Goal: Task Accomplishment & Management: Complete application form

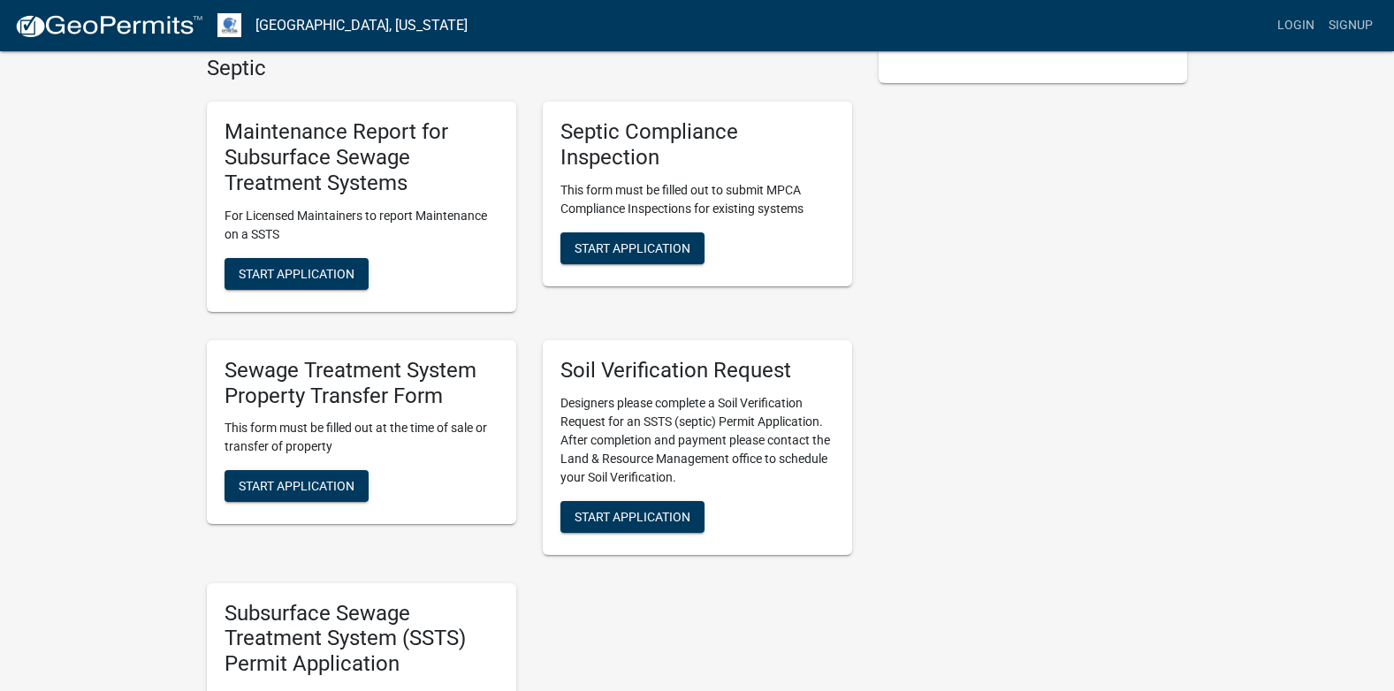
scroll to position [442, 0]
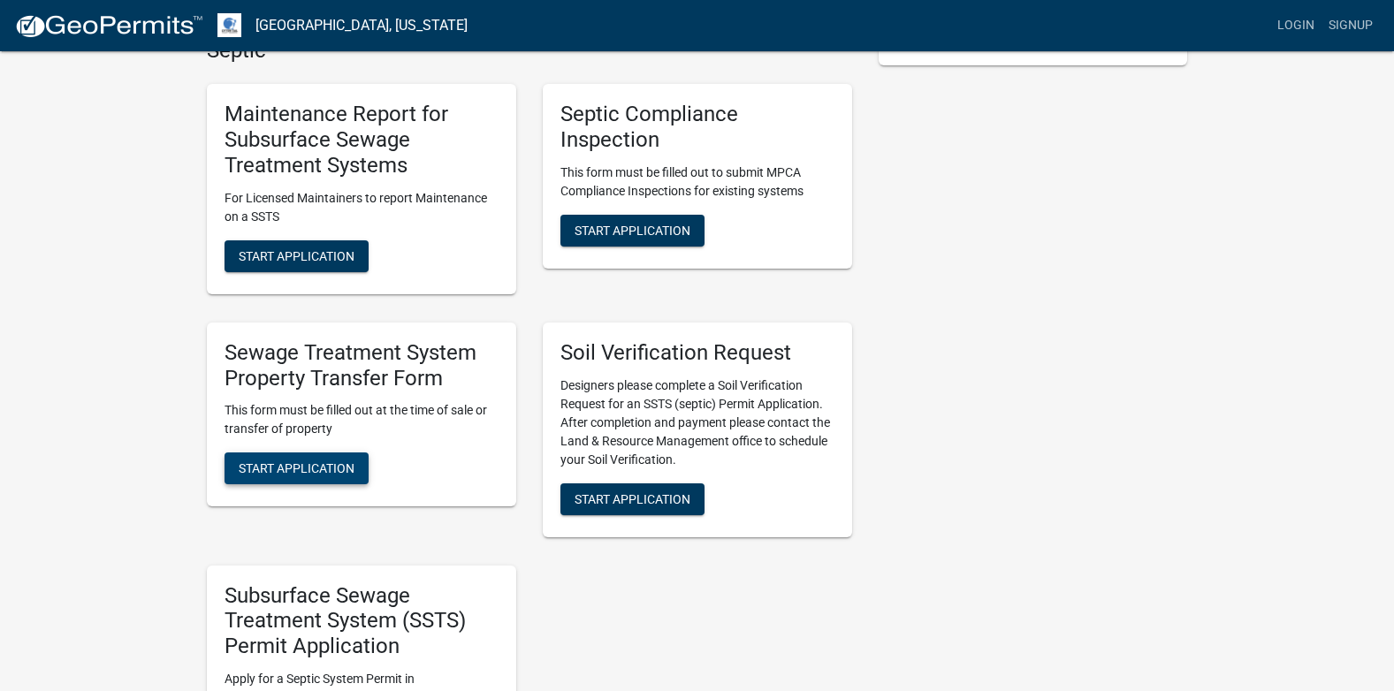
click at [304, 469] on span "Start Application" at bounding box center [297, 468] width 116 height 14
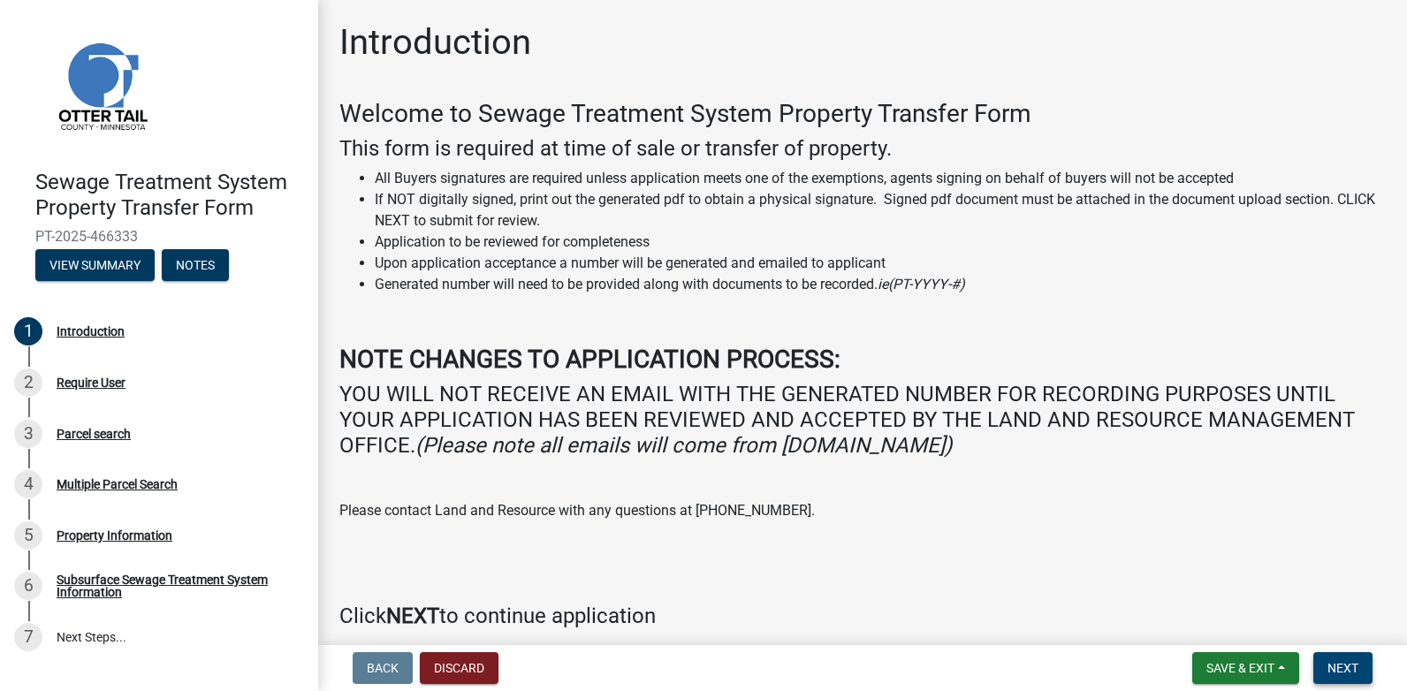
click at [1331, 671] on span "Next" at bounding box center [1343, 668] width 31 height 14
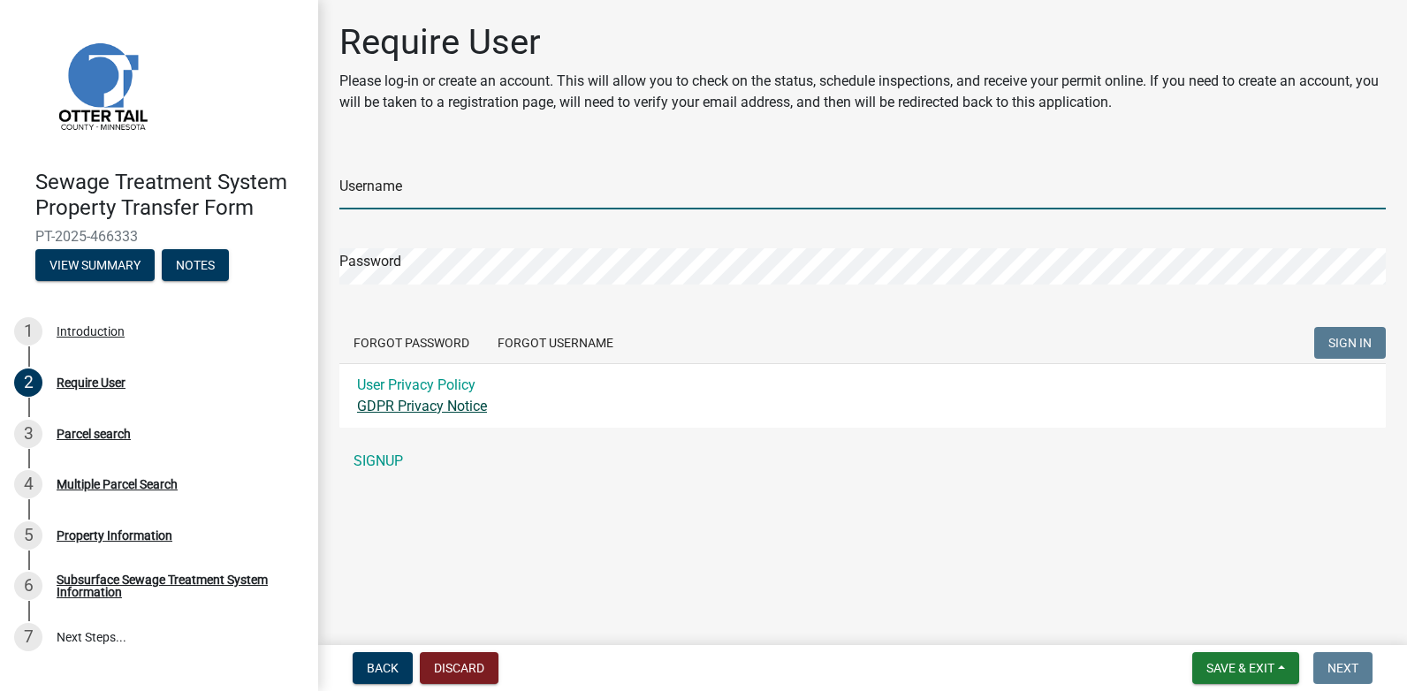
type input "[EMAIL_ADDRESS][DOMAIN_NAME]"
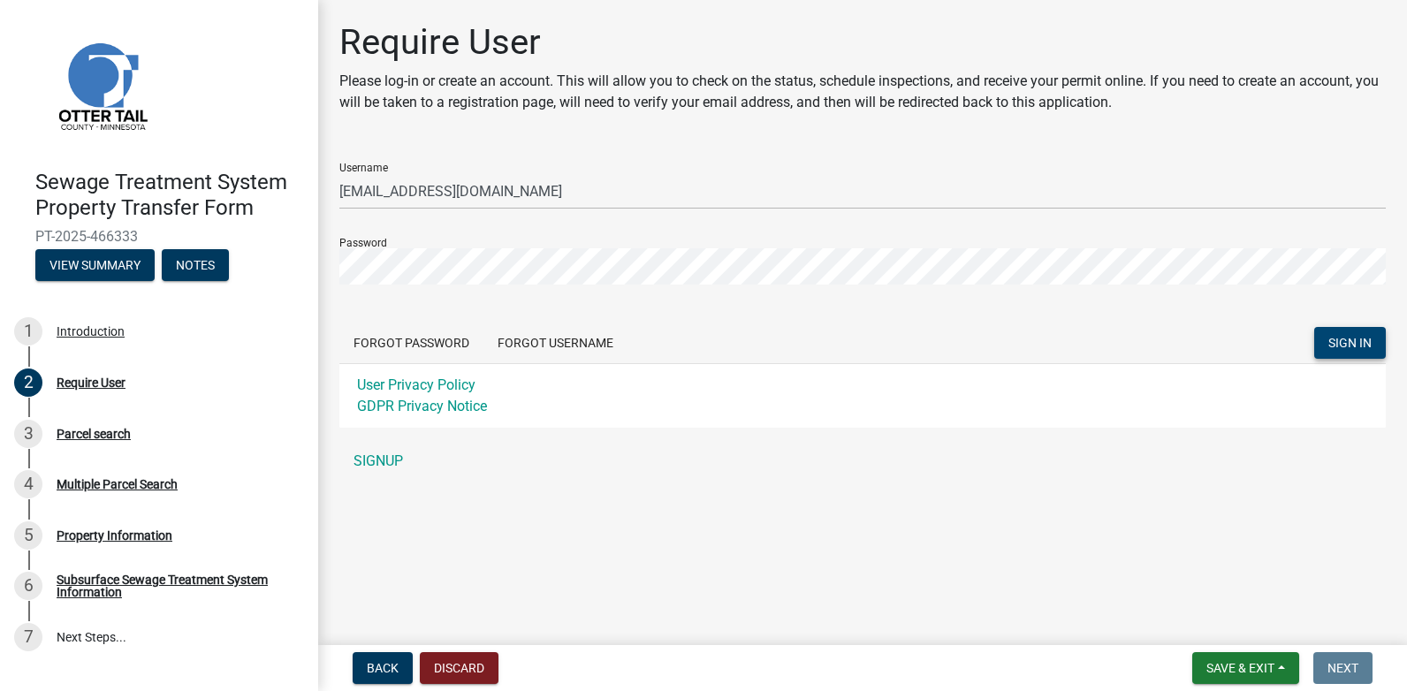
click at [1366, 345] on span "SIGN IN" at bounding box center [1350, 343] width 43 height 14
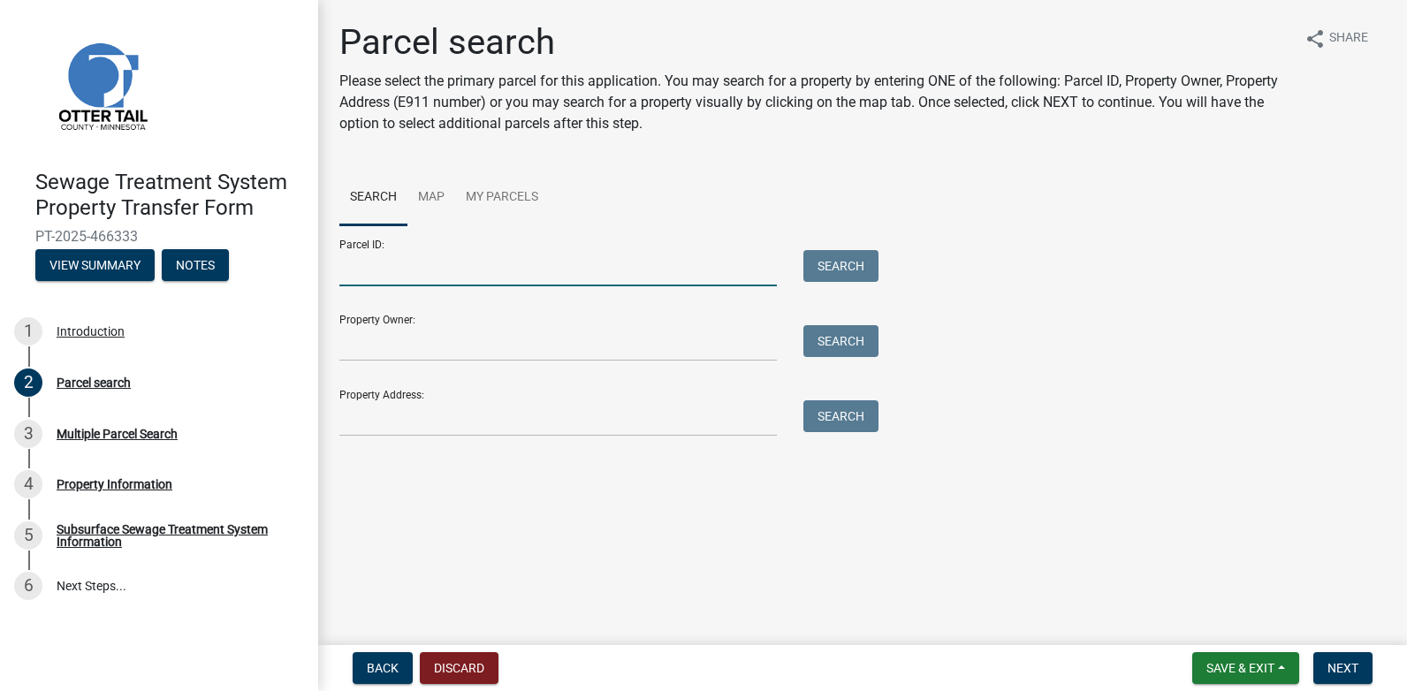
click at [367, 264] on input "Parcel ID:" at bounding box center [558, 268] width 438 height 36
click at [619, 260] on input "Parcel ID:" at bounding box center [558, 268] width 438 height 36
type input "14000250195001"
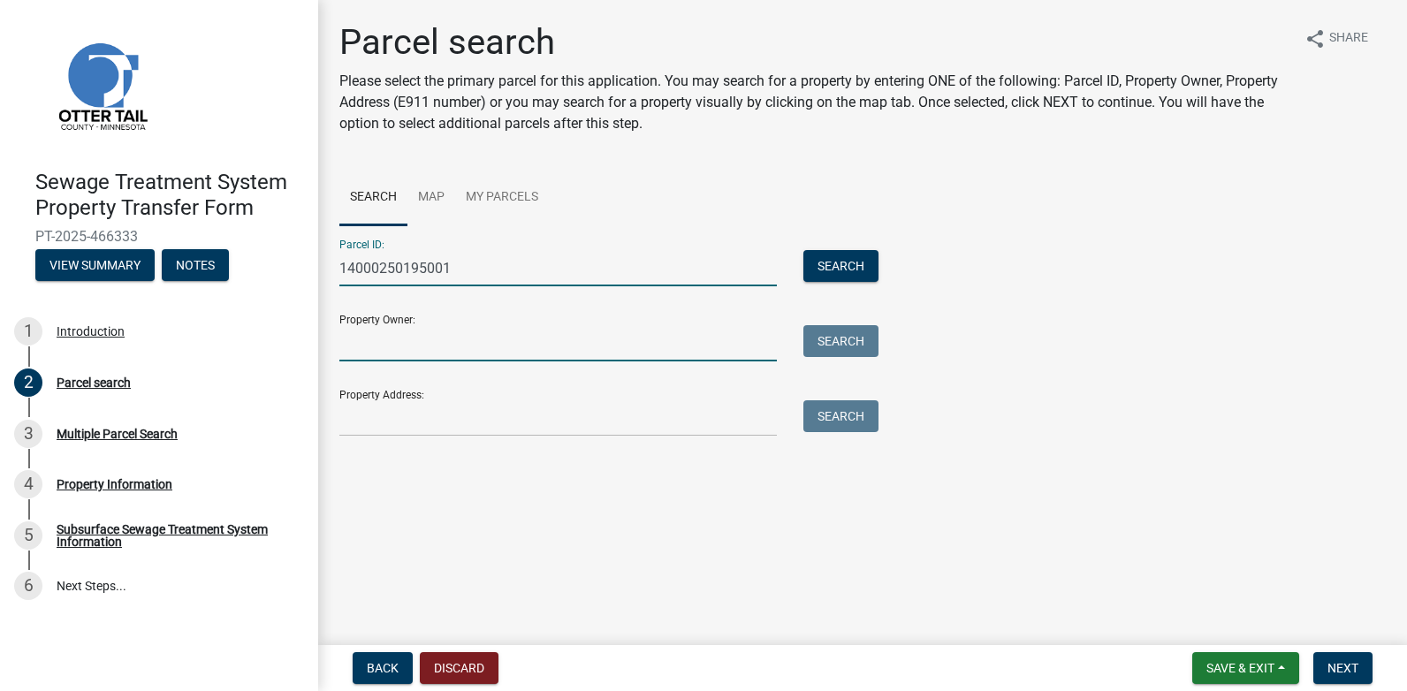
click at [563, 352] on input "Property Owner:" at bounding box center [558, 343] width 438 height 36
click at [838, 257] on button "Search" at bounding box center [841, 266] width 75 height 32
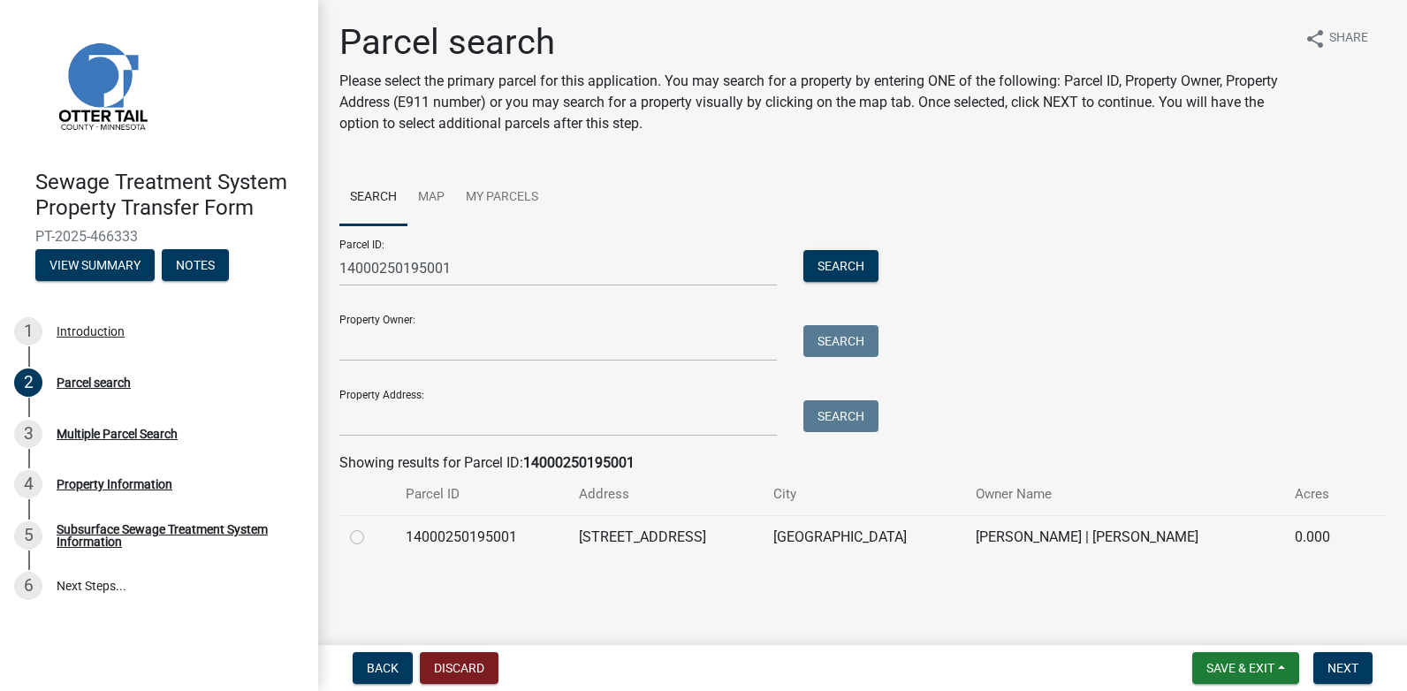
click at [365, 535] on div at bounding box center [367, 537] width 34 height 21
click at [371, 527] on label at bounding box center [371, 527] width 0 height 0
click at [371, 538] on input "radio" at bounding box center [376, 532] width 11 height 11
radio input "true"
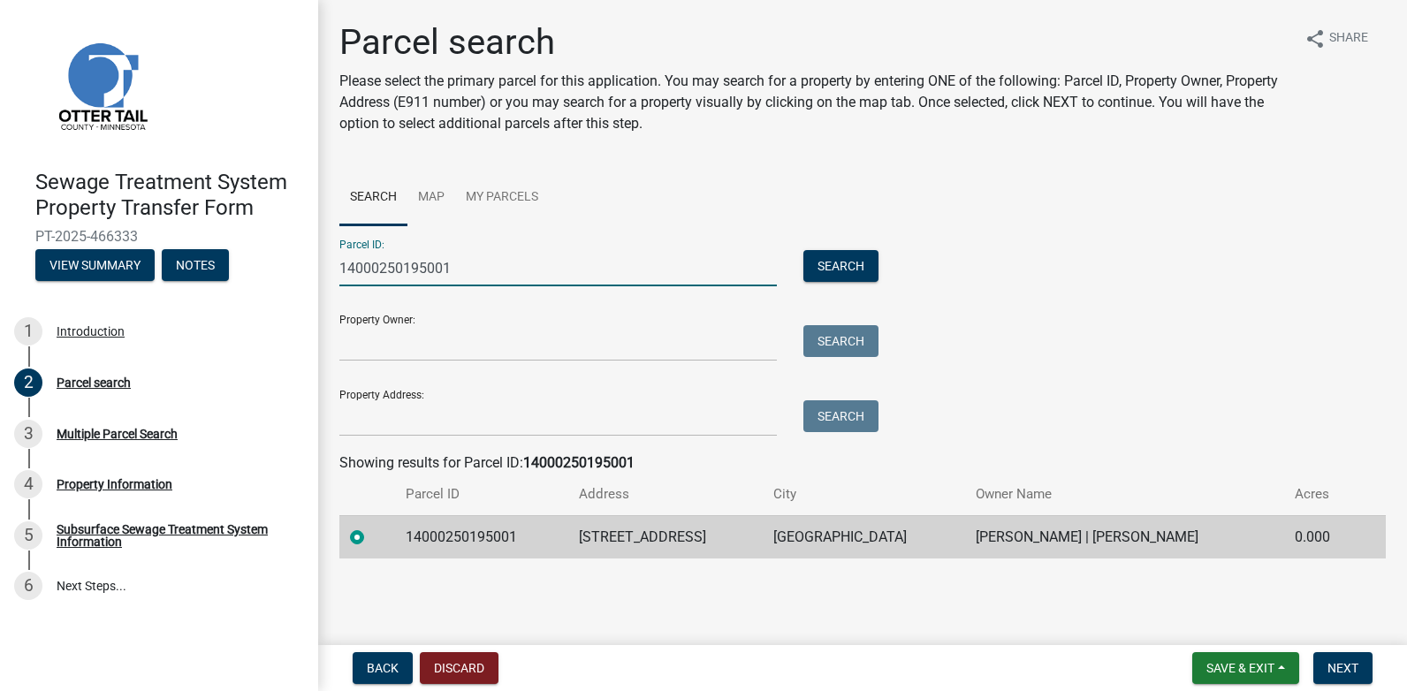
drag, startPoint x: 526, startPoint y: 268, endPoint x: 318, endPoint y: 270, distance: 207.8
click at [318, 270] on div "Parcel search Please select the primary parcel for this application. You may se…" at bounding box center [862, 297] width 1089 height 553
type input "14000250193001"
click at [840, 254] on button "Search" at bounding box center [841, 266] width 75 height 32
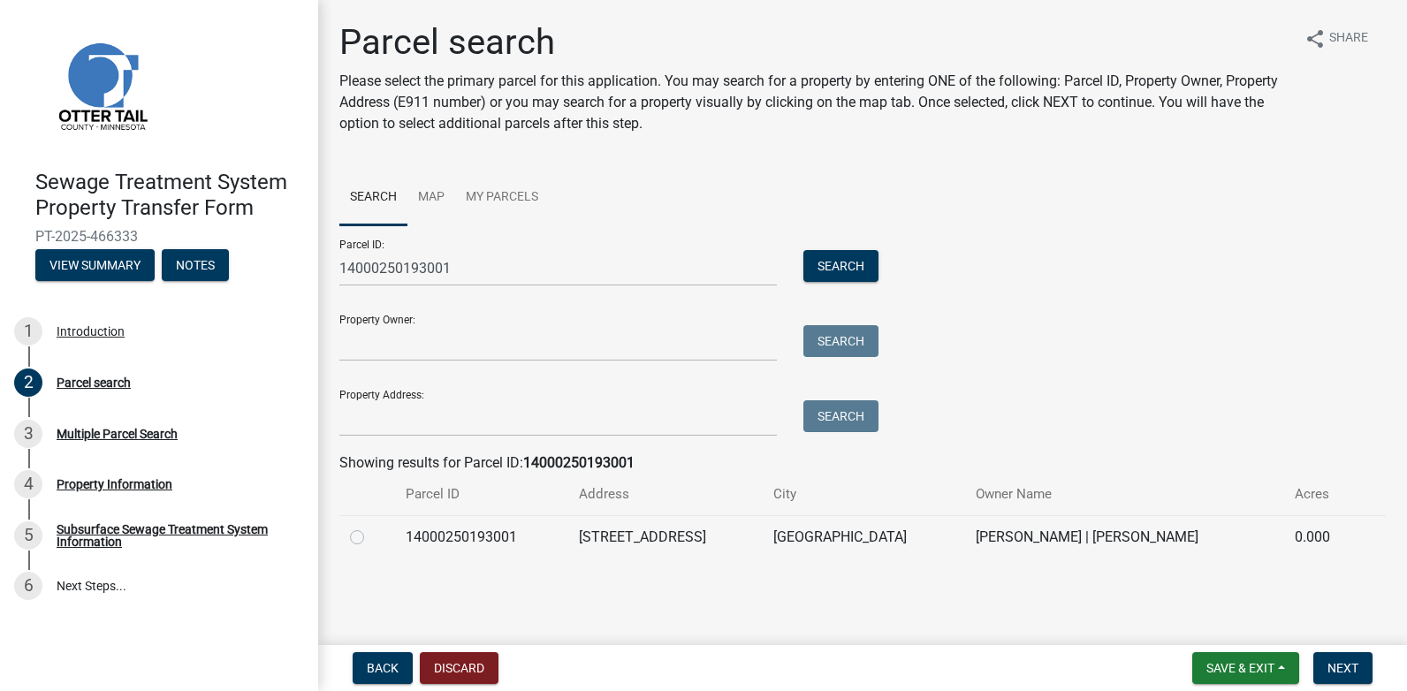
click at [371, 527] on label at bounding box center [371, 527] width 0 height 0
click at [371, 537] on input "radio" at bounding box center [376, 532] width 11 height 11
radio input "true"
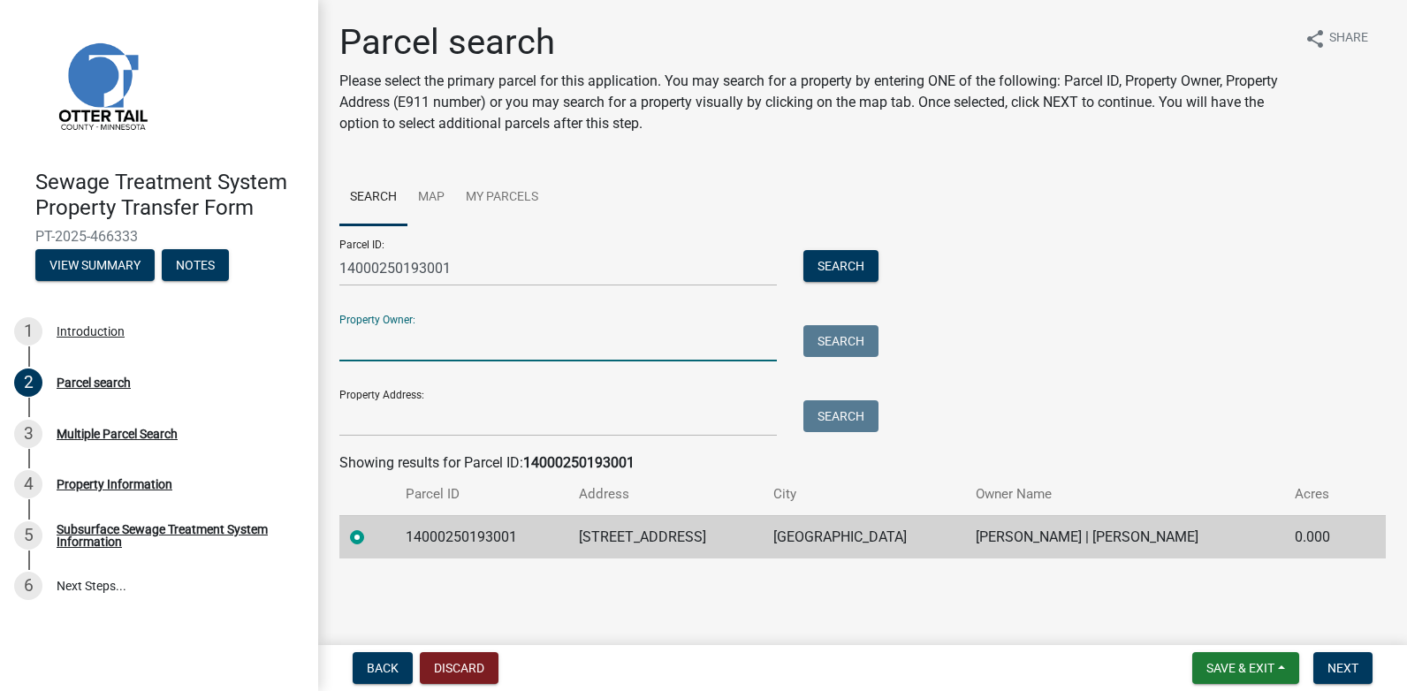
click at [439, 350] on input "Property Owner:" at bounding box center [558, 343] width 438 height 36
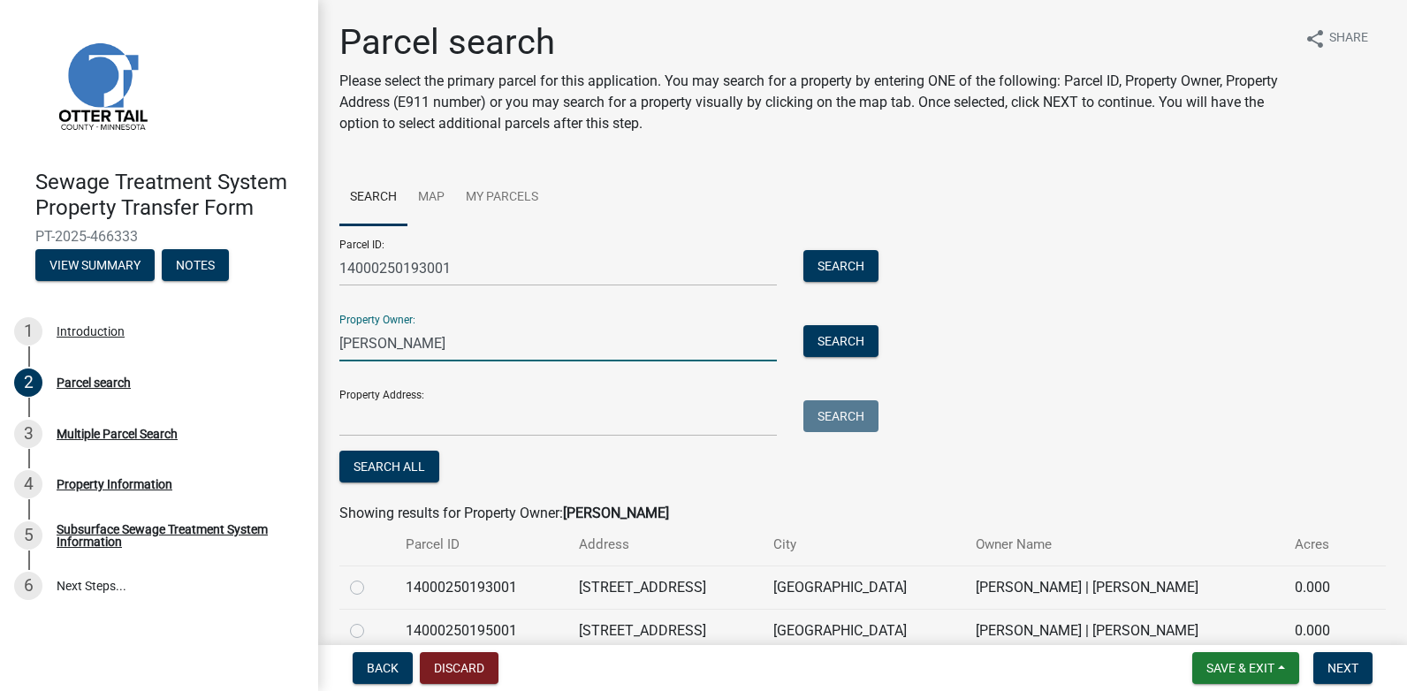
scroll to position [83, 0]
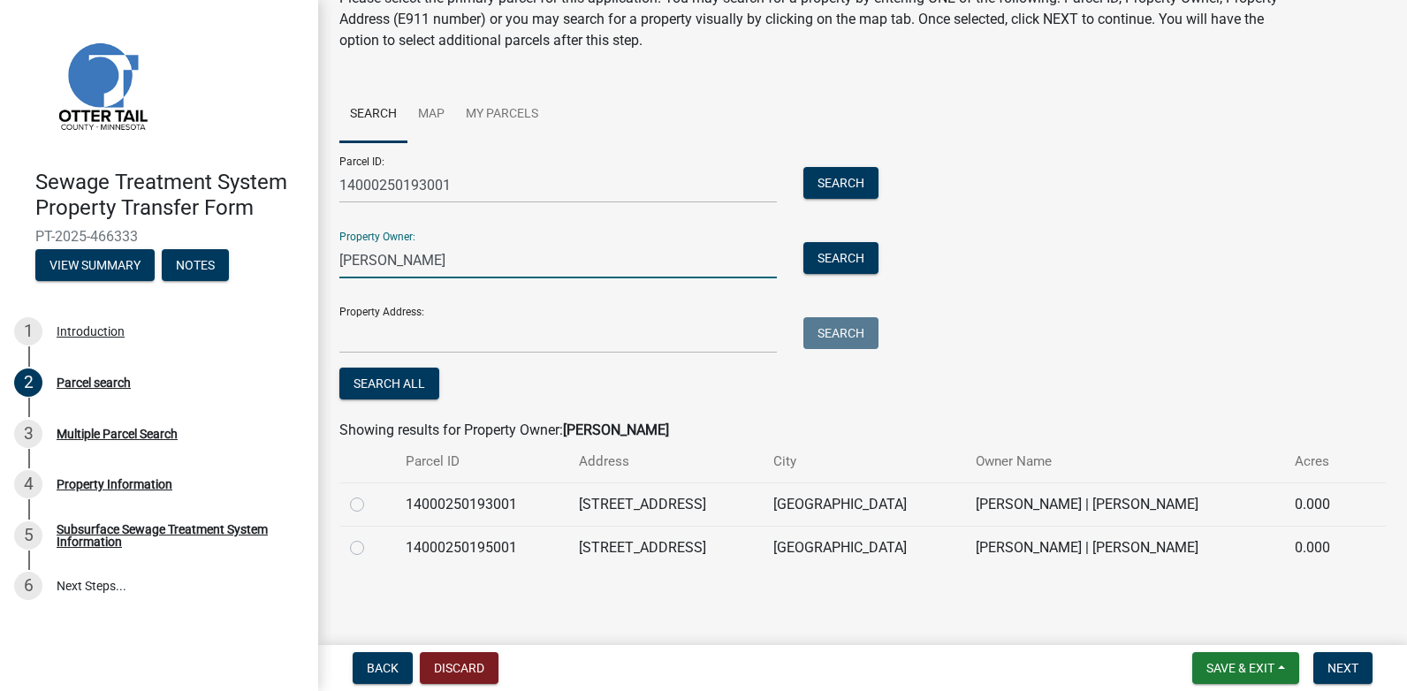
type input "[PERSON_NAME]"
click at [371, 494] on label at bounding box center [371, 494] width 0 height 0
click at [371, 505] on input "radio" at bounding box center [376, 499] width 11 height 11
radio input "true"
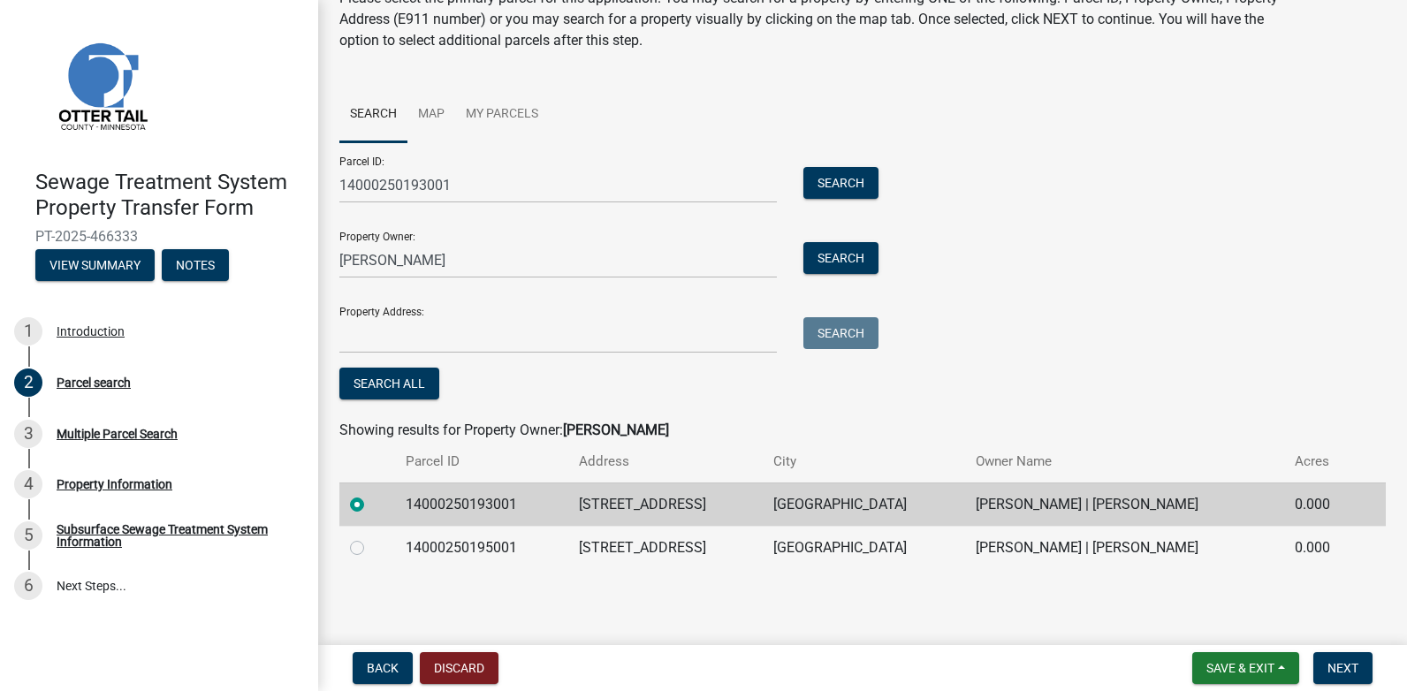
click at [371, 538] on label at bounding box center [371, 538] width 0 height 0
click at [371, 545] on input "radio" at bounding box center [376, 543] width 11 height 11
radio input "true"
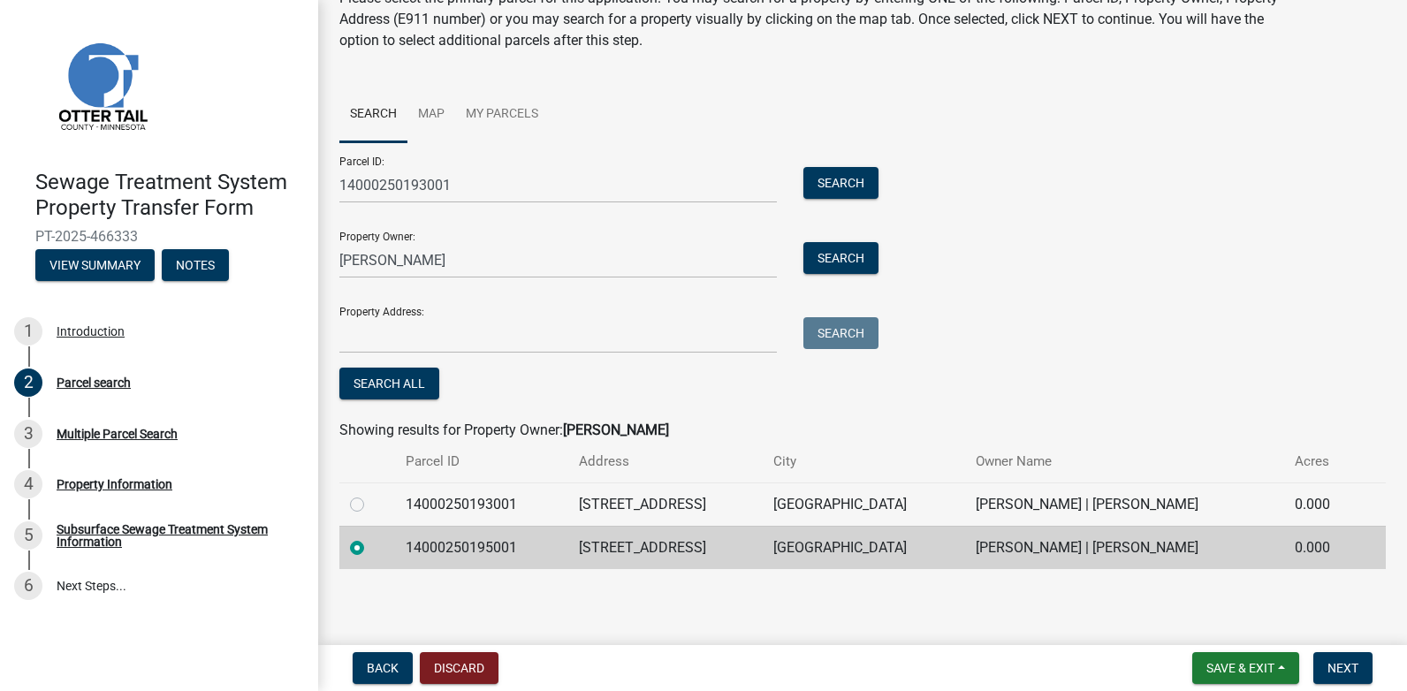
click at [371, 494] on label at bounding box center [371, 494] width 0 height 0
click at [371, 505] on input "radio" at bounding box center [376, 499] width 11 height 11
radio input "true"
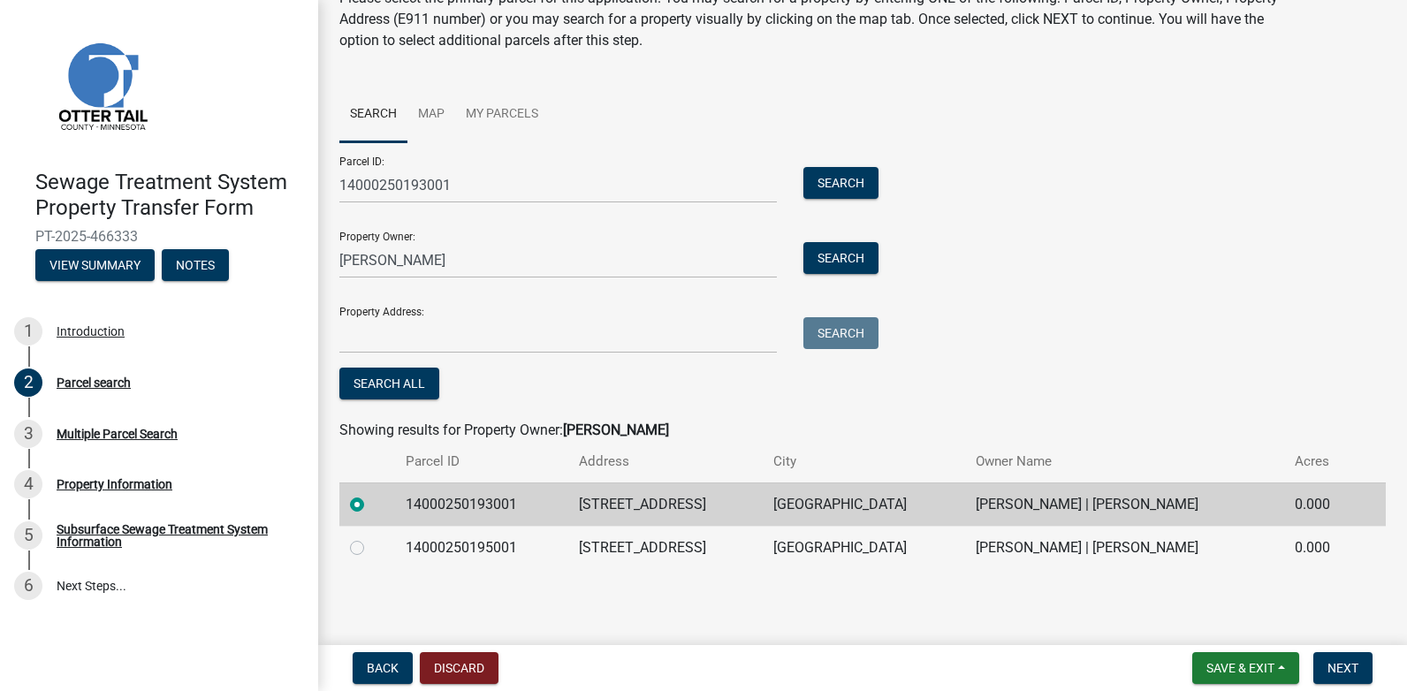
click at [371, 538] on label at bounding box center [371, 538] width 0 height 0
click at [371, 549] on input "radio" at bounding box center [376, 543] width 11 height 11
radio input "true"
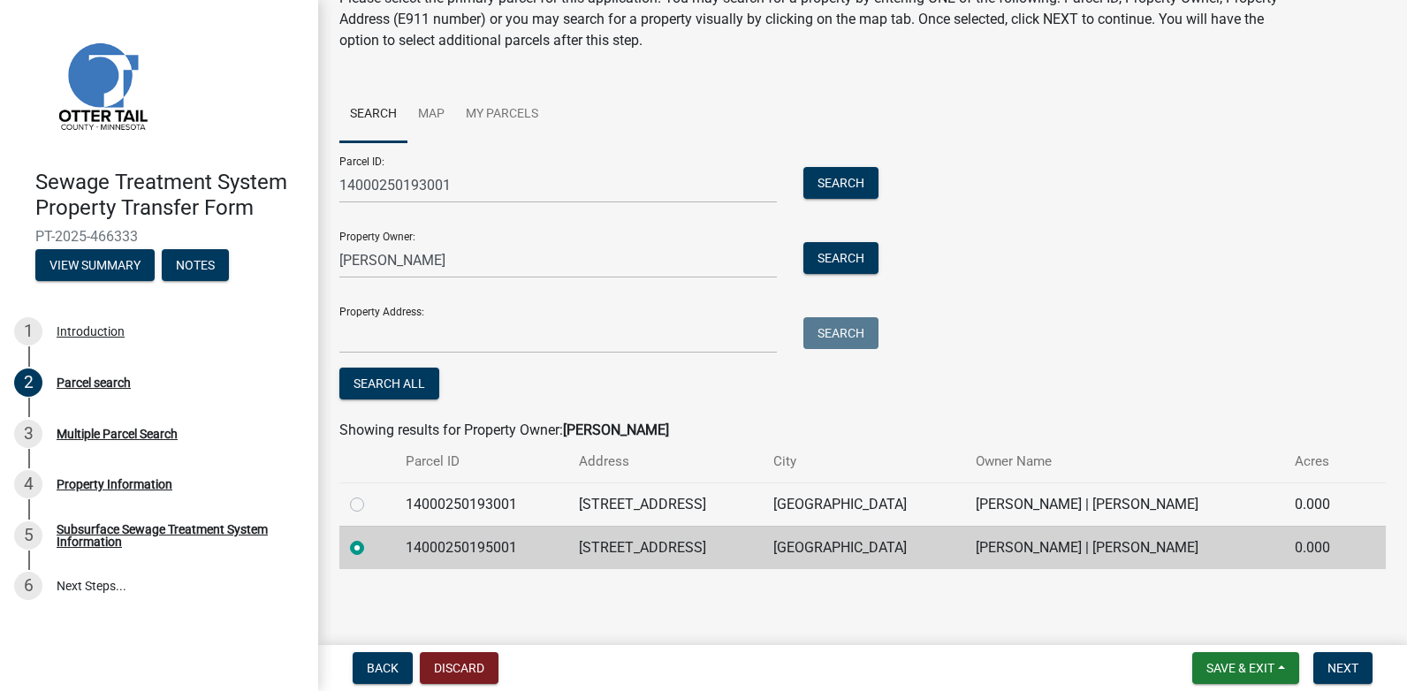
click at [371, 494] on label at bounding box center [371, 494] width 0 height 0
click at [371, 503] on input "radio" at bounding box center [376, 499] width 11 height 11
radio input "true"
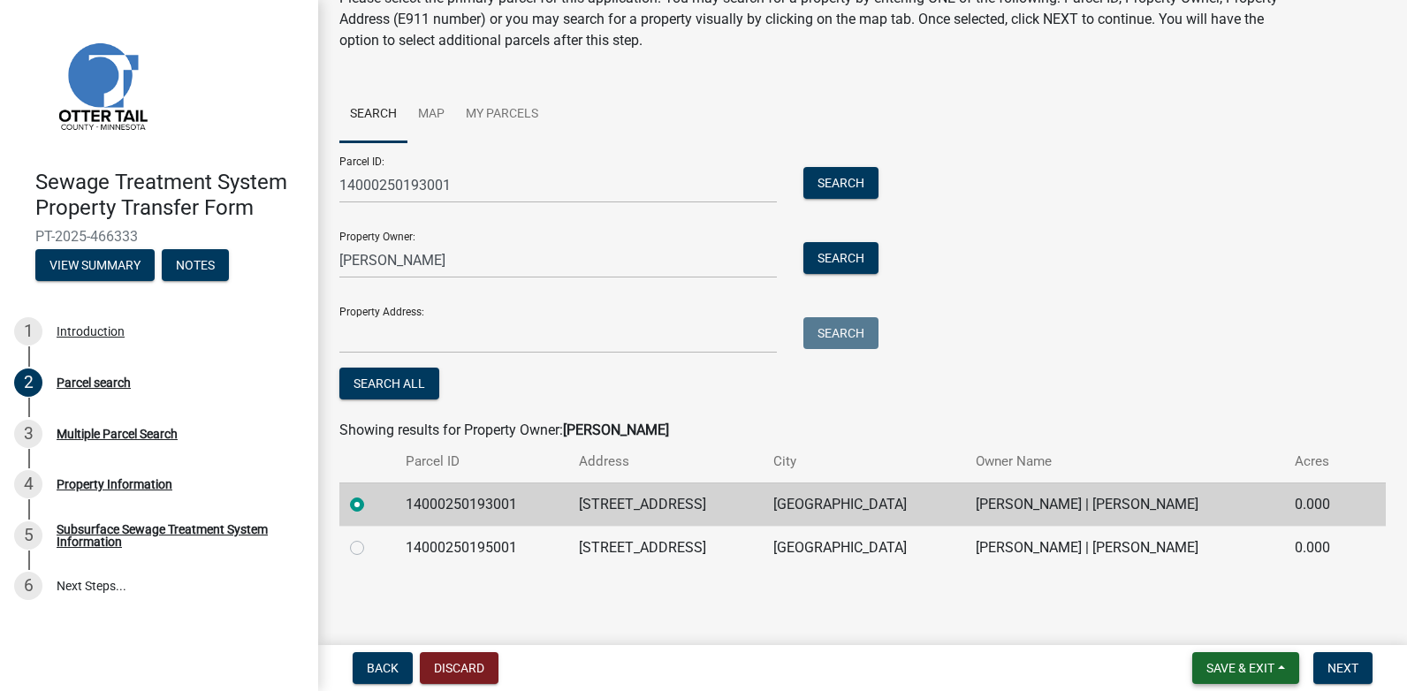
click at [1225, 661] on span "Save & Exit" at bounding box center [1241, 668] width 68 height 14
click at [1026, 654] on div "Back Discard Save & Exit Save Save & Exit Next" at bounding box center [862, 668] width 1061 height 32
click at [1326, 665] on button "Next" at bounding box center [1343, 668] width 59 height 32
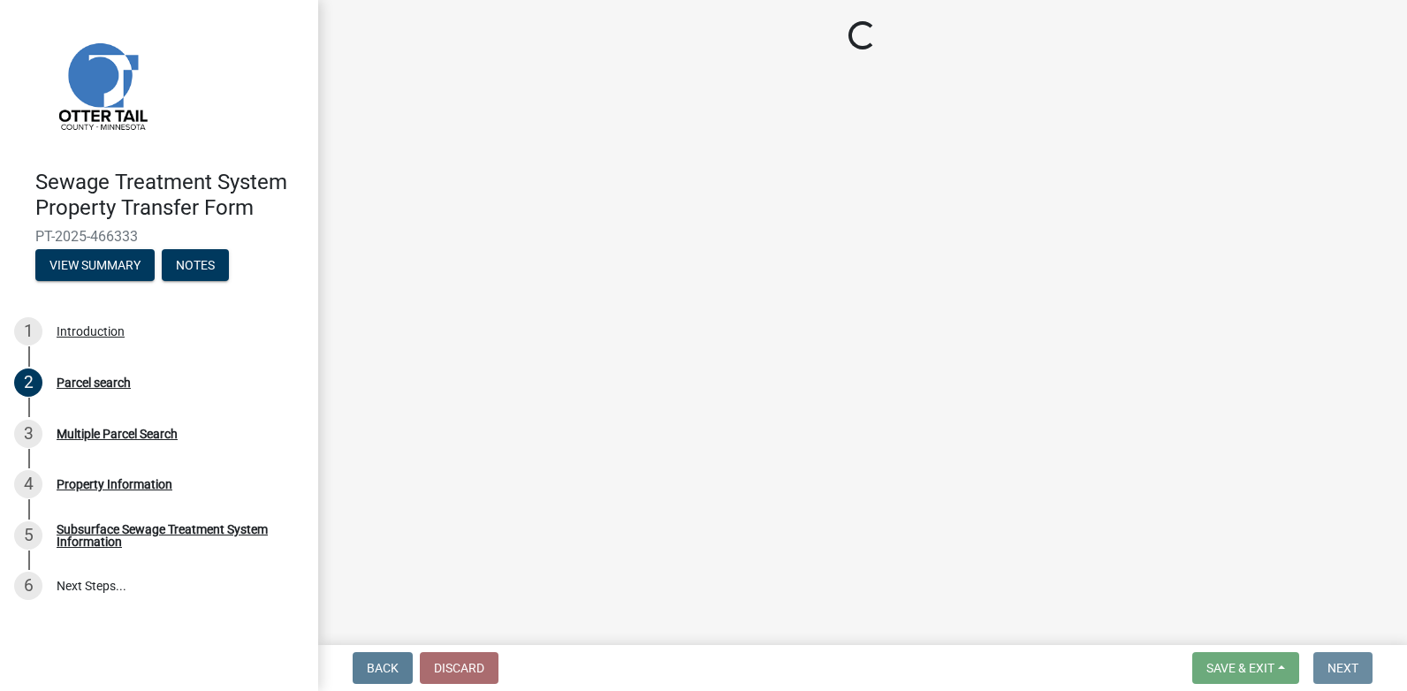
scroll to position [0, 0]
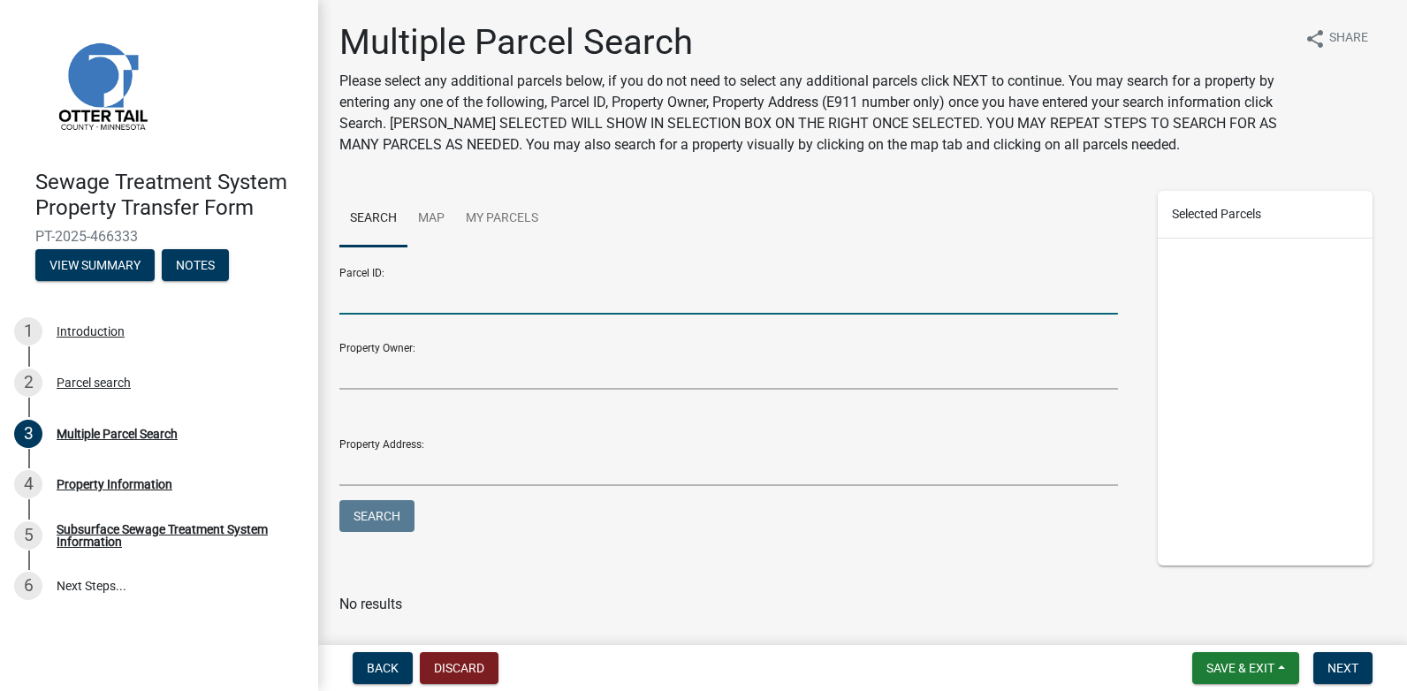
click at [384, 300] on input "Parcel ID:" at bounding box center [728, 296] width 779 height 36
click at [343, 349] on div "Property Owner:" at bounding box center [728, 370] width 779 height 82
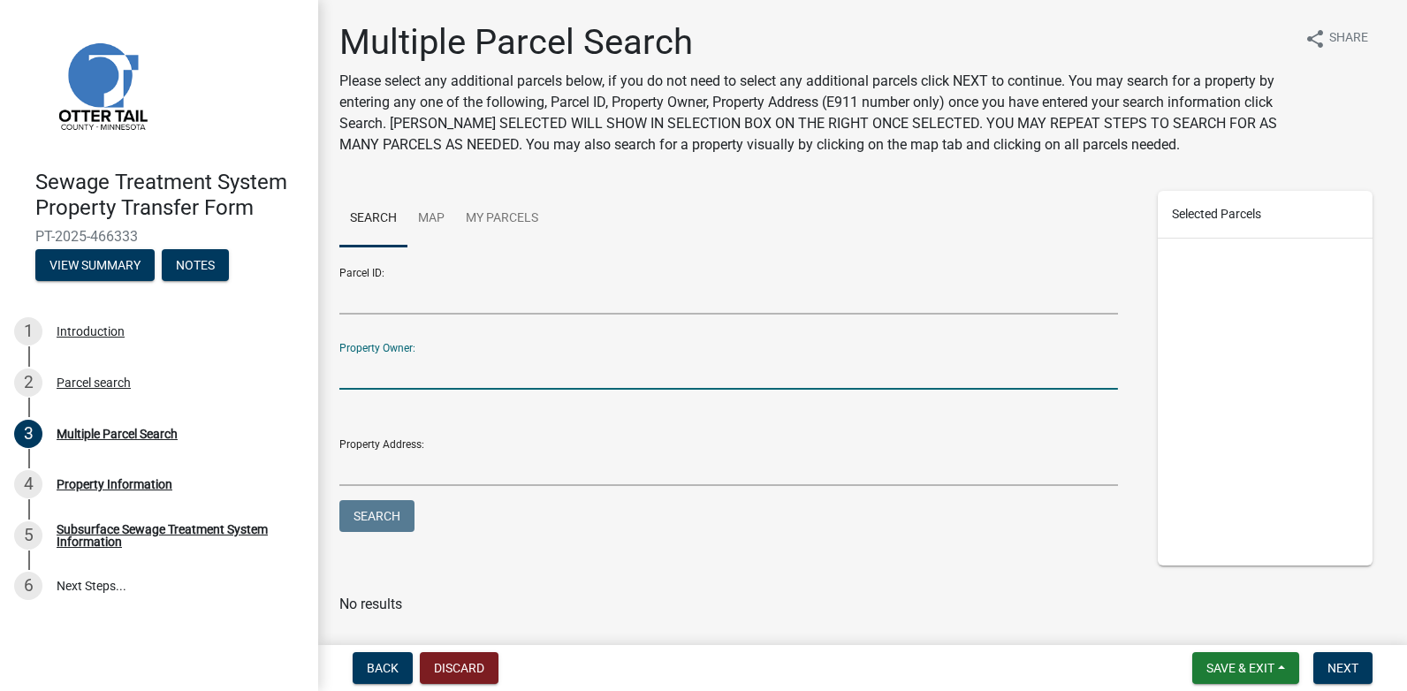
click at [351, 382] on input "Property Owner:" at bounding box center [728, 372] width 779 height 36
click at [362, 304] on input "Parcel ID:" at bounding box center [728, 296] width 779 height 36
click at [339, 370] on input "Property Owner:" at bounding box center [728, 372] width 779 height 36
type input "[PERSON_NAME]"
click at [339, 500] on button "Search" at bounding box center [376, 516] width 75 height 32
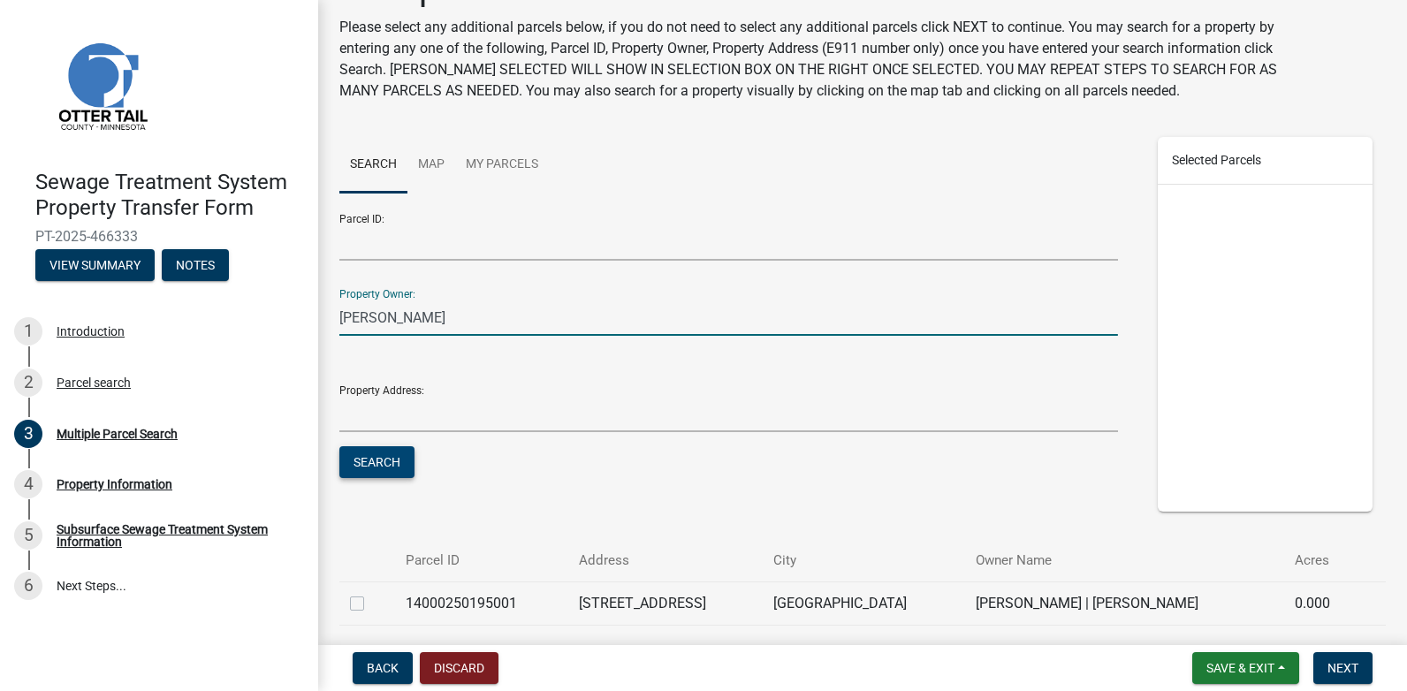
scroll to position [167, 0]
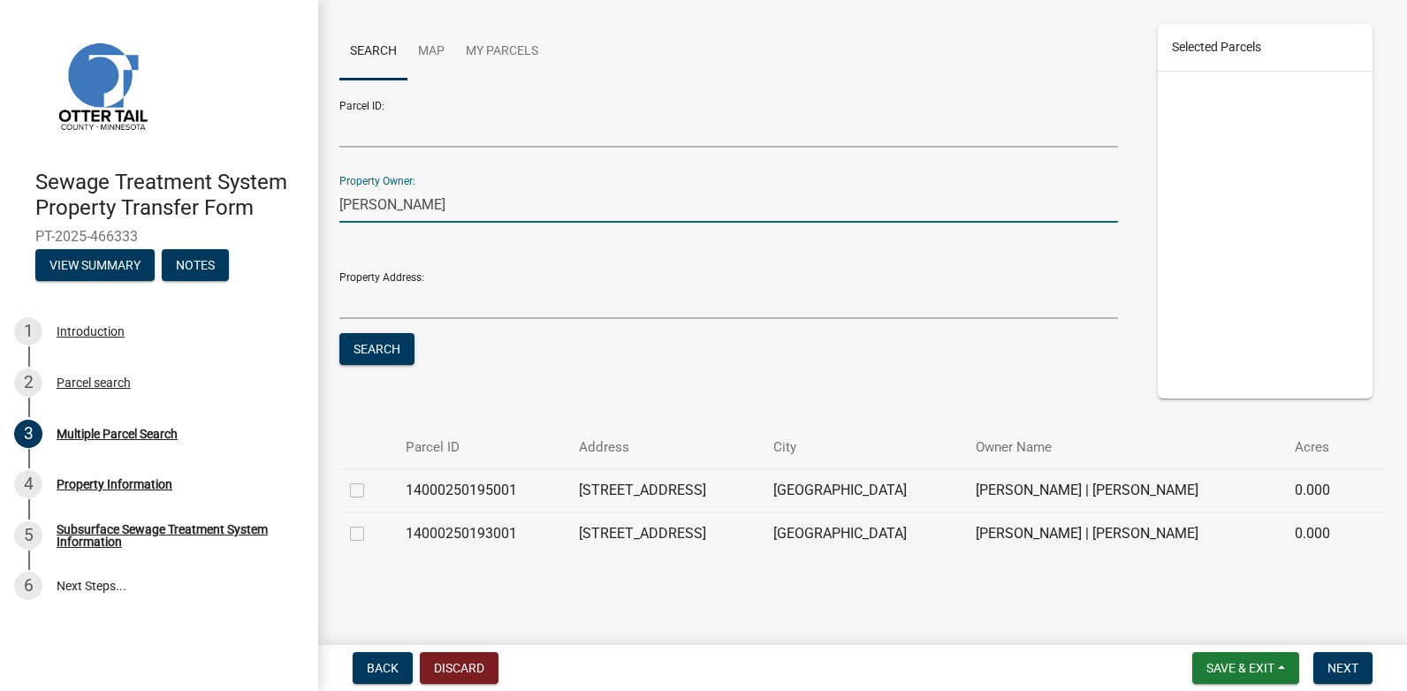
click at [371, 480] on label at bounding box center [371, 480] width 0 height 0
click at [371, 492] on input "checkbox" at bounding box center [376, 485] width 11 height 11
checkbox input "true"
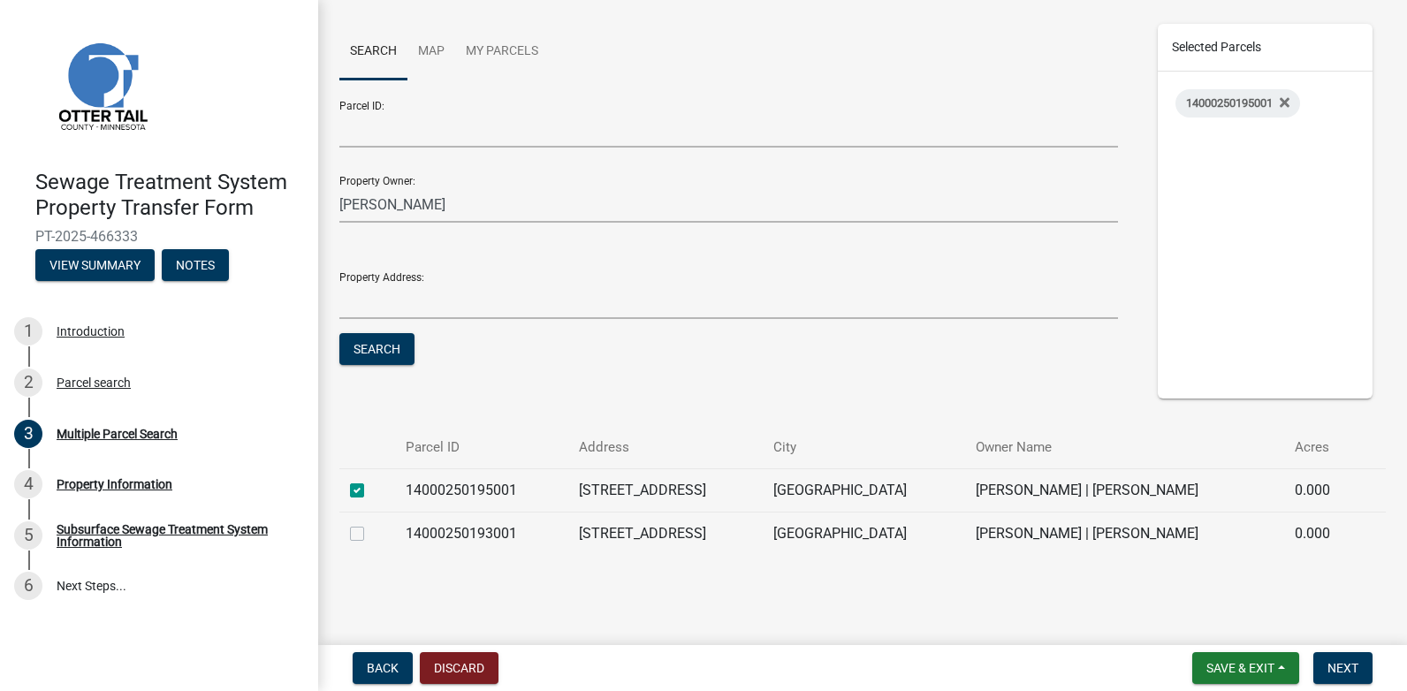
click at [371, 523] on label at bounding box center [371, 523] width 0 height 0
click at [371, 535] on input "checkbox" at bounding box center [376, 528] width 11 height 11
checkbox input "true"
click at [1354, 661] on span "Next" at bounding box center [1343, 668] width 31 height 14
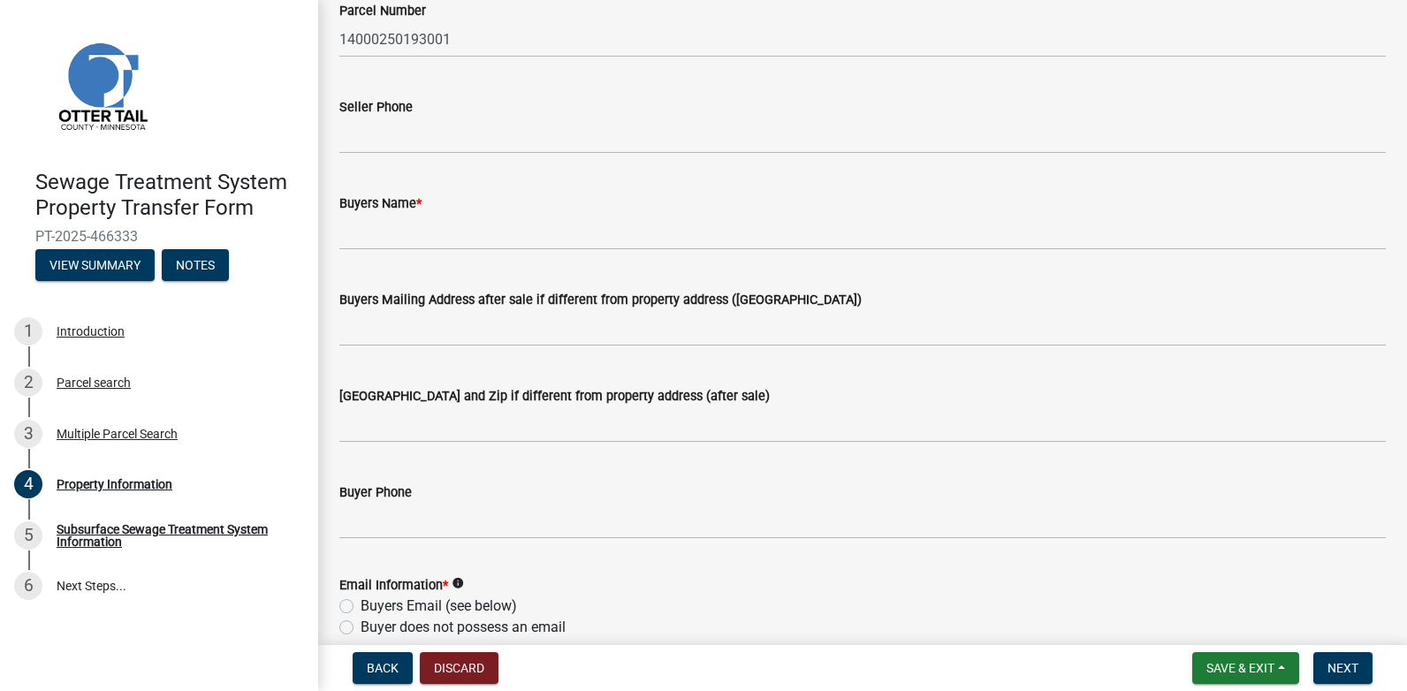
scroll to position [0, 0]
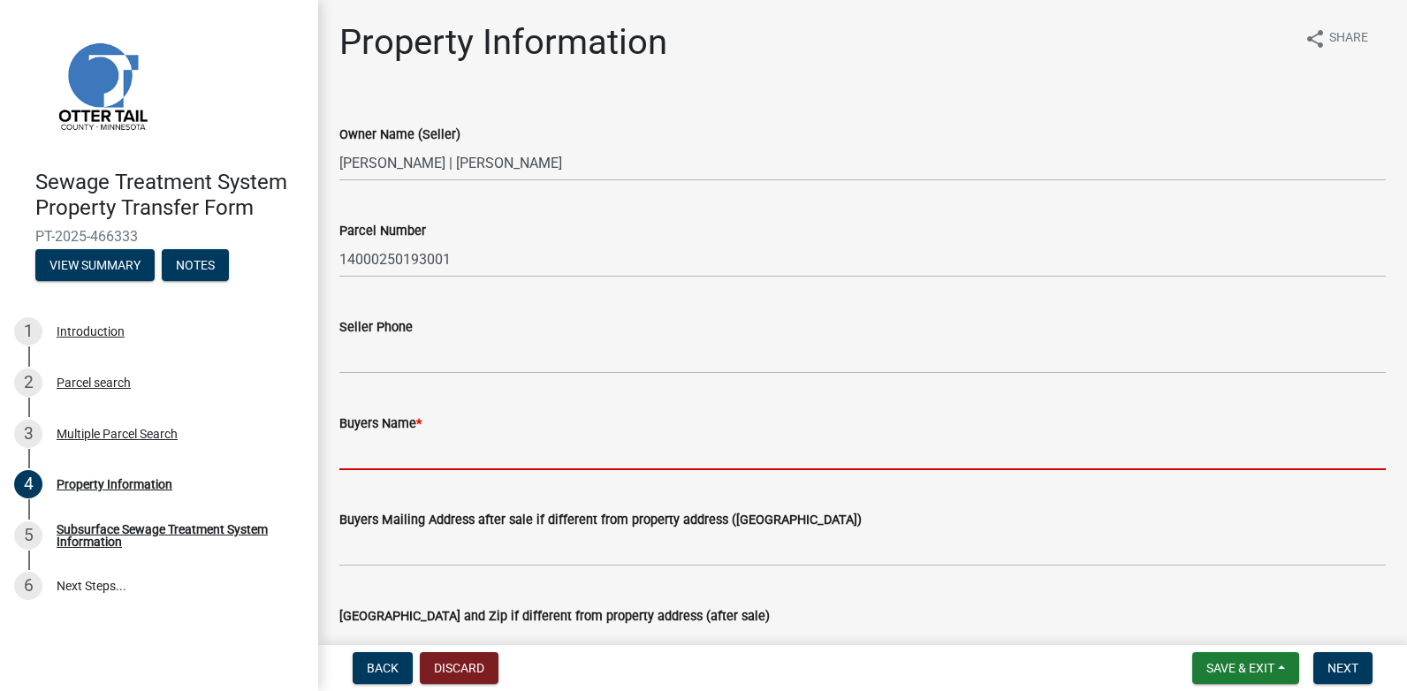
click at [400, 452] on input "Buyers Name *" at bounding box center [862, 452] width 1047 height 36
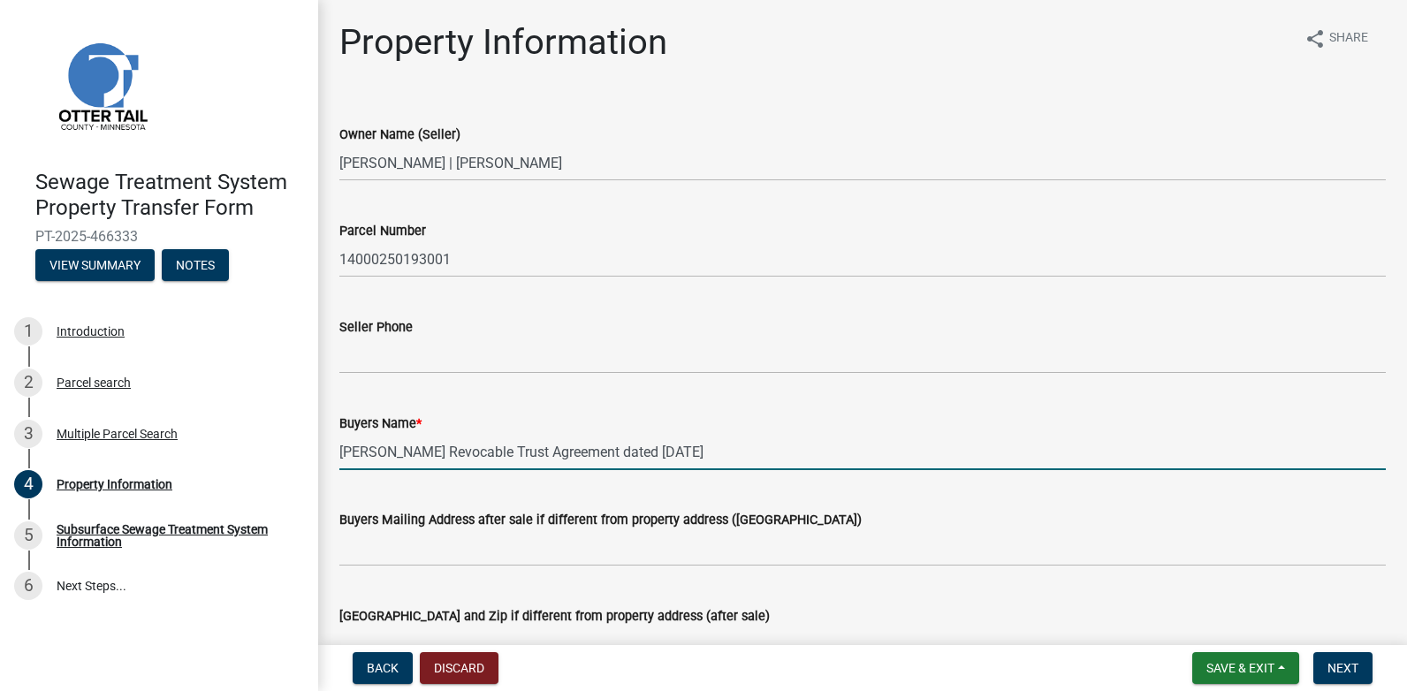
type input "[PERSON_NAME] Revocable Trust Agreement dated [DATE]"
click at [579, 329] on div "Seller Phone" at bounding box center [862, 327] width 1047 height 21
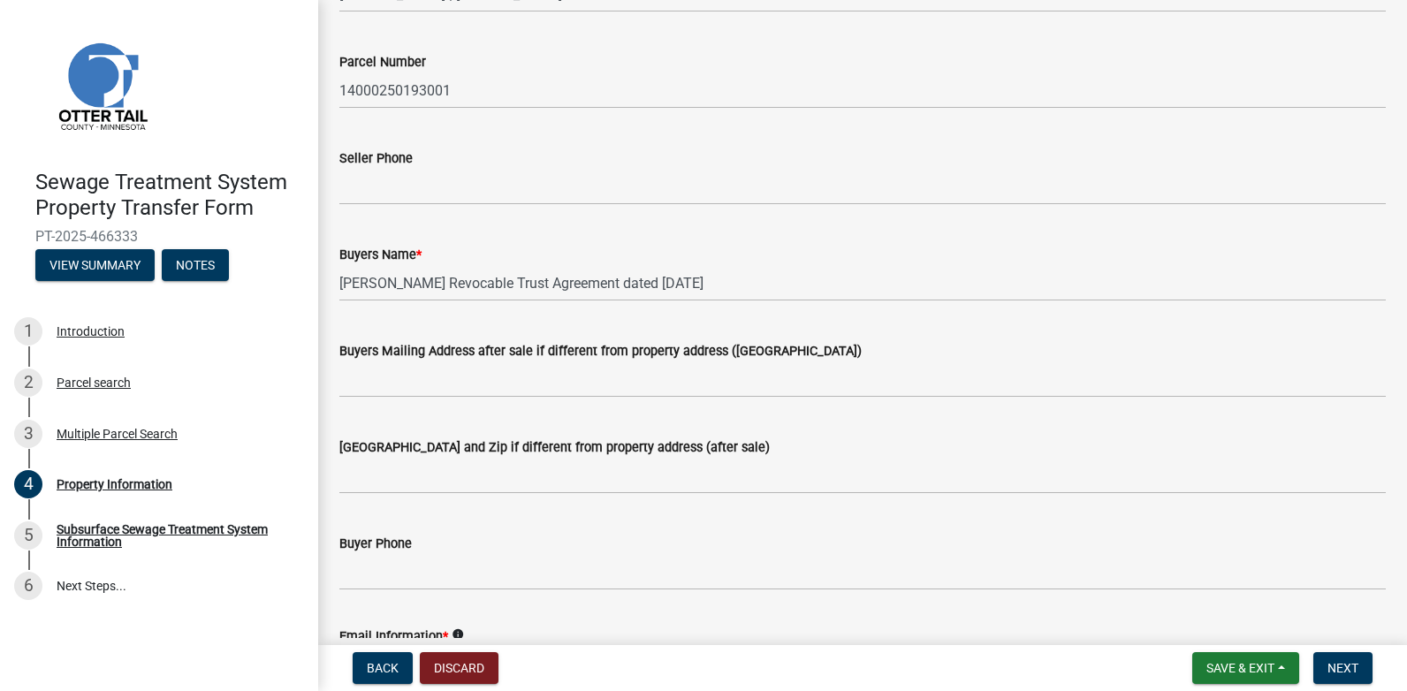
scroll to position [442, 0]
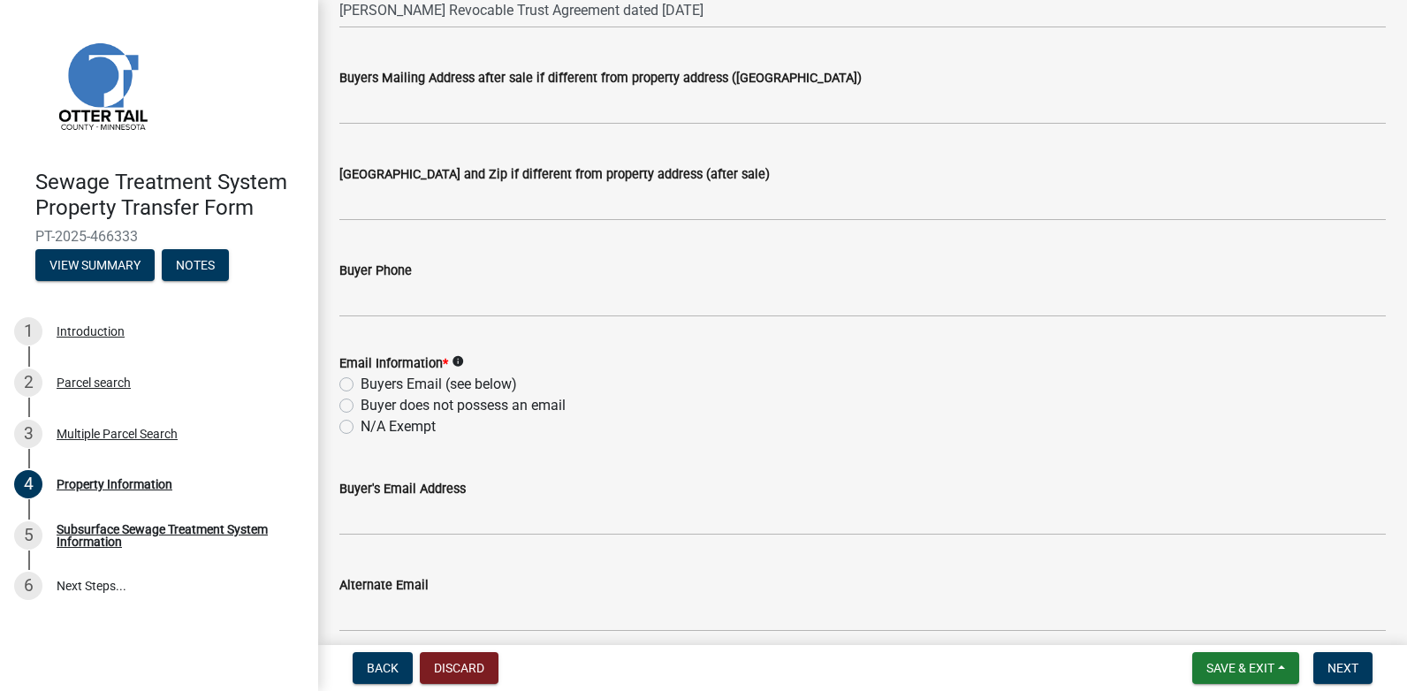
click at [361, 385] on label "Buyers Email (see below)" at bounding box center [439, 384] width 156 height 21
click at [361, 385] on input "Buyers Email (see below)" at bounding box center [366, 379] width 11 height 11
radio input "true"
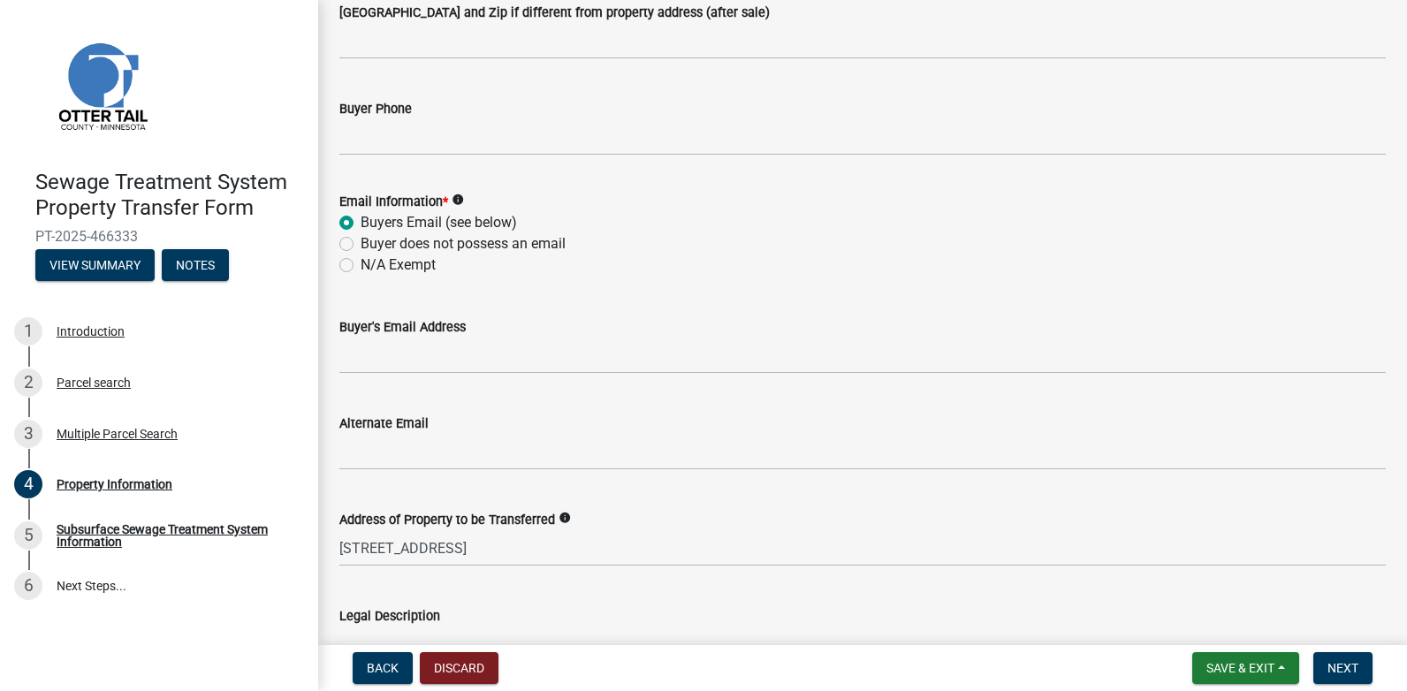
scroll to position [619, 0]
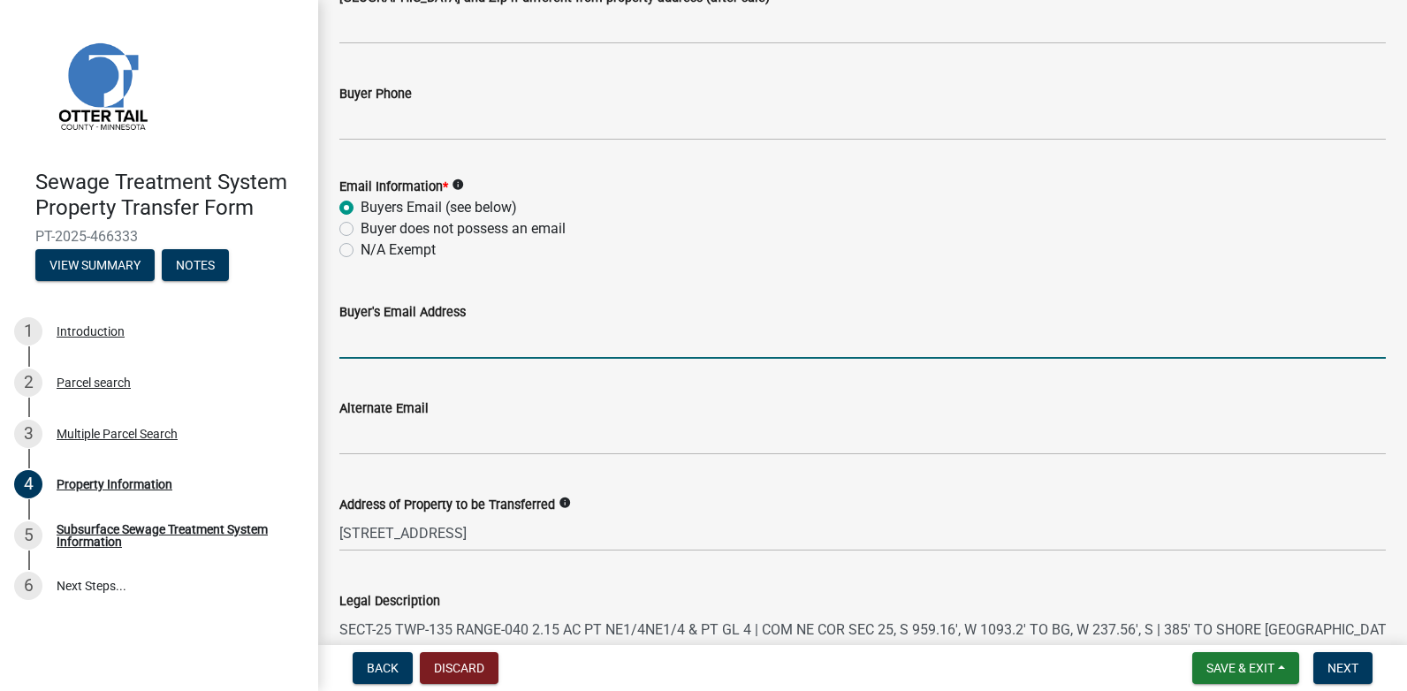
click at [444, 357] on input "Buyer's Email Address" at bounding box center [862, 341] width 1047 height 36
type input "[PERSON_NAME][EMAIL_ADDRESS][DOMAIN_NAME]"
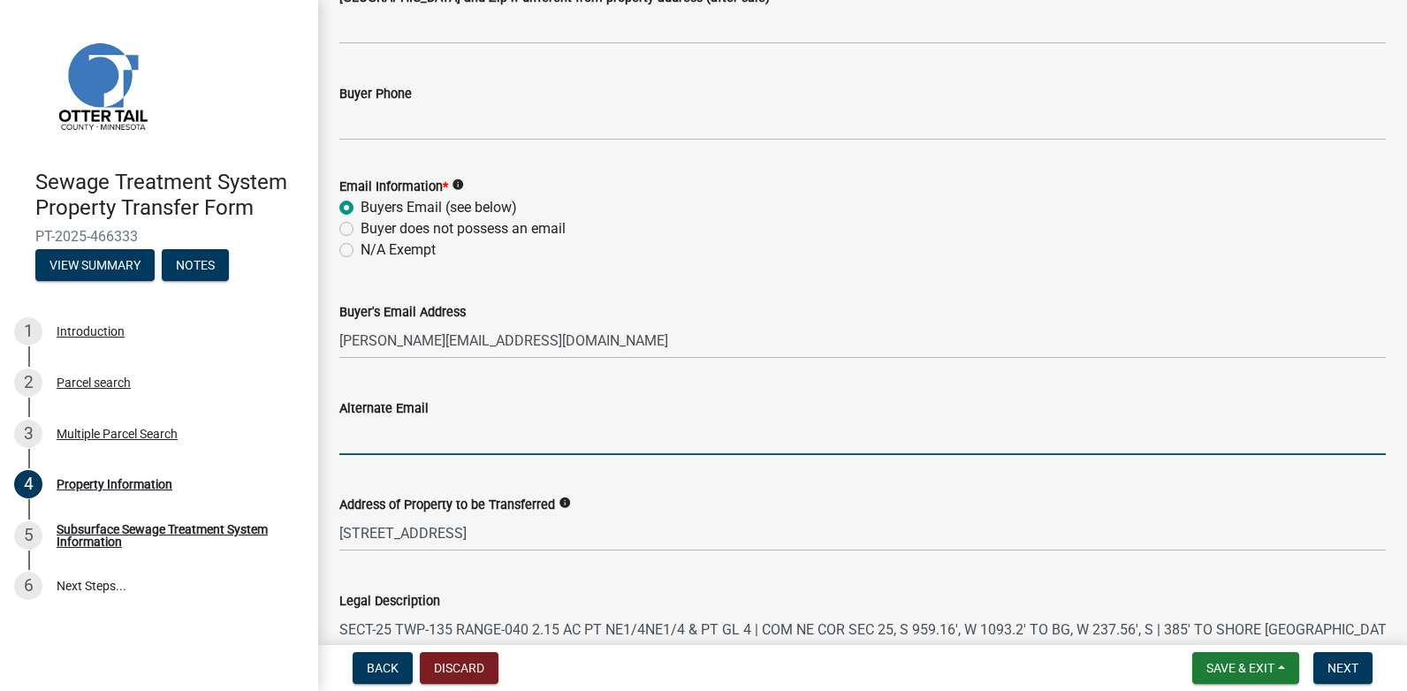
click at [517, 426] on input "Alternate Email" at bounding box center [862, 437] width 1047 height 36
click at [953, 250] on div "N/A Exempt" at bounding box center [862, 250] width 1047 height 21
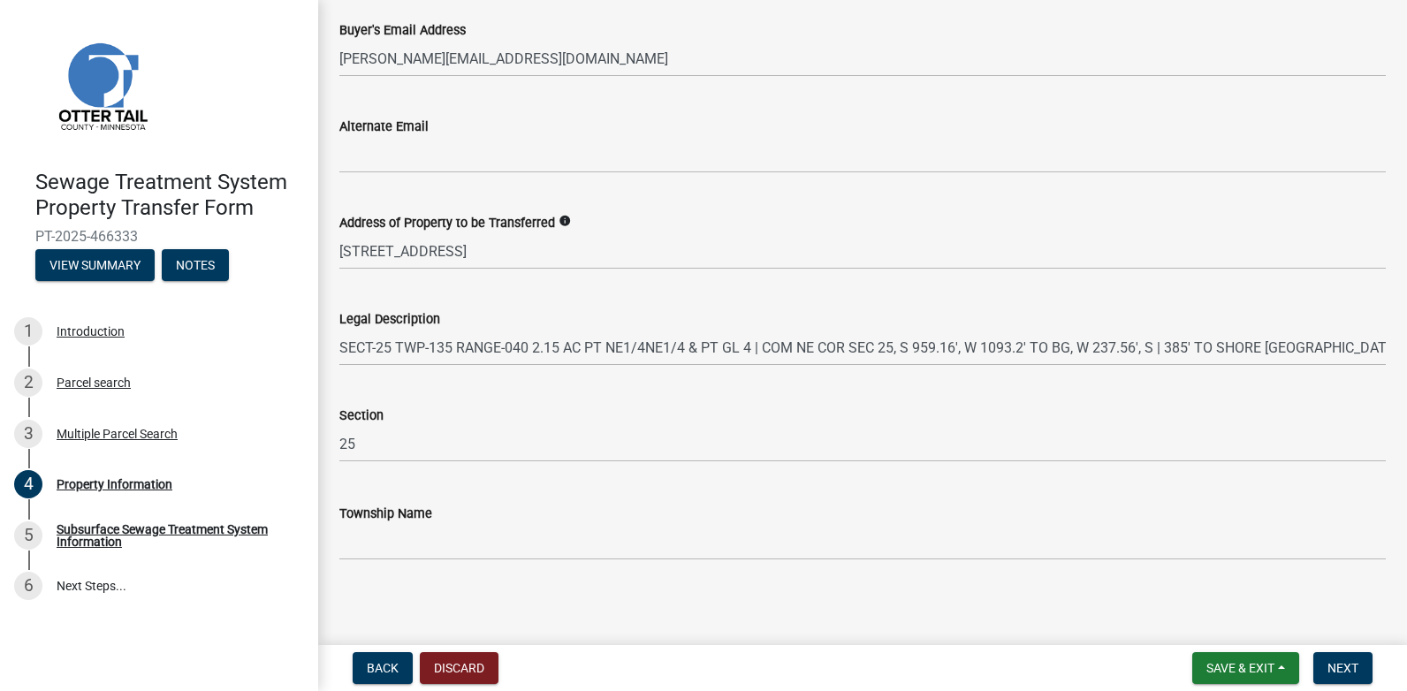
scroll to position [906, 0]
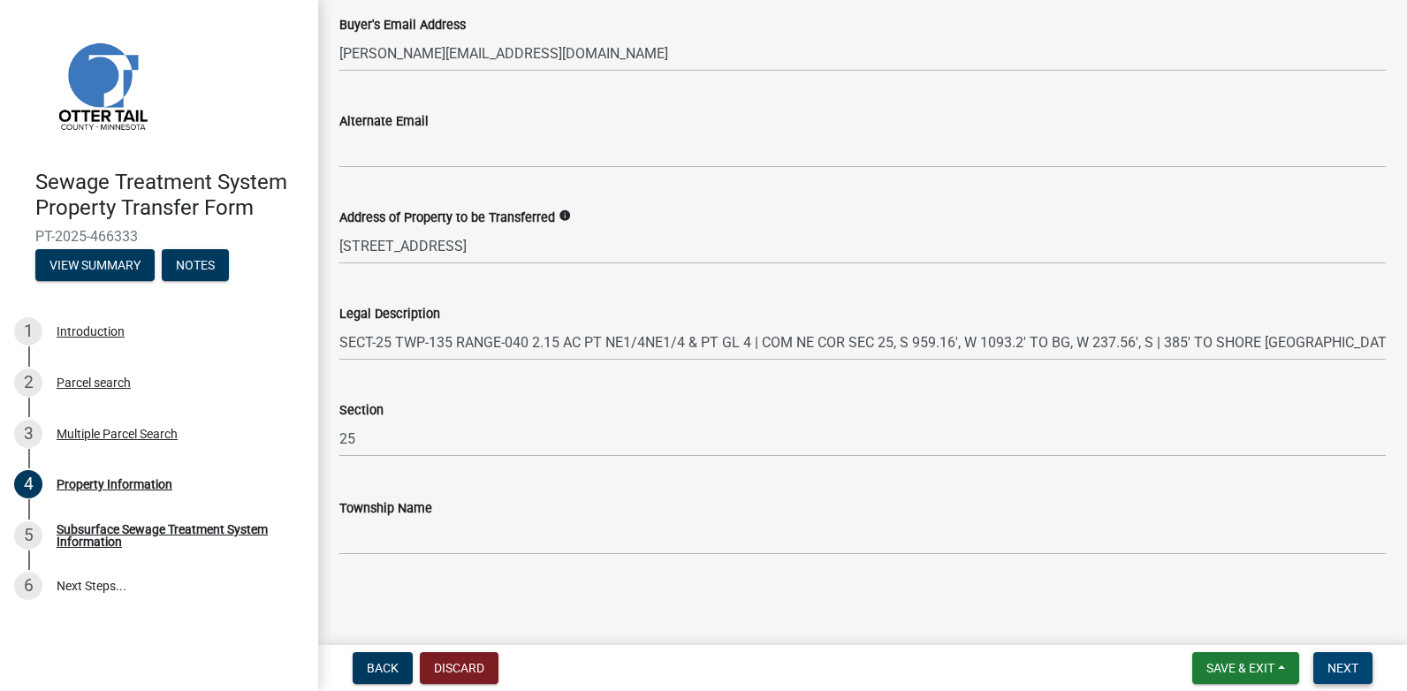
click at [1347, 674] on span "Next" at bounding box center [1343, 668] width 31 height 14
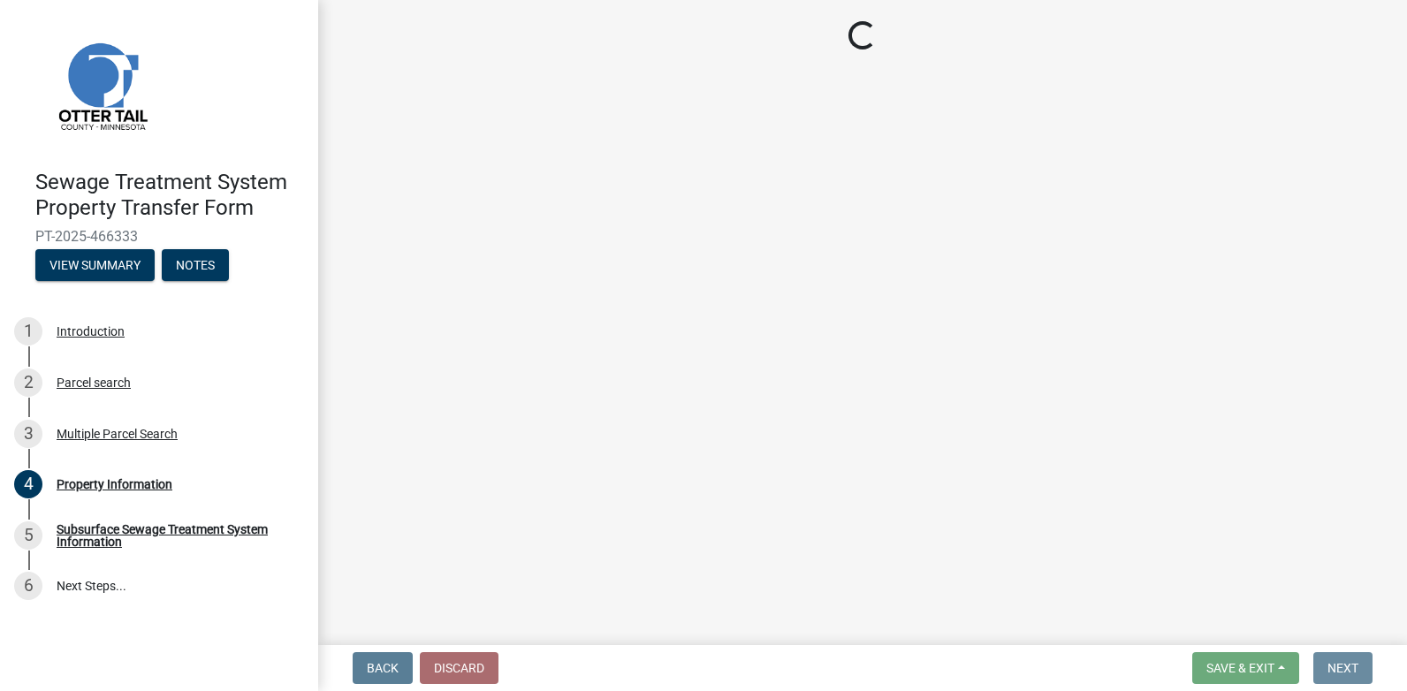
scroll to position [0, 0]
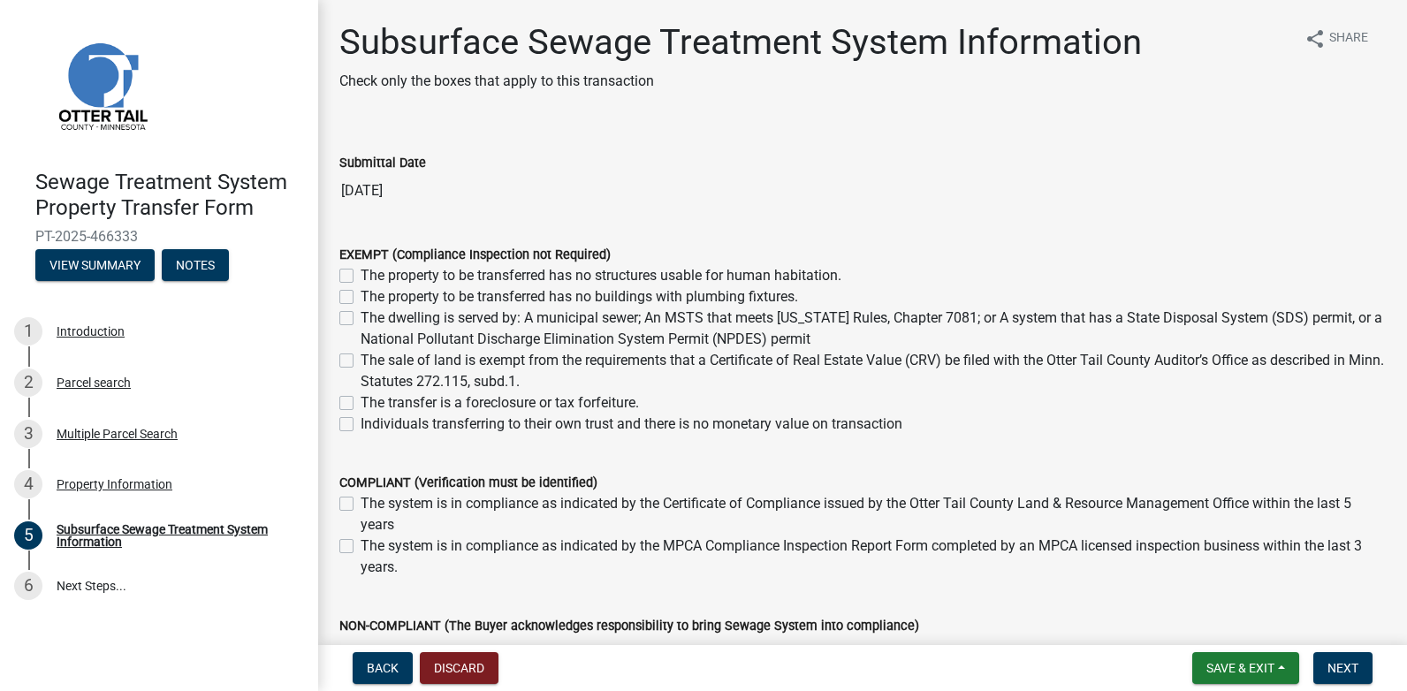
click at [361, 355] on label "The sale of land is exempt from the requirements that a Certificate of Real Est…" at bounding box center [874, 371] width 1026 height 42
click at [361, 355] on input "The sale of land is exempt from the requirements that a Certificate of Real Est…" at bounding box center [366, 355] width 11 height 11
checkbox input "true"
checkbox input "false"
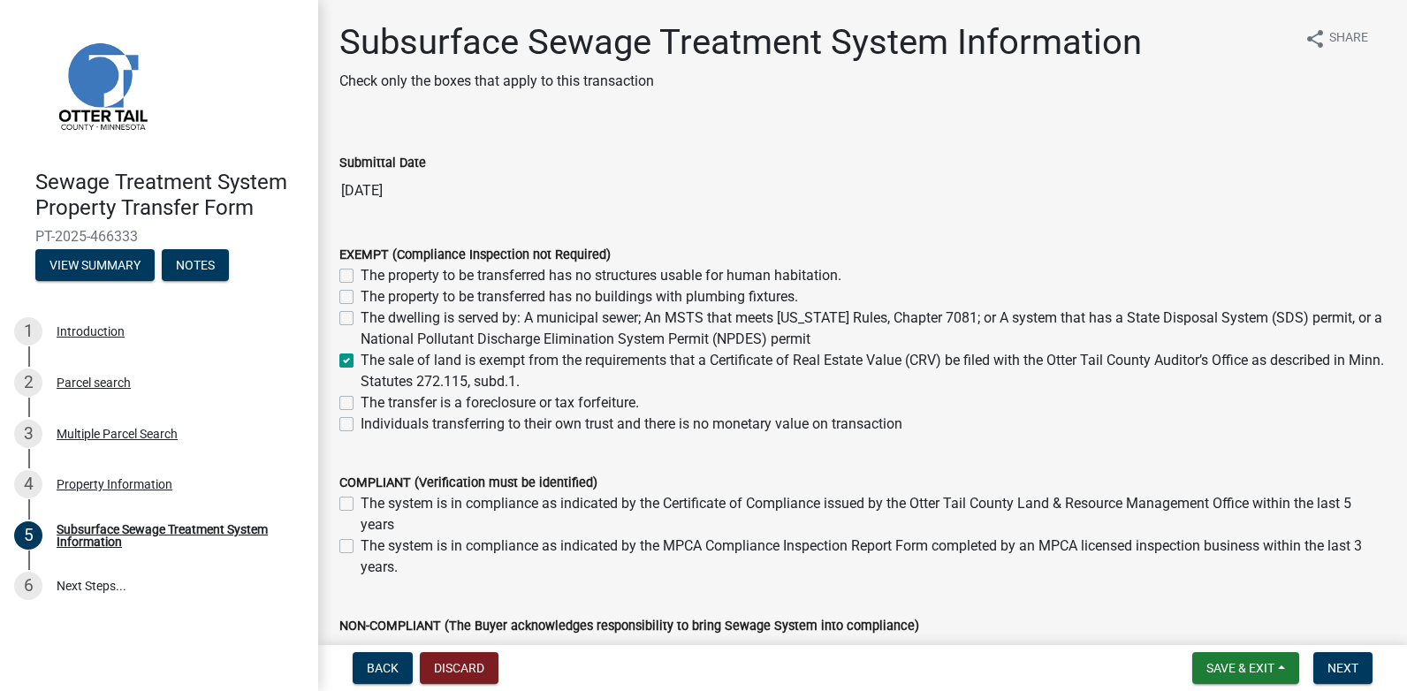
checkbox input "false"
checkbox input "true"
checkbox input "false"
drag, startPoint x: 556, startPoint y: 380, endPoint x: 365, endPoint y: 381, distance: 191.0
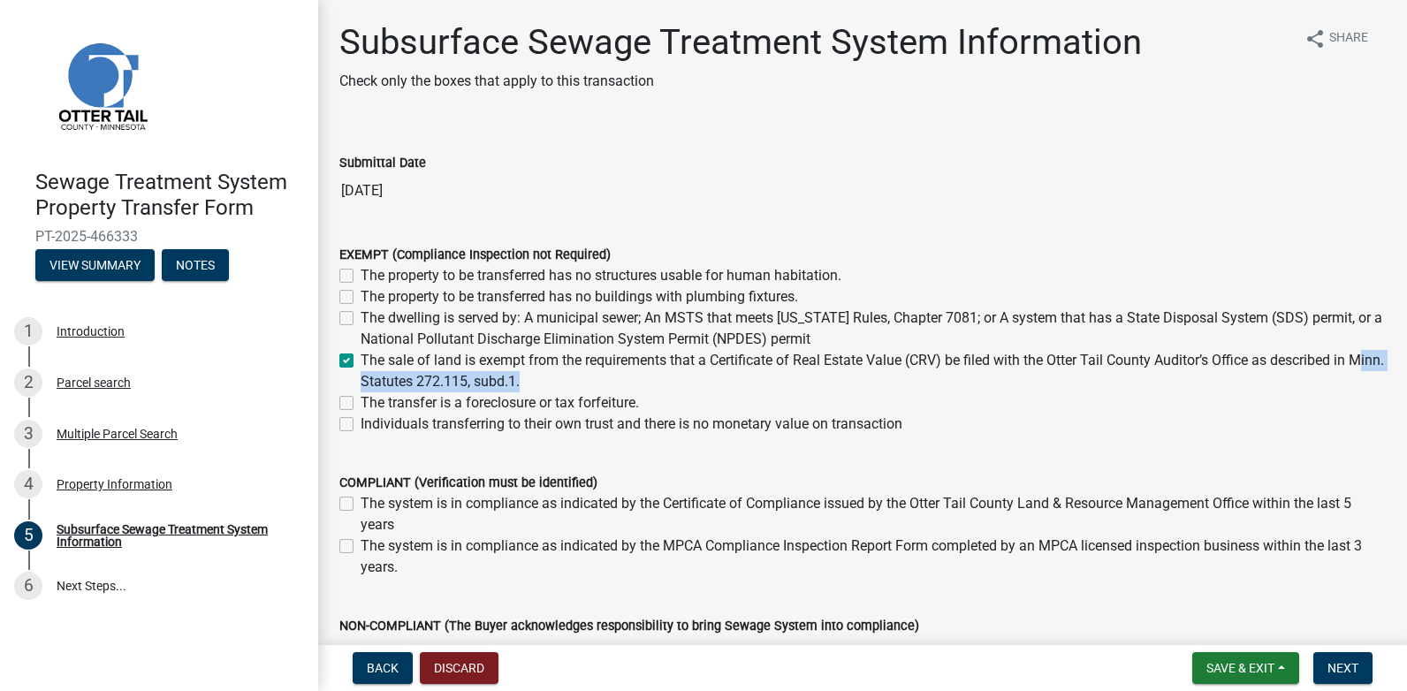
click at [365, 381] on label "The sale of land is exempt from the requirements that a Certificate of Real Est…" at bounding box center [874, 371] width 1026 height 42
copy label "Minn. Statutes 272.115, subd.1"
click at [708, 375] on label "The sale of land is exempt from the requirements that a Certificate of Real Est…" at bounding box center [874, 371] width 1026 height 42
click at [372, 362] on input "The sale of land is exempt from the requirements that a Certificate of Real Est…" at bounding box center [366, 355] width 11 height 11
checkbox input "false"
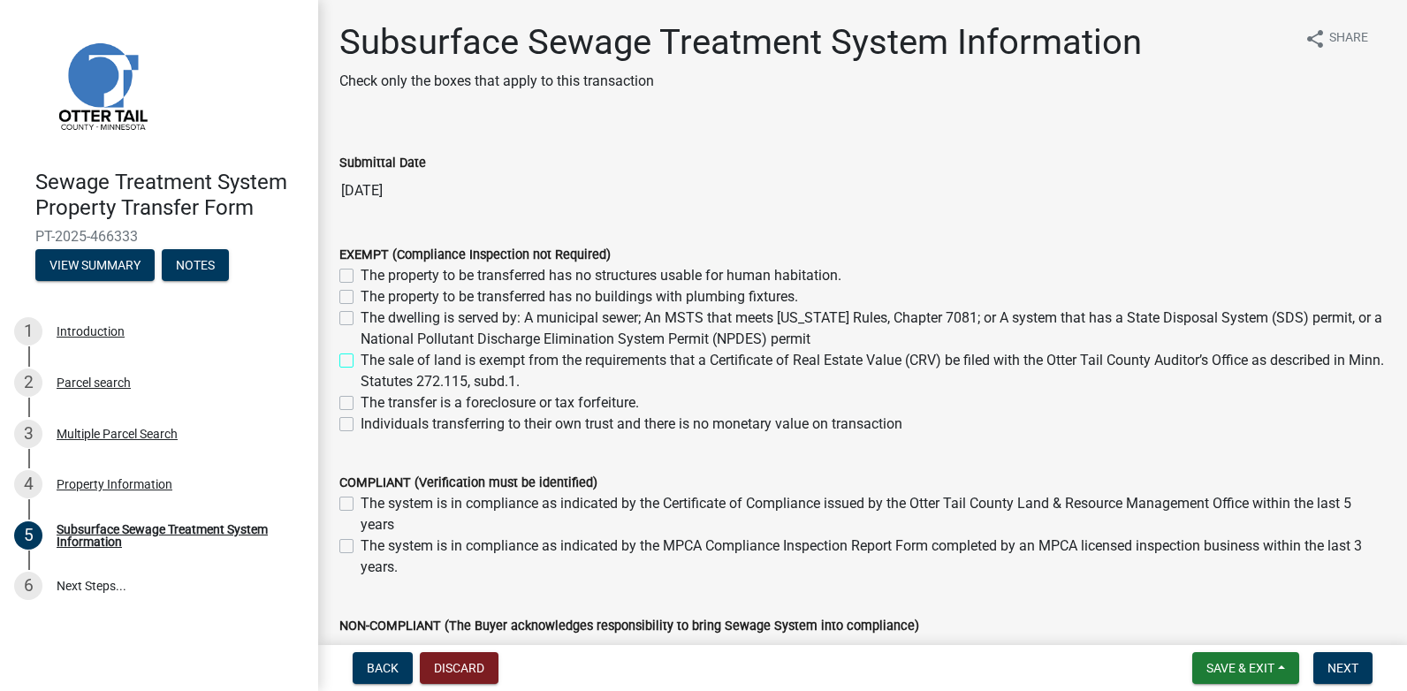
checkbox input "false"
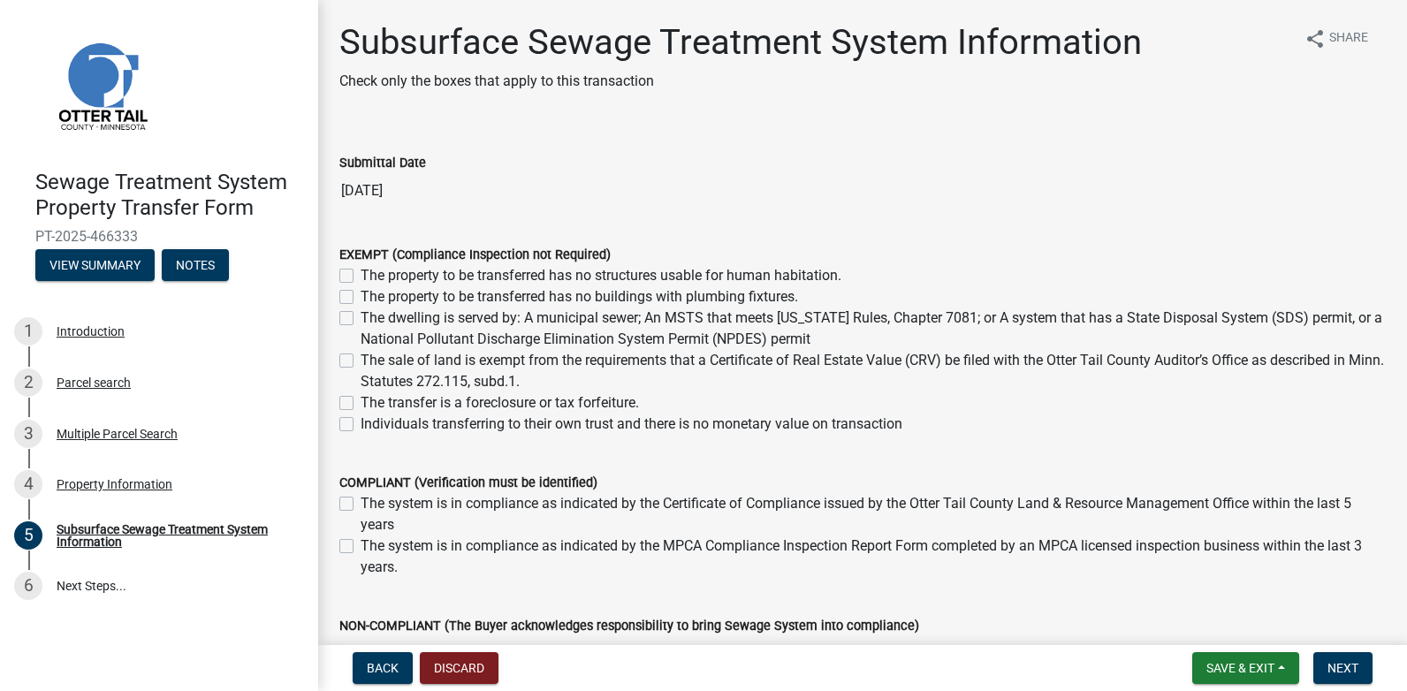
click at [492, 425] on label "Individuals transferring to their own trust and there is no monetary value on t…" at bounding box center [632, 424] width 542 height 21
click at [372, 425] on input "Individuals transferring to their own trust and there is no monetary value on t…" at bounding box center [366, 419] width 11 height 11
checkbox input "true"
checkbox input "false"
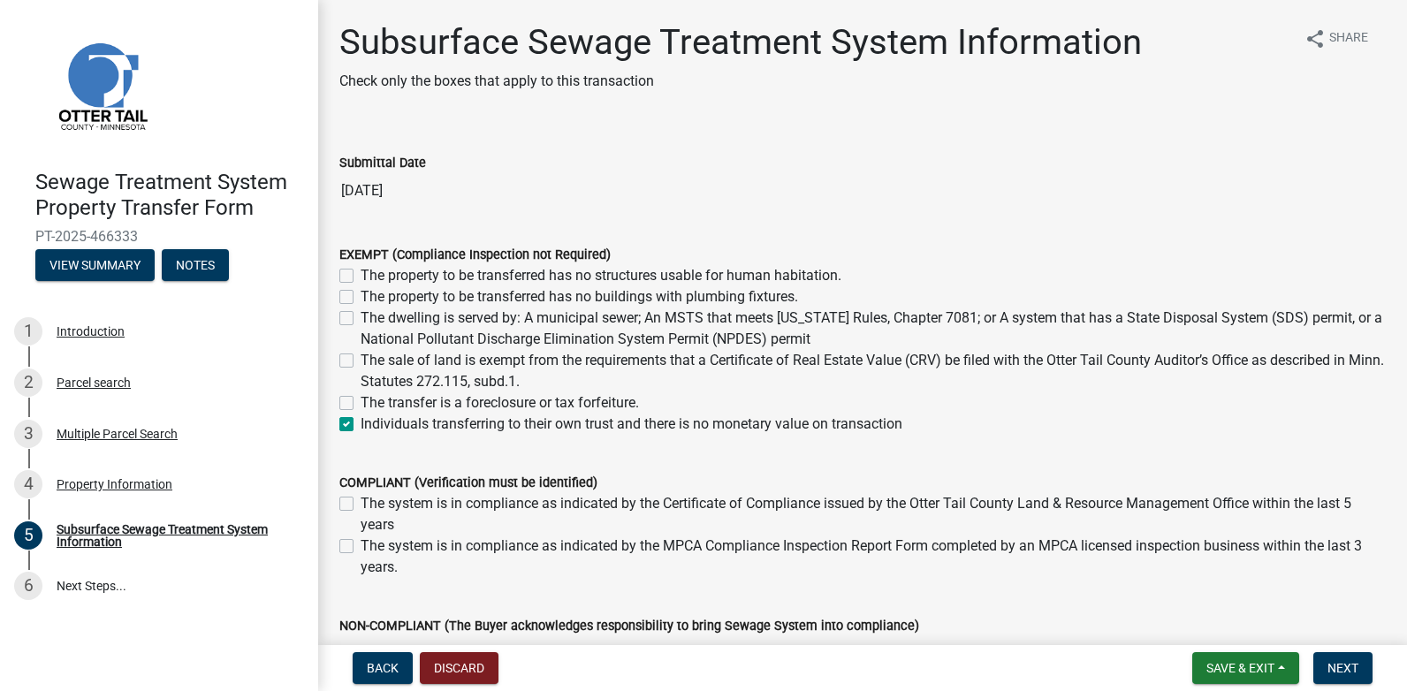
checkbox input "false"
checkbox input "true"
click at [477, 450] on wm-data-entity-input "EXEMPT (Compliance Inspection not Required) The property to be transferred has …" at bounding box center [862, 337] width 1047 height 228
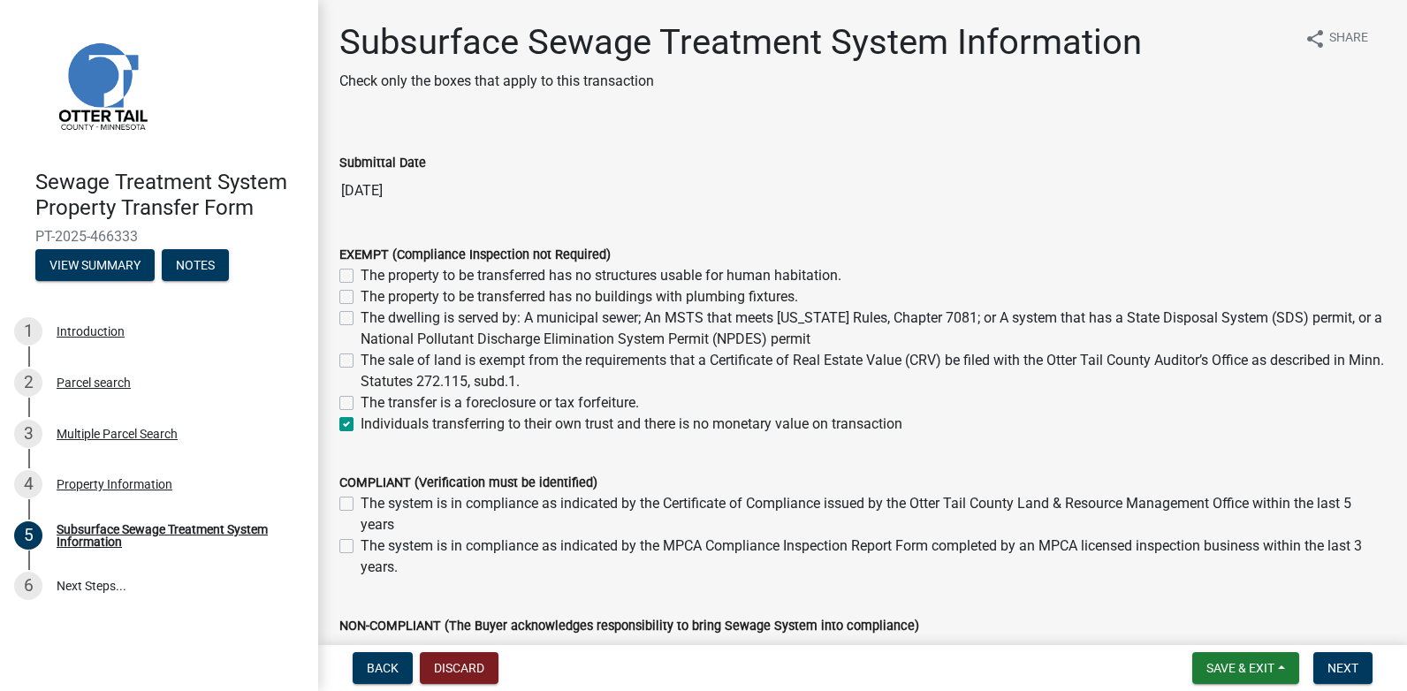
scroll to position [88, 0]
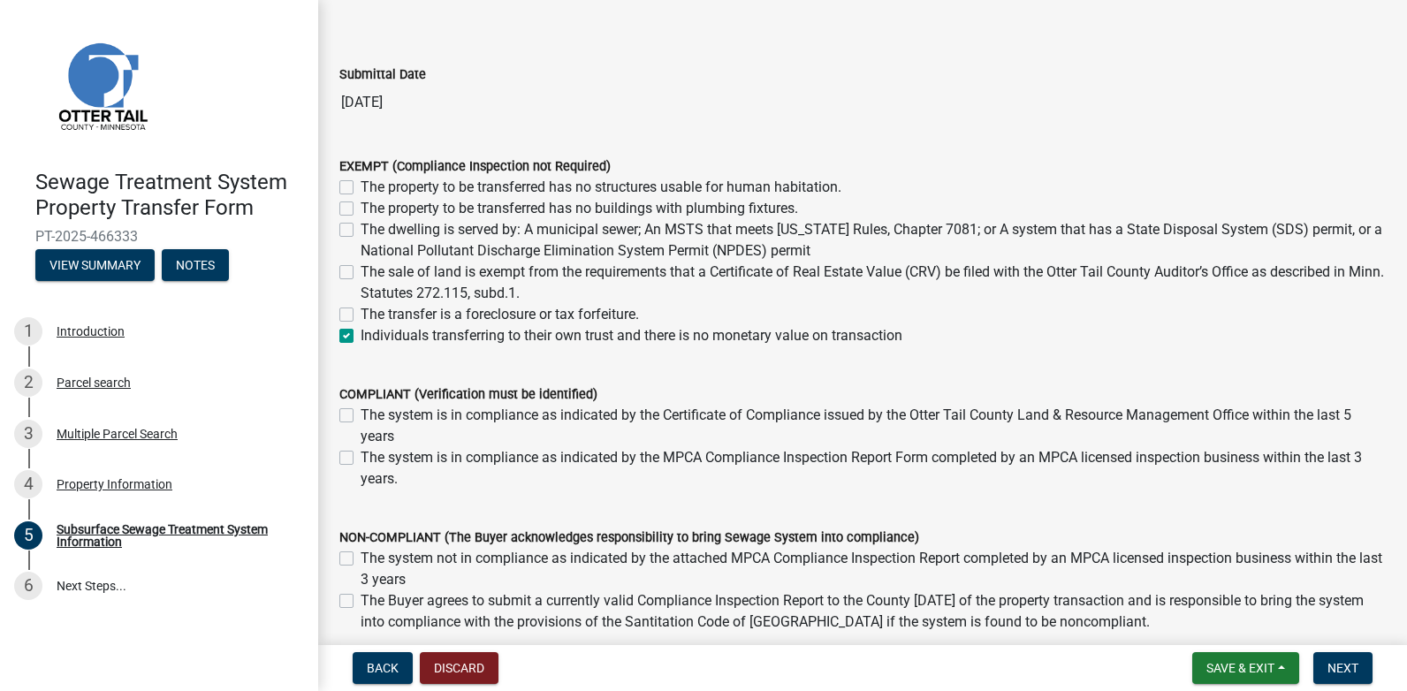
click at [361, 416] on label "The system is in compliance as indicated by the Certificate of Compliance issue…" at bounding box center [874, 426] width 1026 height 42
click at [361, 416] on input "The system is in compliance as indicated by the Certificate of Compliance issue…" at bounding box center [366, 410] width 11 height 11
checkbox input "true"
checkbox input "false"
click at [361, 416] on label "The system is in compliance as indicated by the Certificate of Compliance issue…" at bounding box center [874, 426] width 1026 height 42
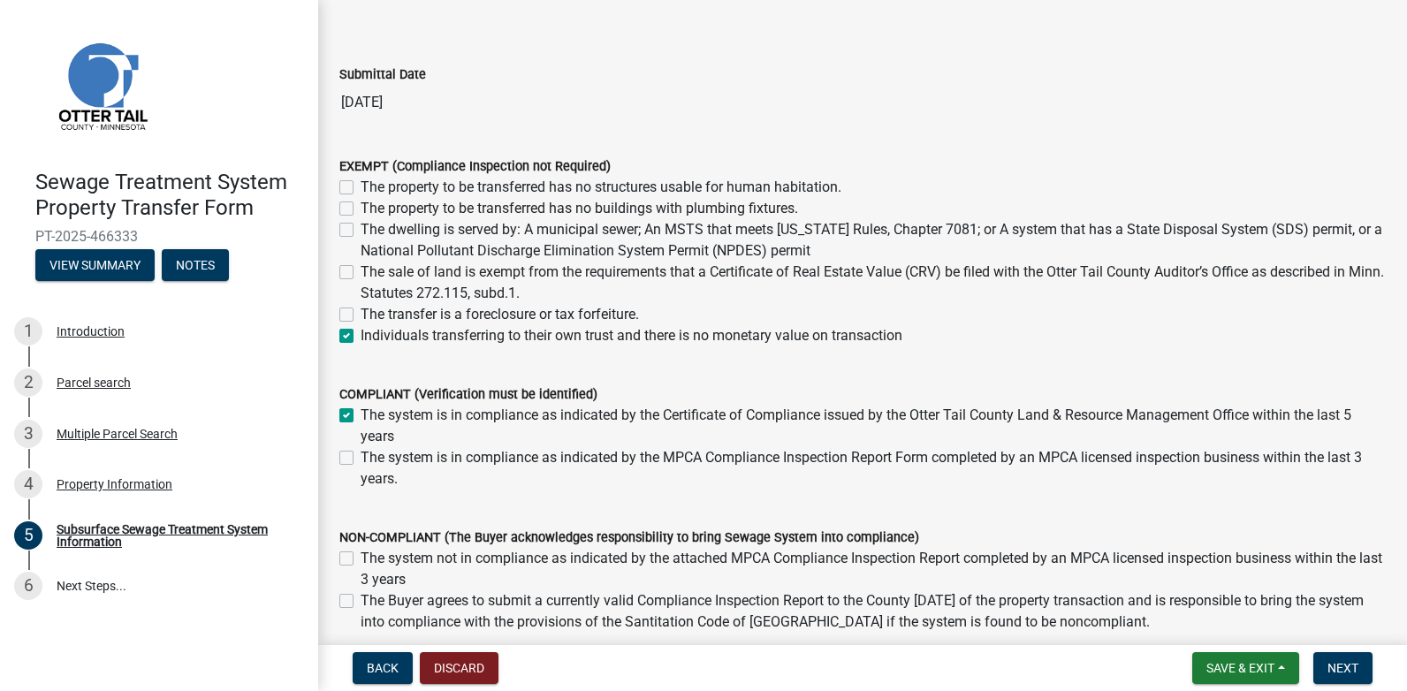
click at [361, 416] on input "The system is in compliance as indicated by the Certificate of Compliance issue…" at bounding box center [366, 410] width 11 height 11
checkbox input "false"
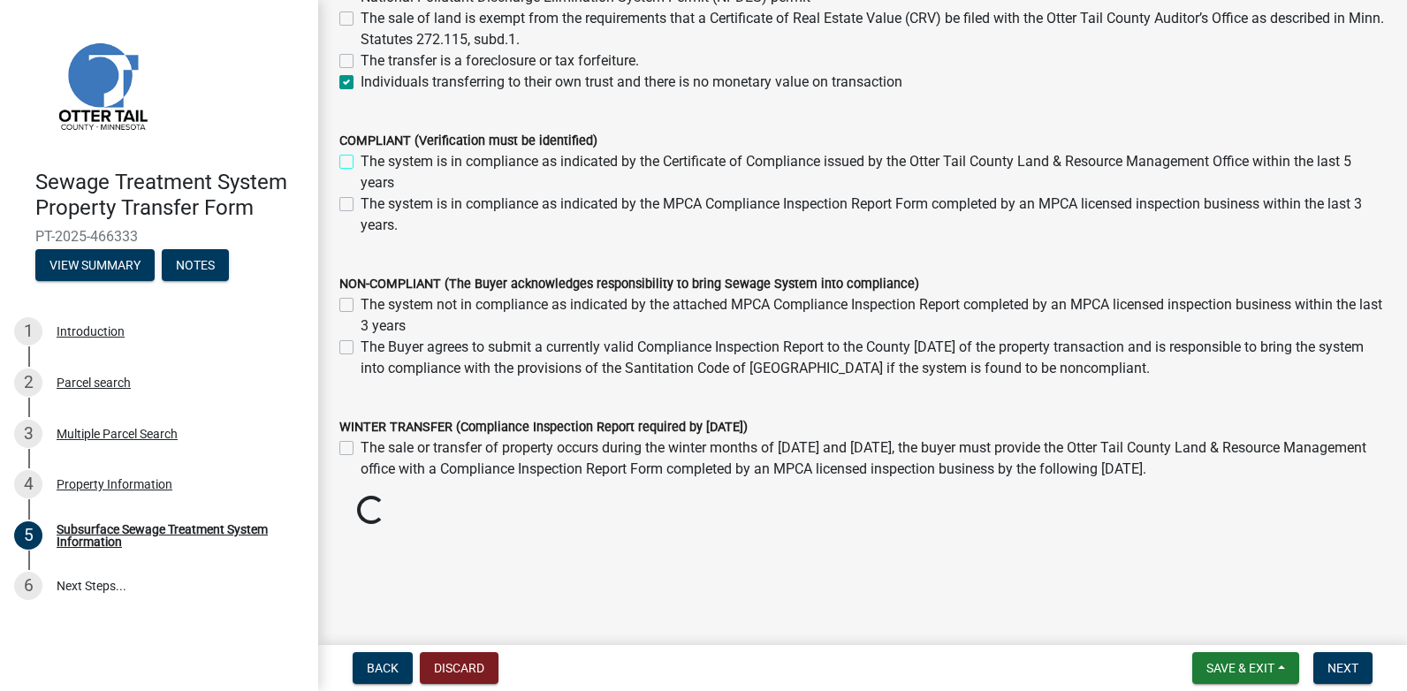
scroll to position [325, 0]
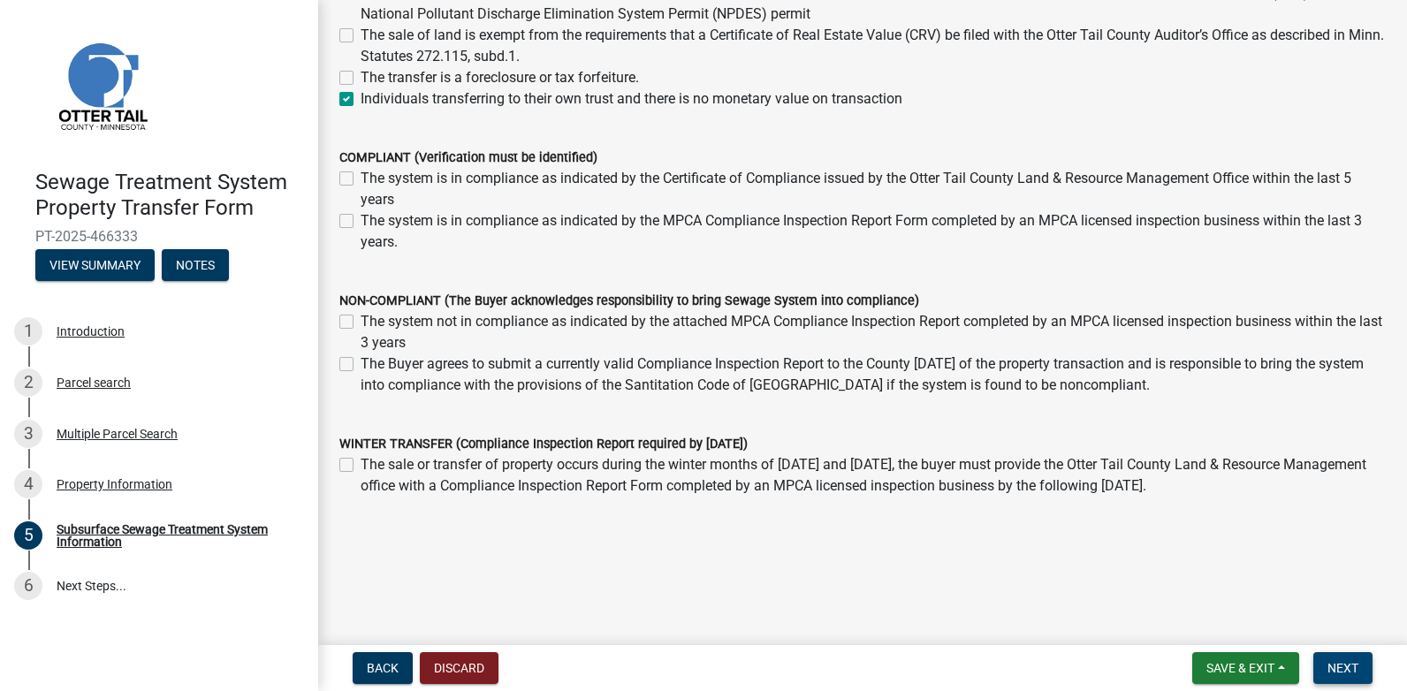
click at [1356, 666] on span "Next" at bounding box center [1343, 668] width 31 height 14
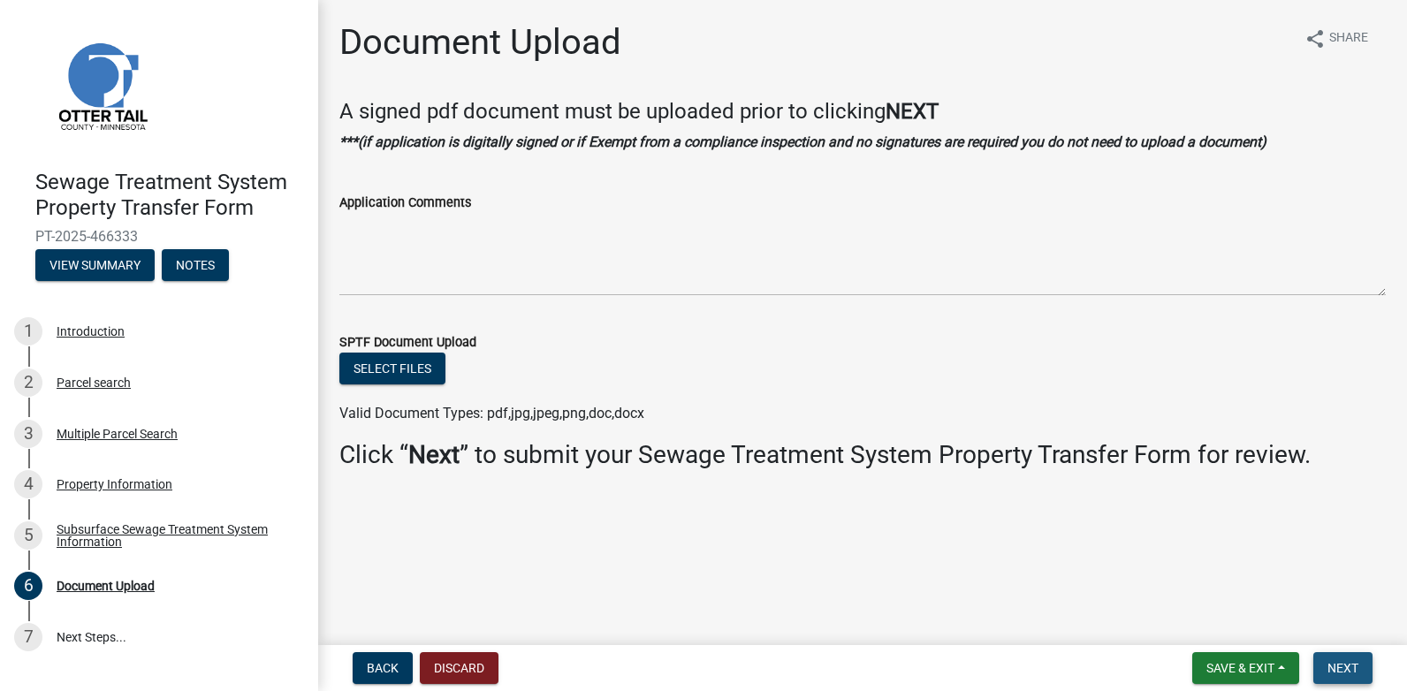
click at [1351, 655] on button "Next" at bounding box center [1343, 668] width 59 height 32
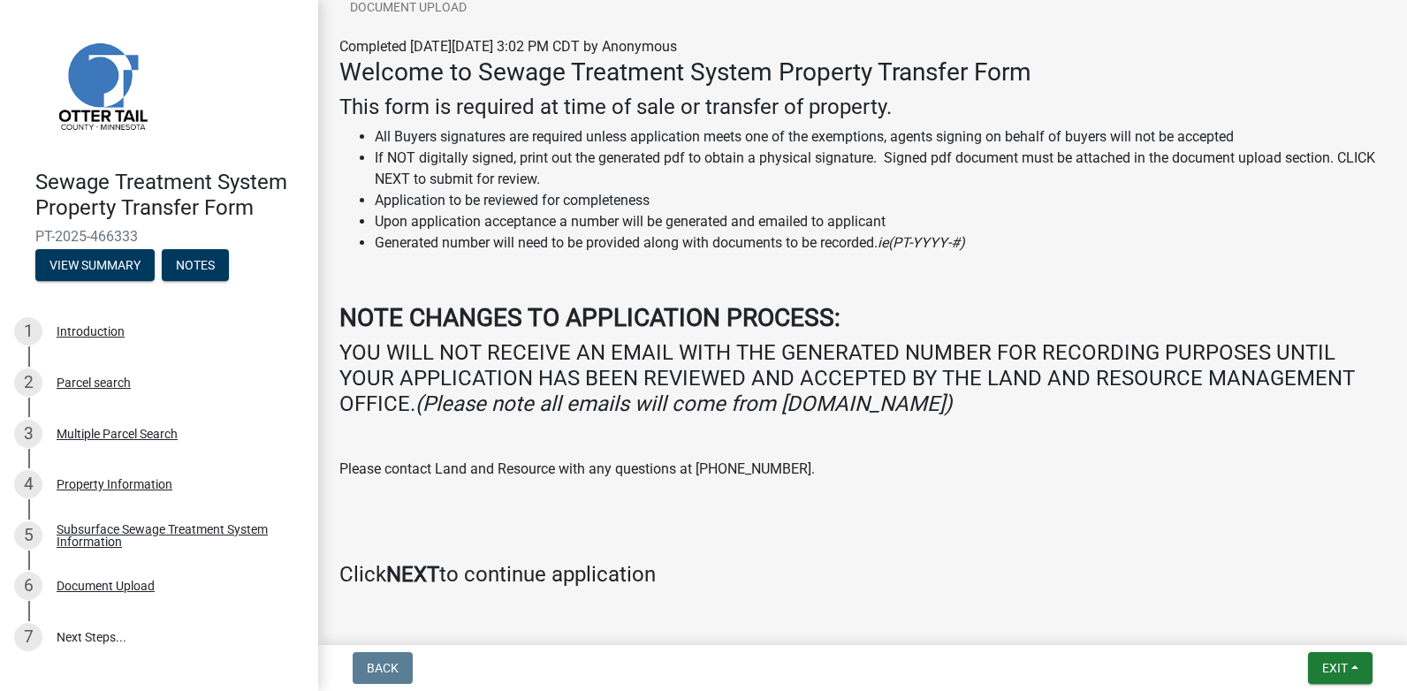
scroll to position [263, 0]
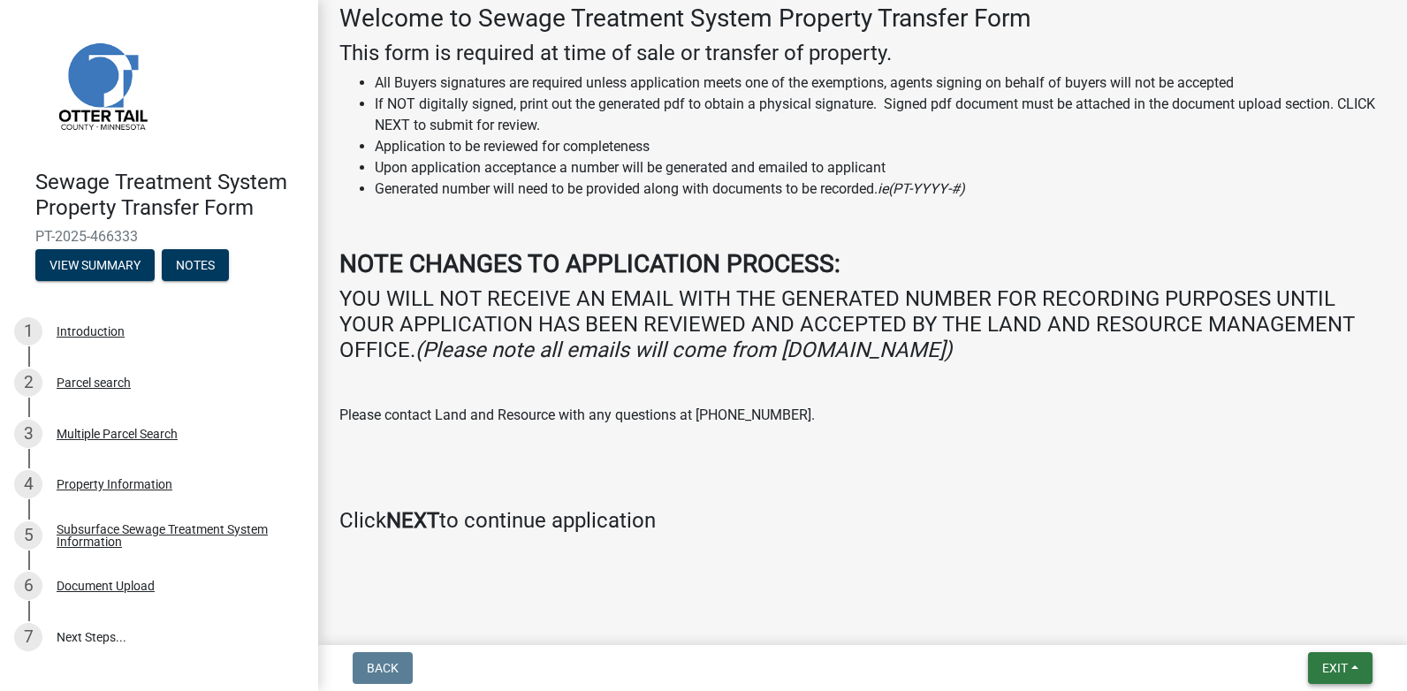
click at [1353, 674] on button "Exit" at bounding box center [1340, 668] width 65 height 32
click at [899, 509] on h4 "Click NEXT to continue application" at bounding box center [862, 521] width 1047 height 26
click at [117, 582] on div "Document Upload" at bounding box center [106, 586] width 98 height 12
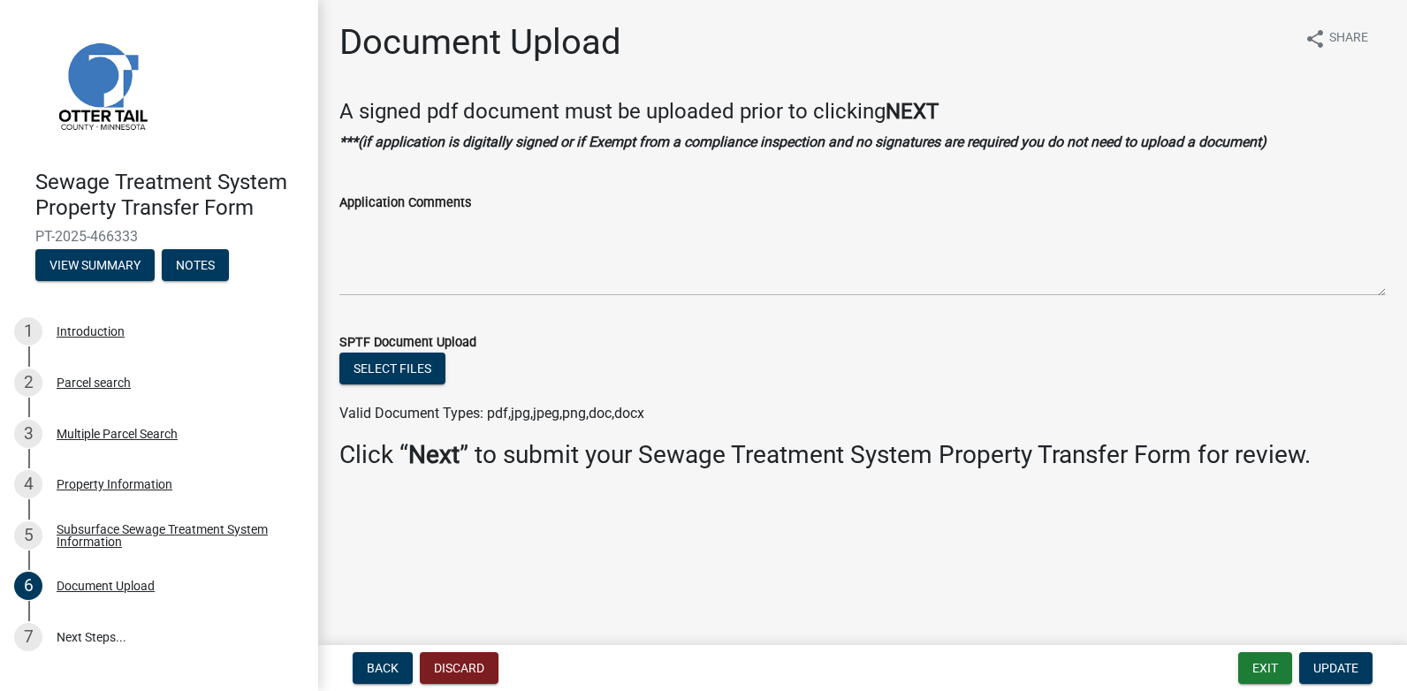
click at [428, 553] on main "Document Upload share Share A signed pdf document must be uploaded prior to cli…" at bounding box center [862, 319] width 1089 height 638
click at [1331, 662] on span "Update" at bounding box center [1336, 668] width 45 height 14
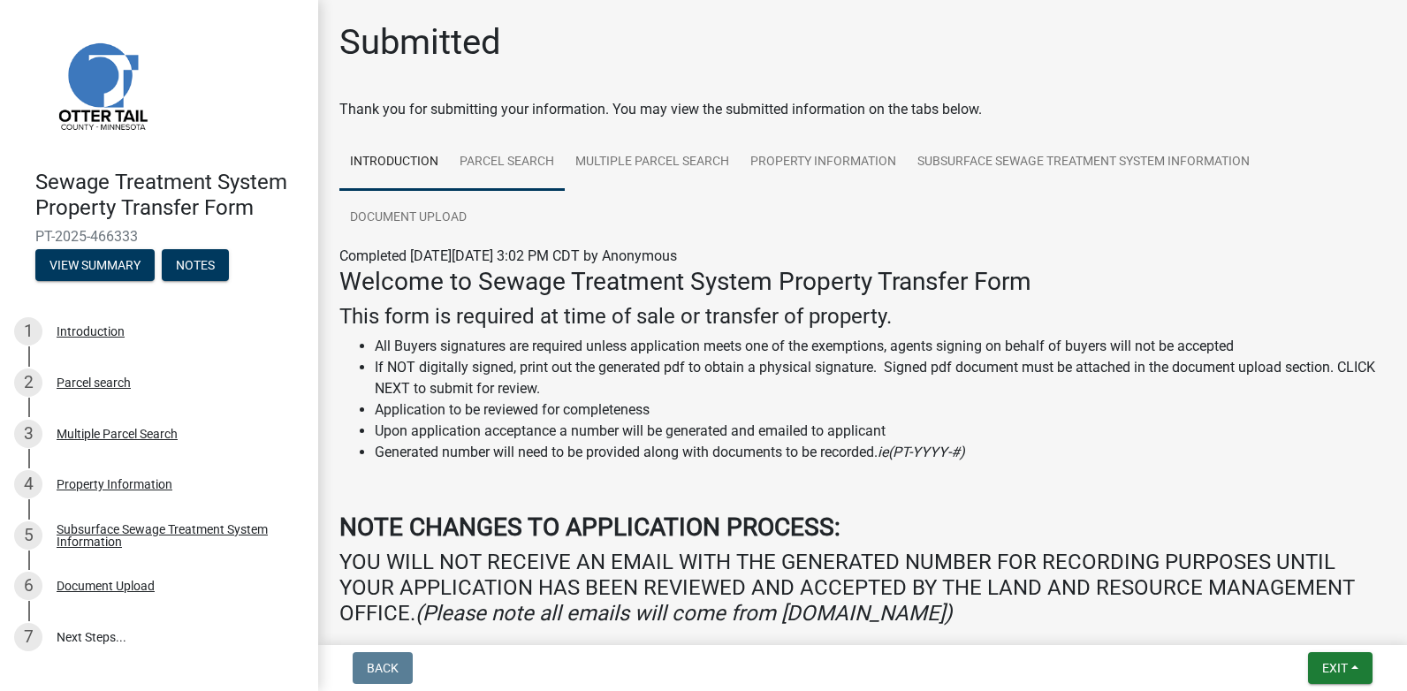
click at [487, 160] on link "Parcel search" at bounding box center [507, 162] width 116 height 57
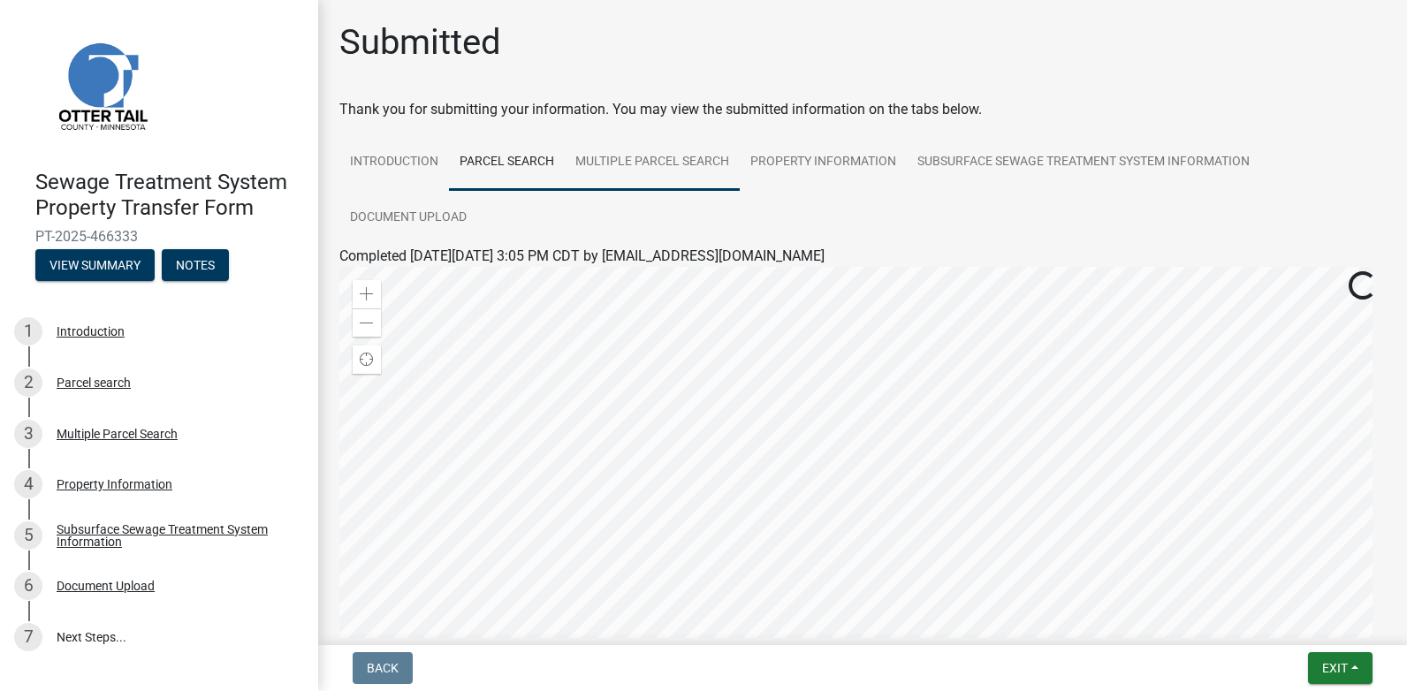
click at [635, 167] on link "Multiple Parcel Search" at bounding box center [652, 162] width 175 height 57
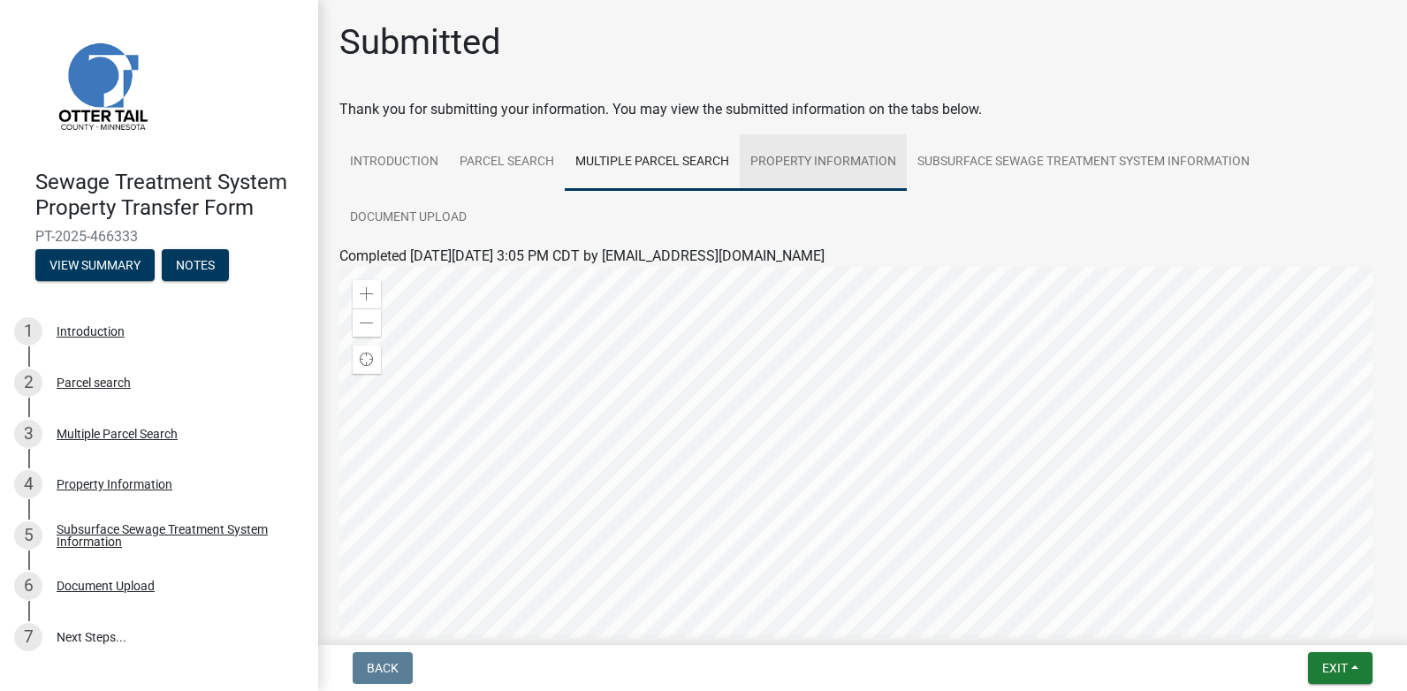
click at [805, 167] on link "Property Information" at bounding box center [823, 162] width 167 height 57
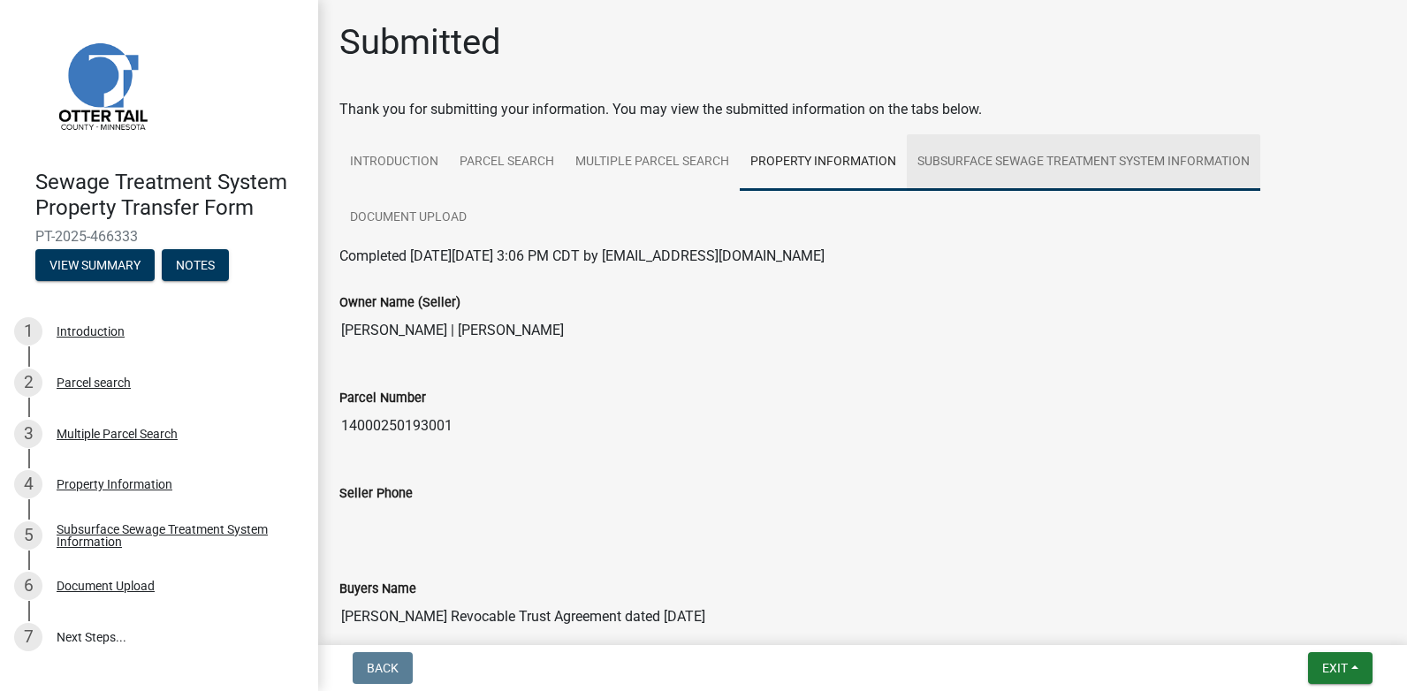
click at [991, 168] on link "Subsurface Sewage Treatment System Information" at bounding box center [1084, 162] width 354 height 57
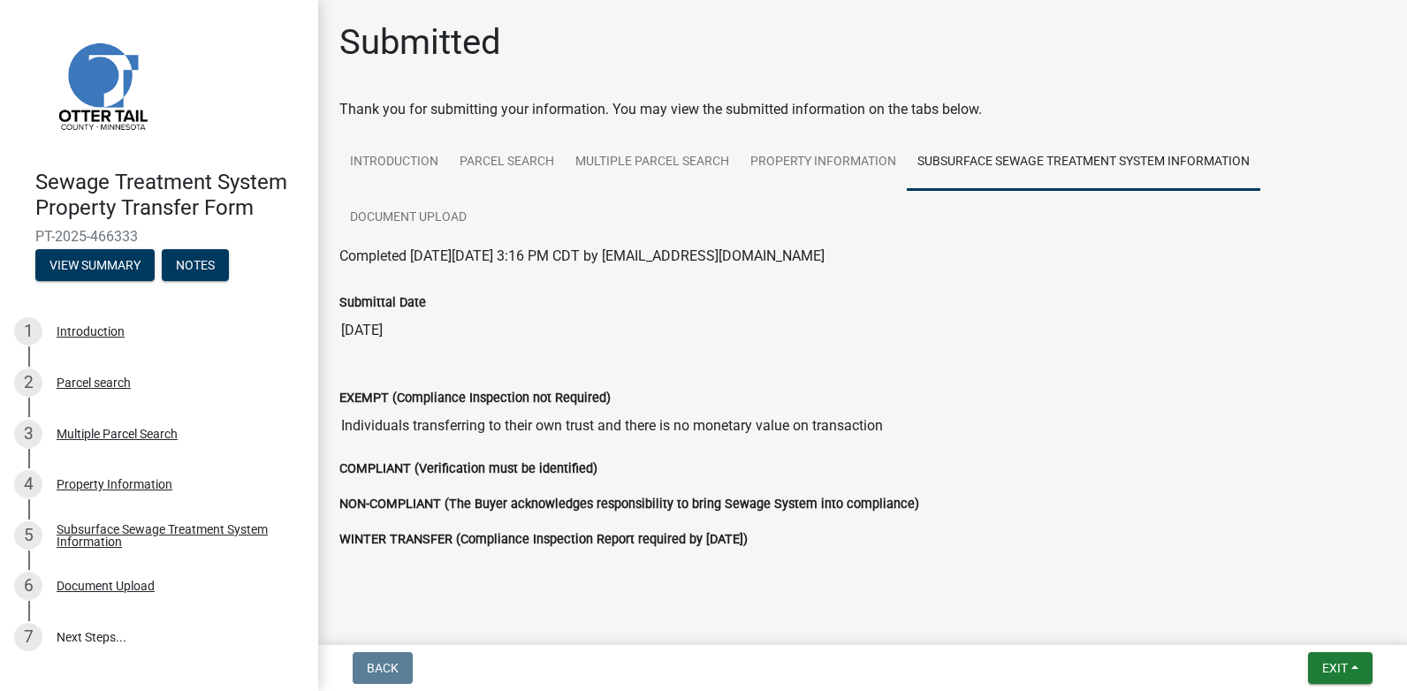
scroll to position [72, 0]
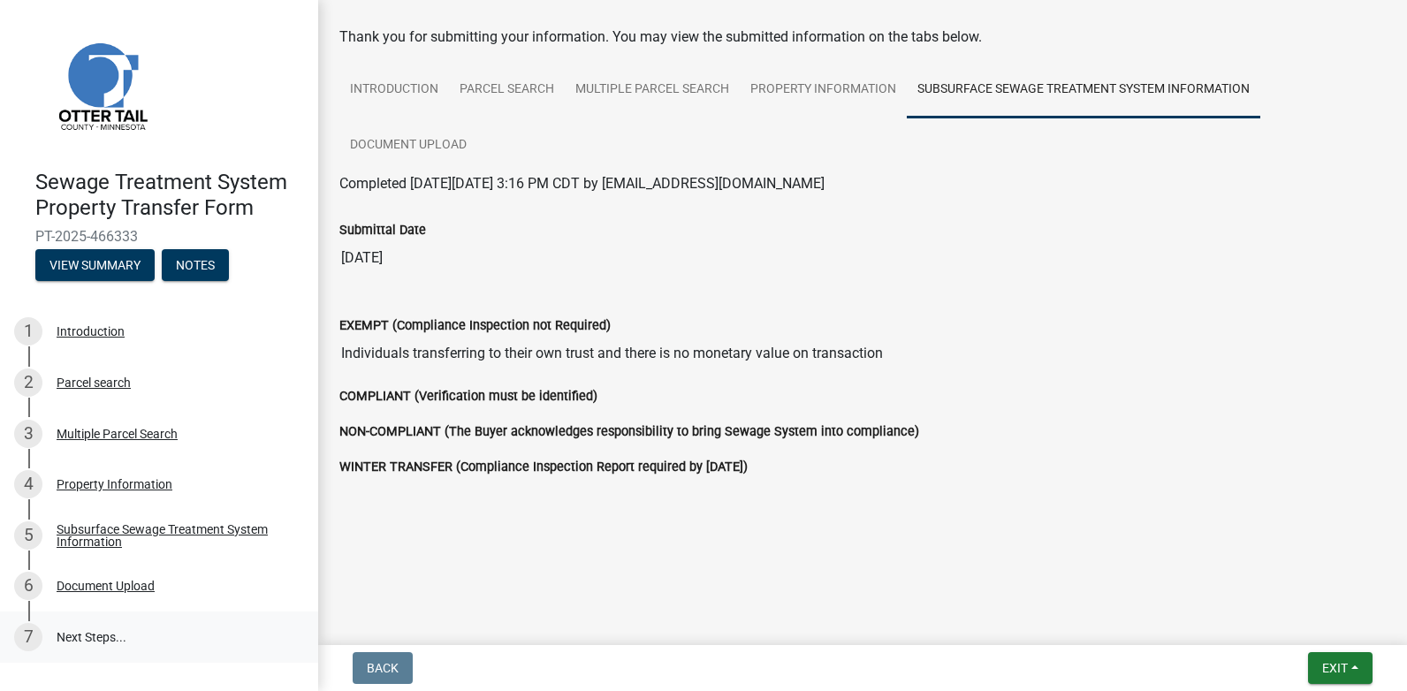
click at [87, 633] on link "7 Next Steps..." at bounding box center [159, 637] width 318 height 51
click at [87, 634] on link "7 Next Steps..." at bounding box center [159, 637] width 318 height 51
click at [87, 635] on link "7 Next Steps..." at bounding box center [159, 637] width 318 height 51
click at [88, 641] on link "7 Next Steps..." at bounding box center [159, 637] width 318 height 51
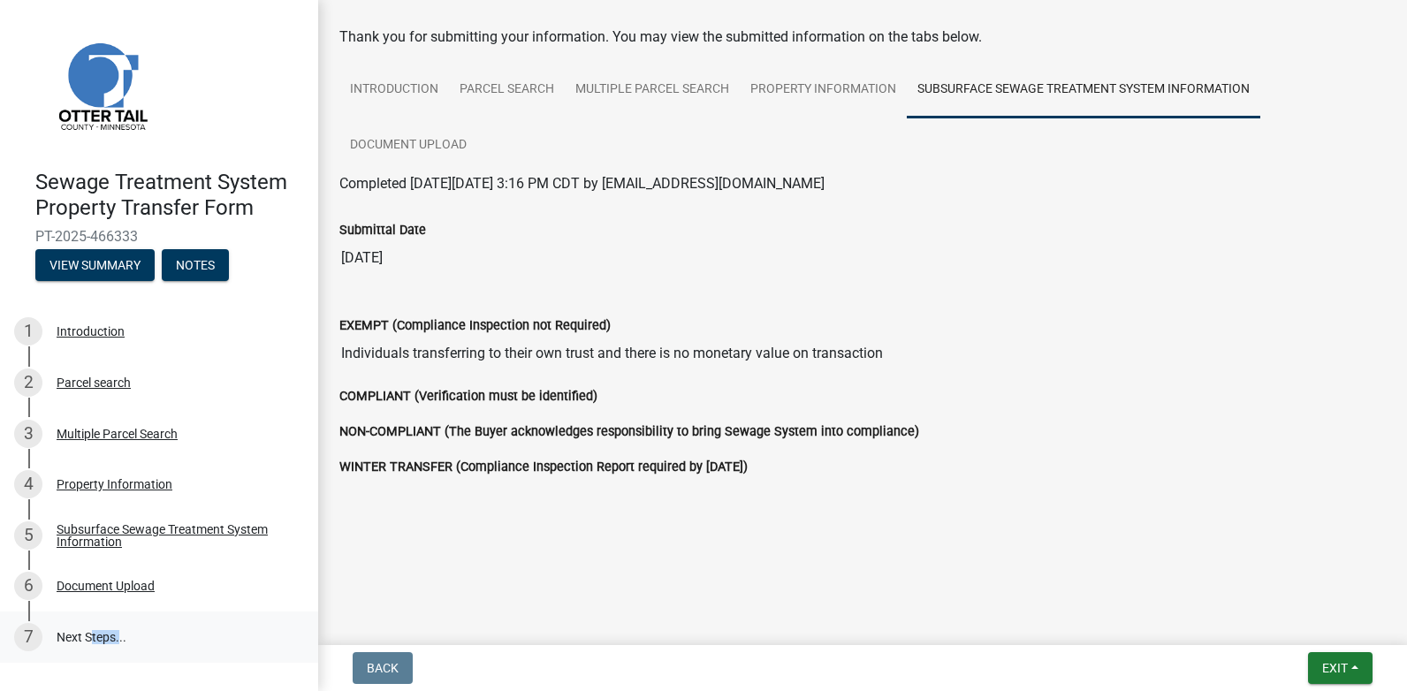
click at [88, 641] on link "7 Next Steps..." at bounding box center [159, 637] width 318 height 51
click at [529, 568] on div at bounding box center [863, 558] width 1008 height 21
click at [1134, 613] on main "Submitted Thank you for submitting your information. You may view the submitted…" at bounding box center [862, 319] width 1089 height 638
click at [1354, 670] on button "Exit" at bounding box center [1340, 668] width 65 height 32
click at [1289, 576] on button "Save" at bounding box center [1302, 580] width 141 height 42
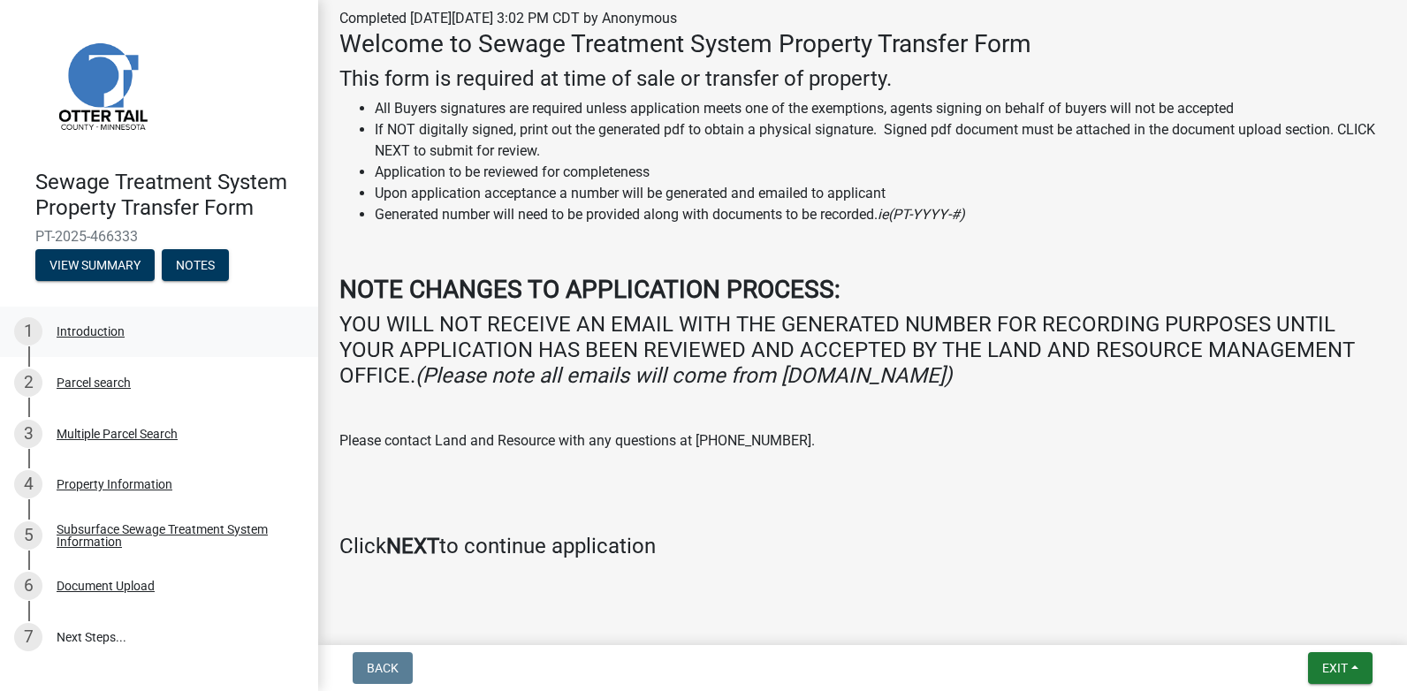
scroll to position [263, 0]
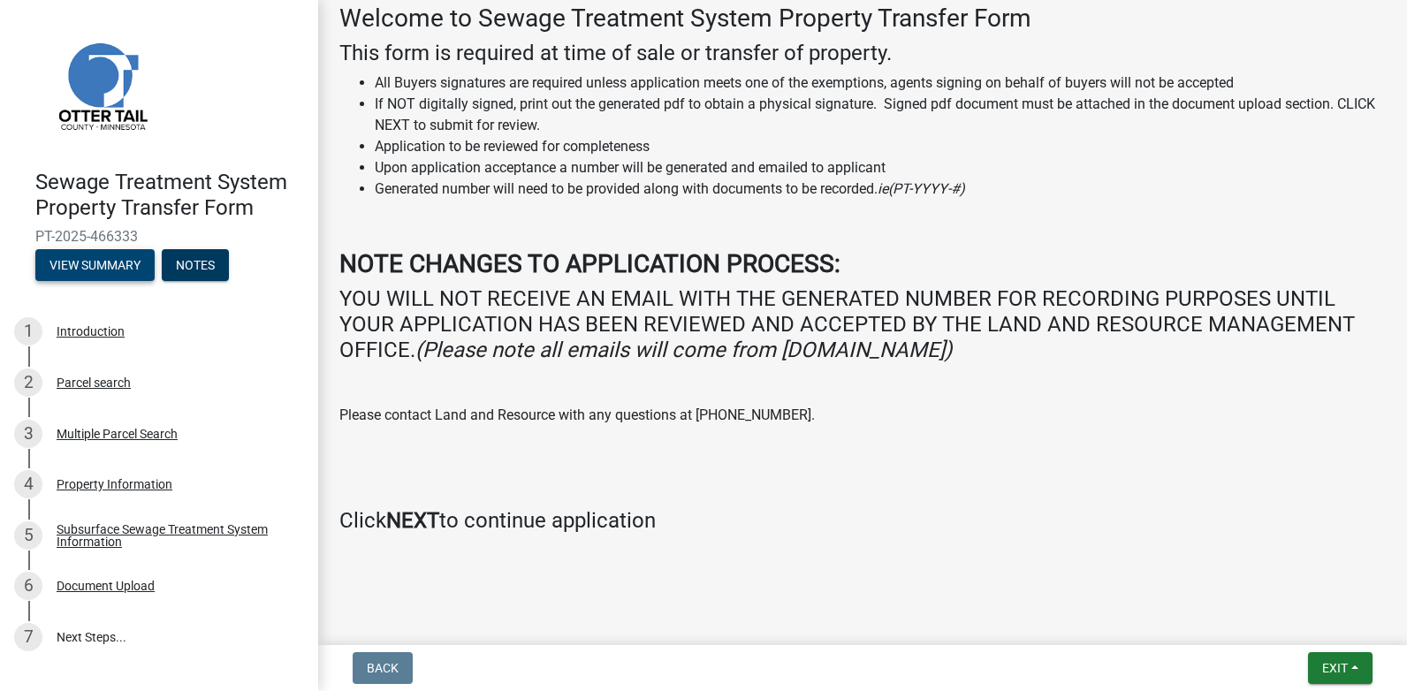
click at [84, 267] on button "View Summary" at bounding box center [94, 265] width 119 height 32
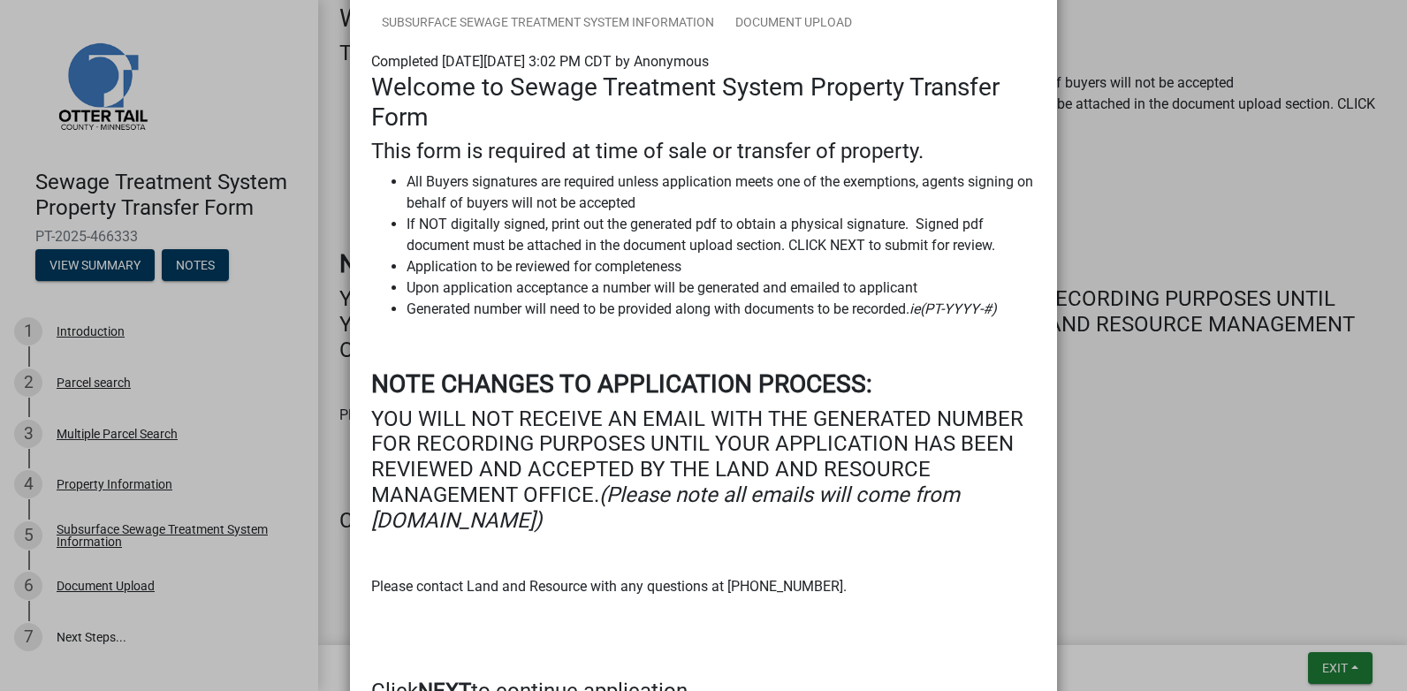
scroll to position [337, 0]
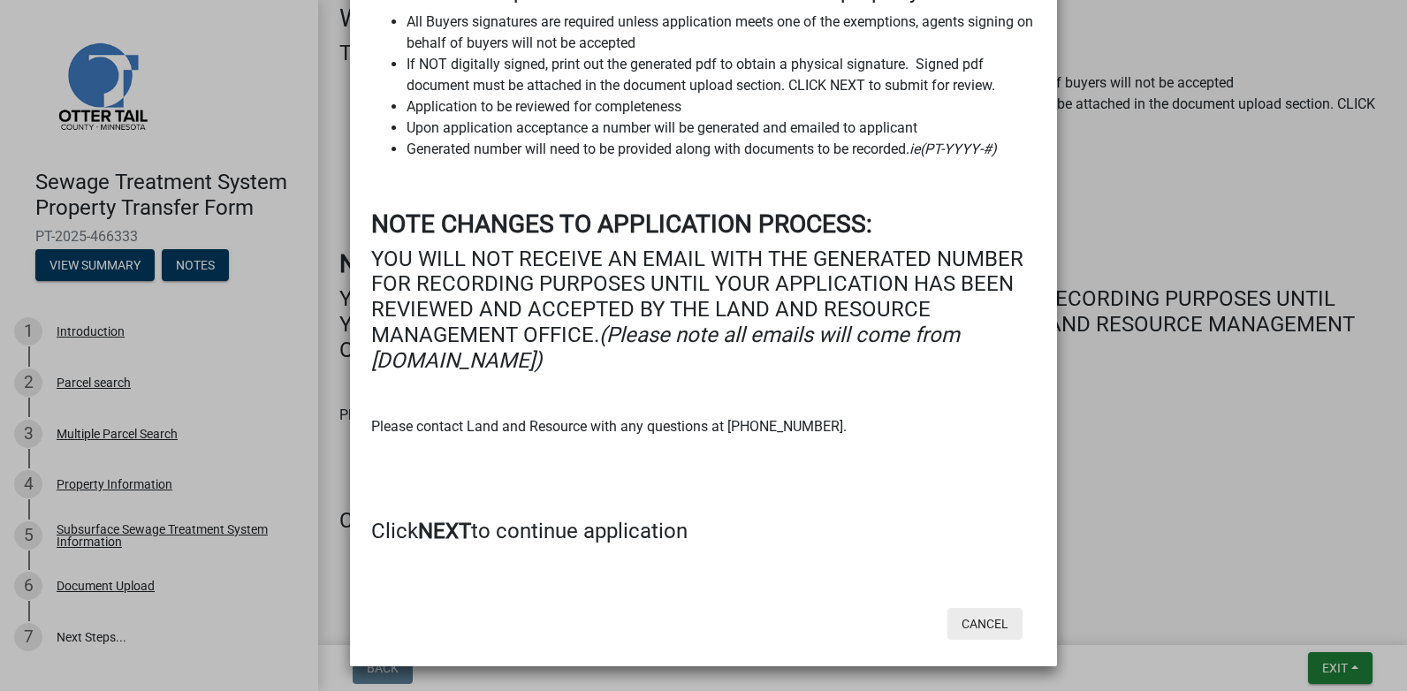
click at [991, 613] on button "Cancel" at bounding box center [985, 624] width 75 height 32
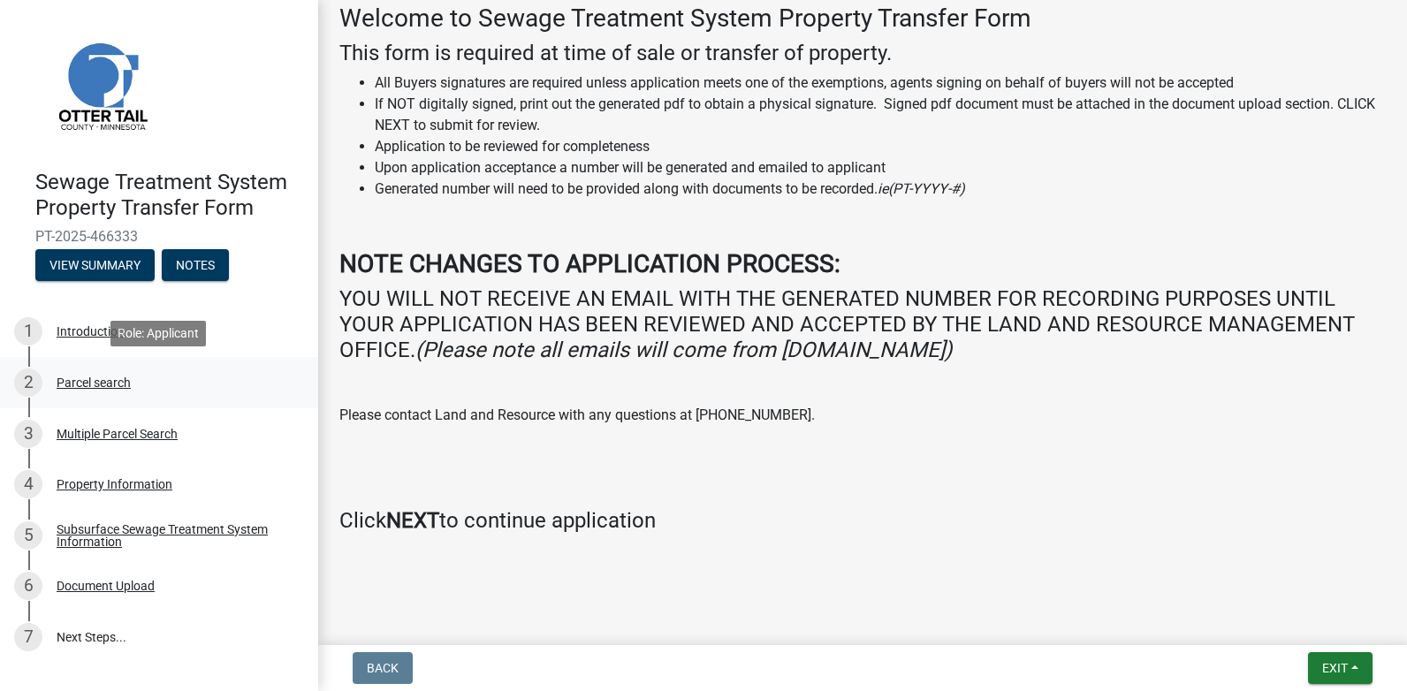
click at [194, 385] on div "2 Parcel search" at bounding box center [152, 383] width 276 height 28
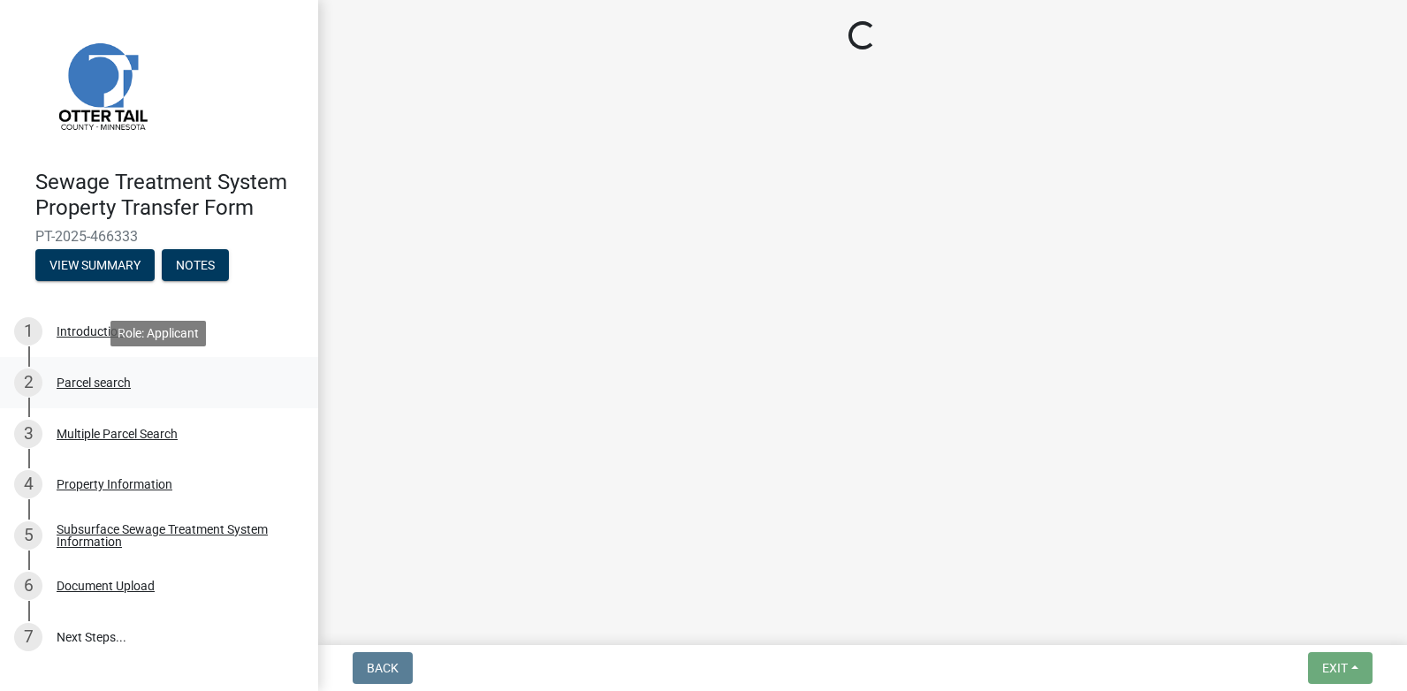
scroll to position [0, 0]
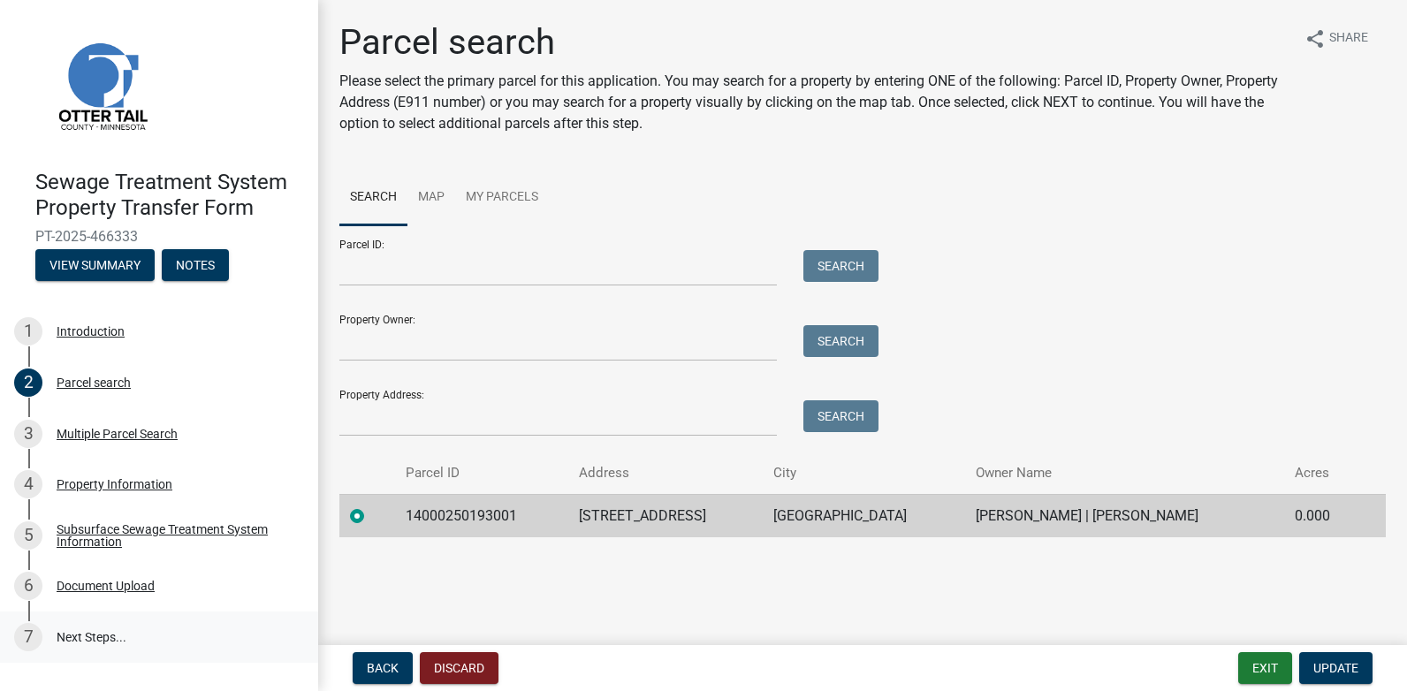
click at [126, 633] on link "7 Next Steps..." at bounding box center [159, 637] width 318 height 51
click at [95, 424] on div "3 Multiple Parcel Search" at bounding box center [152, 434] width 276 height 28
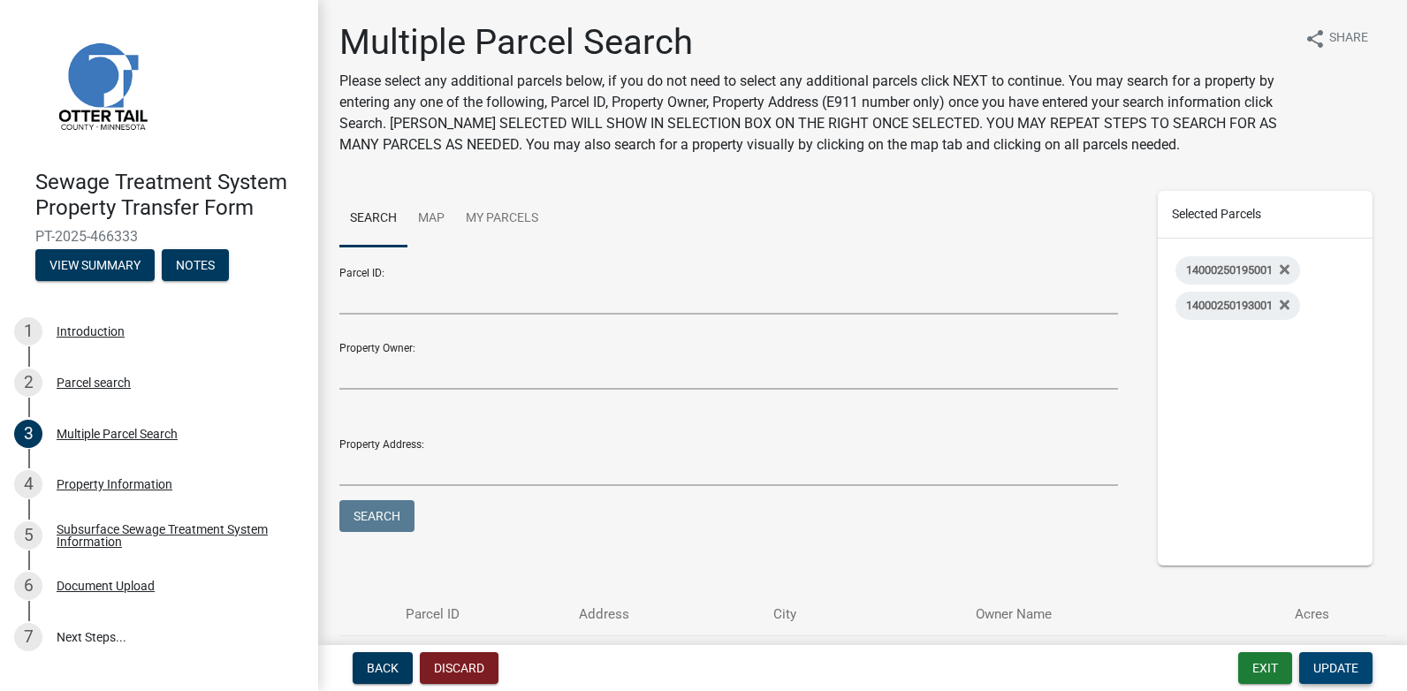
click at [1316, 672] on span "Update" at bounding box center [1336, 668] width 45 height 14
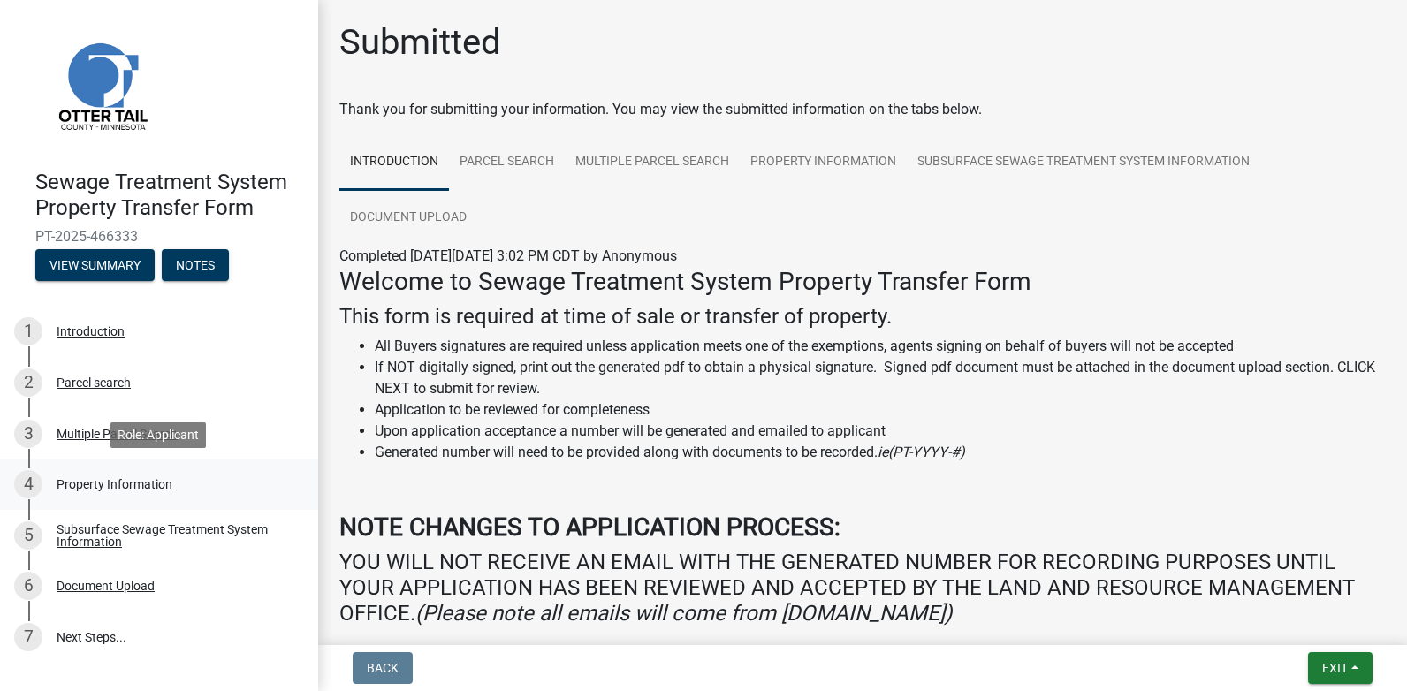
click at [113, 482] on div "Property Information" at bounding box center [115, 484] width 116 height 12
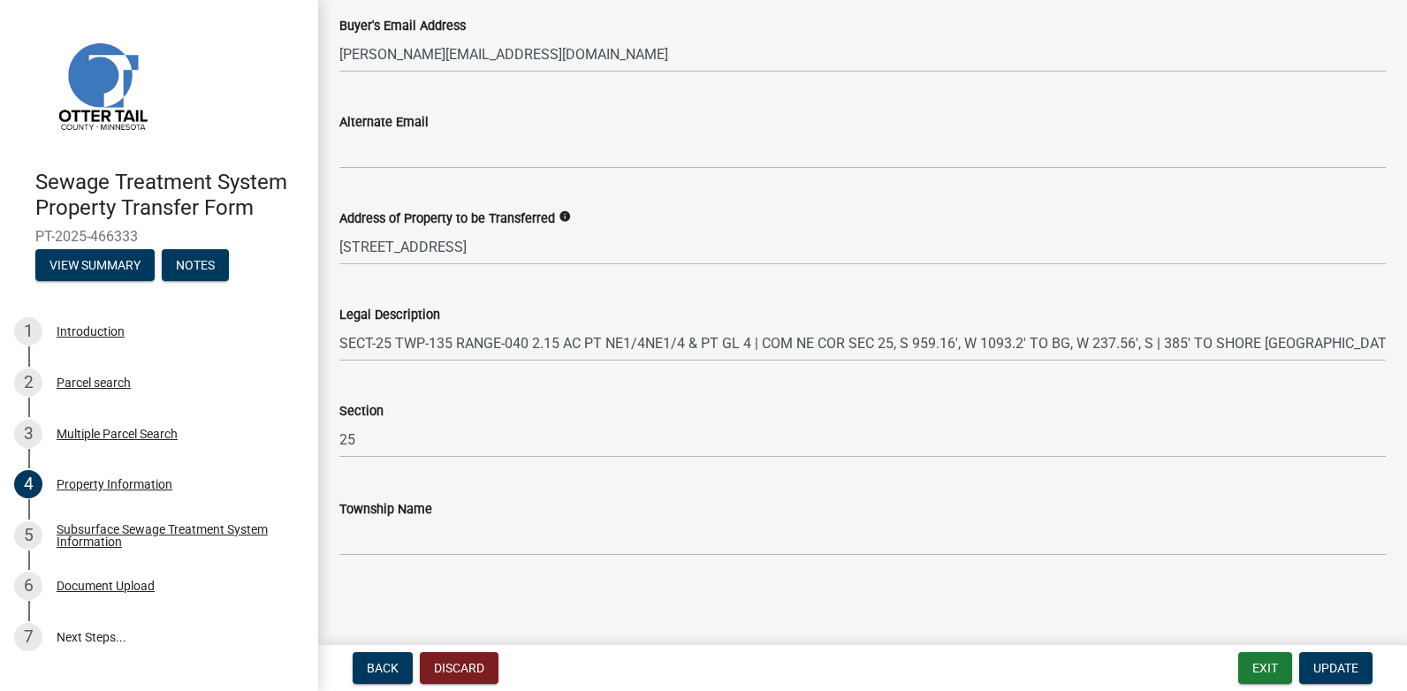
scroll to position [906, 0]
click at [116, 549] on div "5 Subsurface Sewage Treatment System Information" at bounding box center [152, 536] width 276 height 28
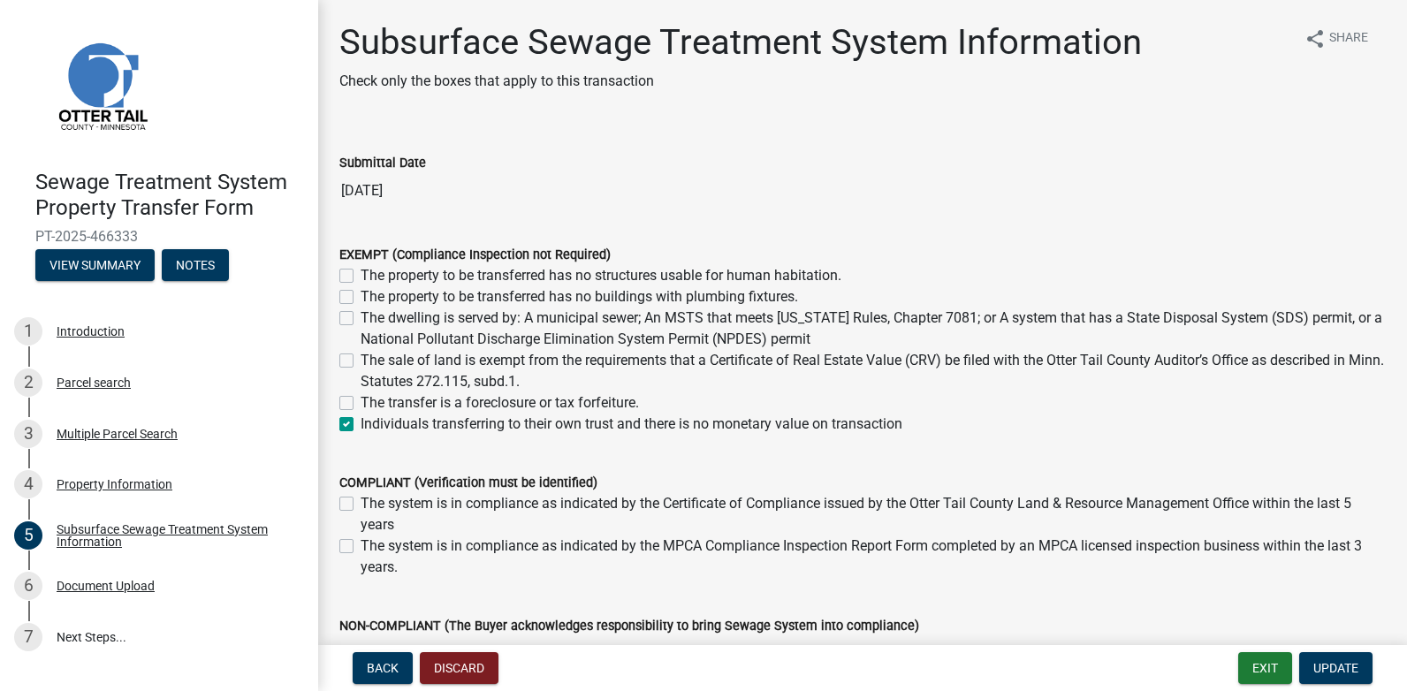
scroll to position [325, 0]
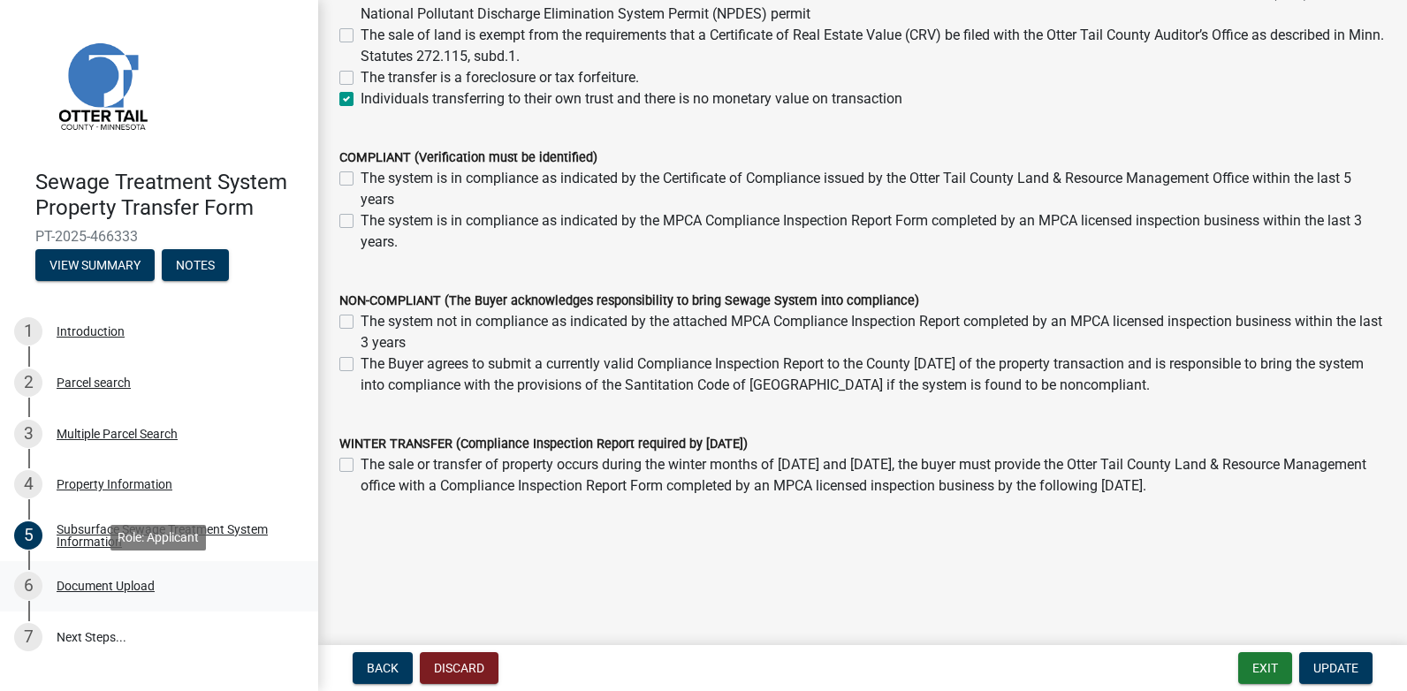
click at [116, 584] on div "Document Upload" at bounding box center [106, 586] width 98 height 12
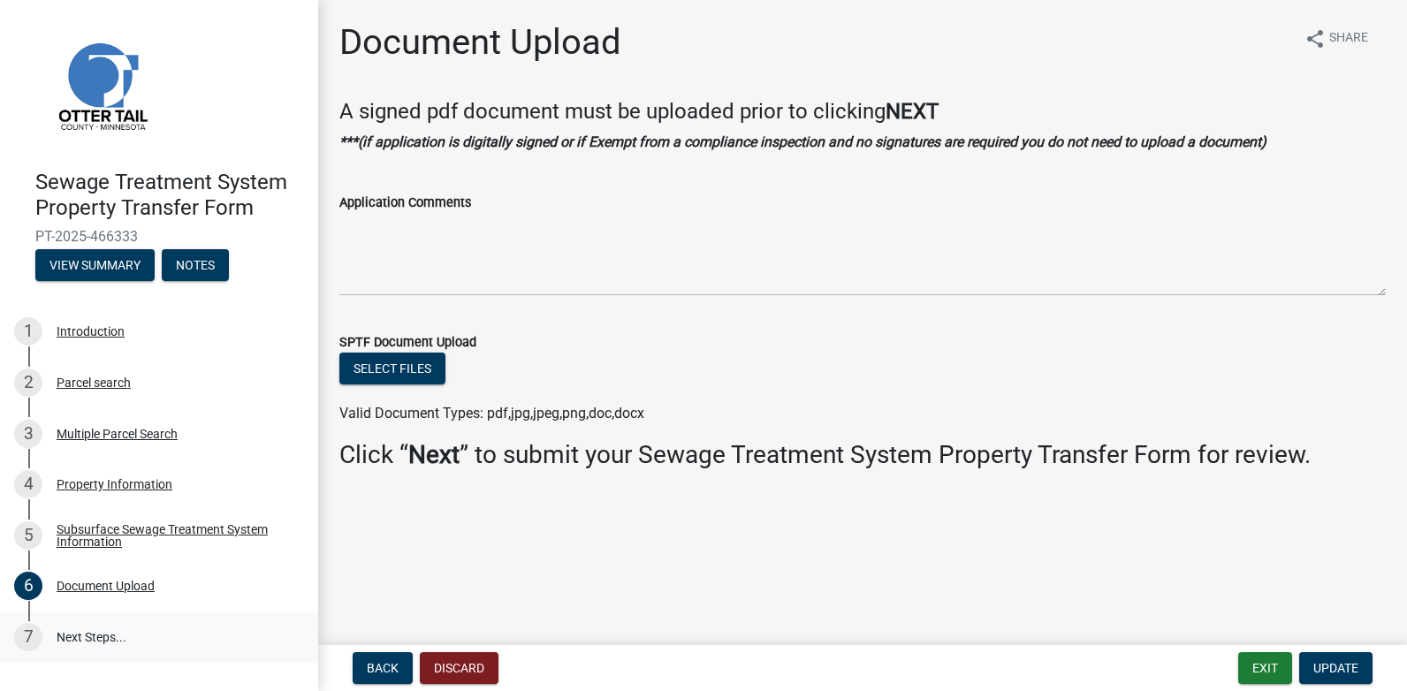
click at [90, 642] on link "7 Next Steps..." at bounding box center [159, 637] width 318 height 51
click at [96, 636] on link "7 Next Steps..." at bounding box center [159, 637] width 318 height 51
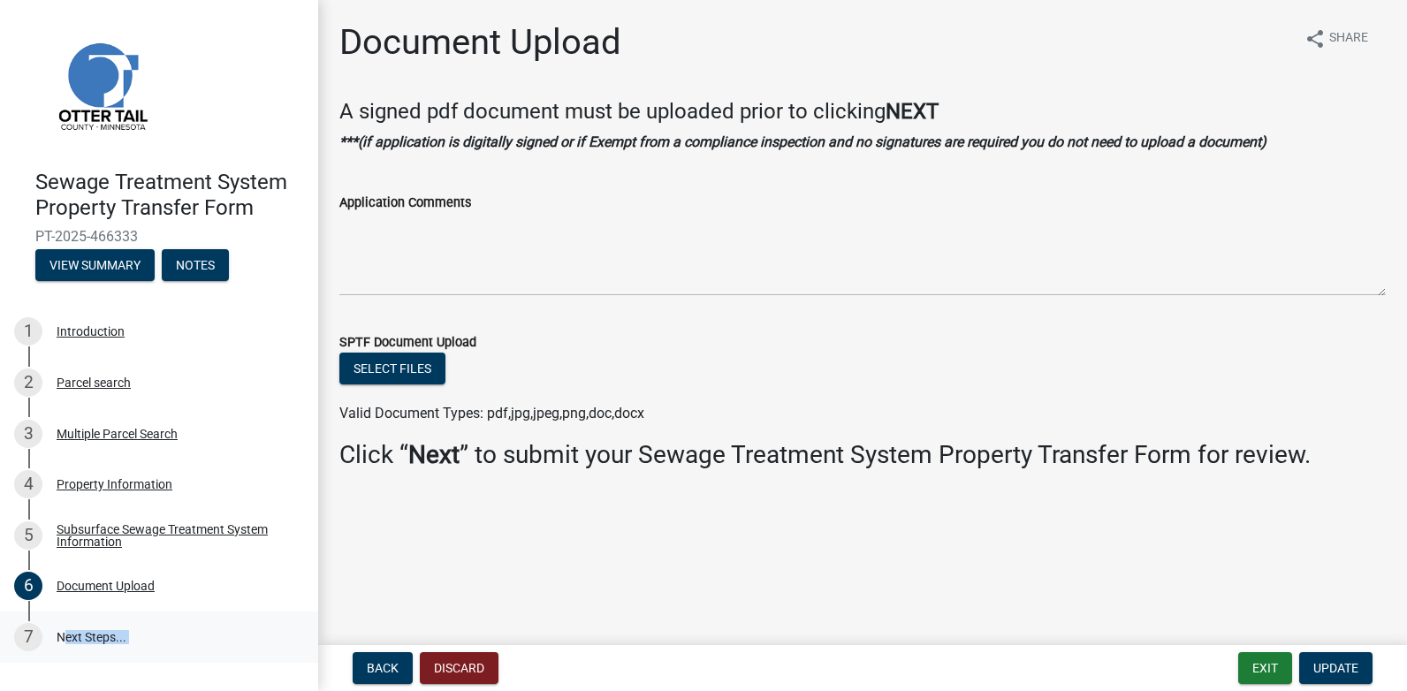
click at [96, 636] on link "7 Next Steps..." at bounding box center [159, 637] width 318 height 51
click at [256, 329] on div "1 Introduction" at bounding box center [152, 331] width 276 height 28
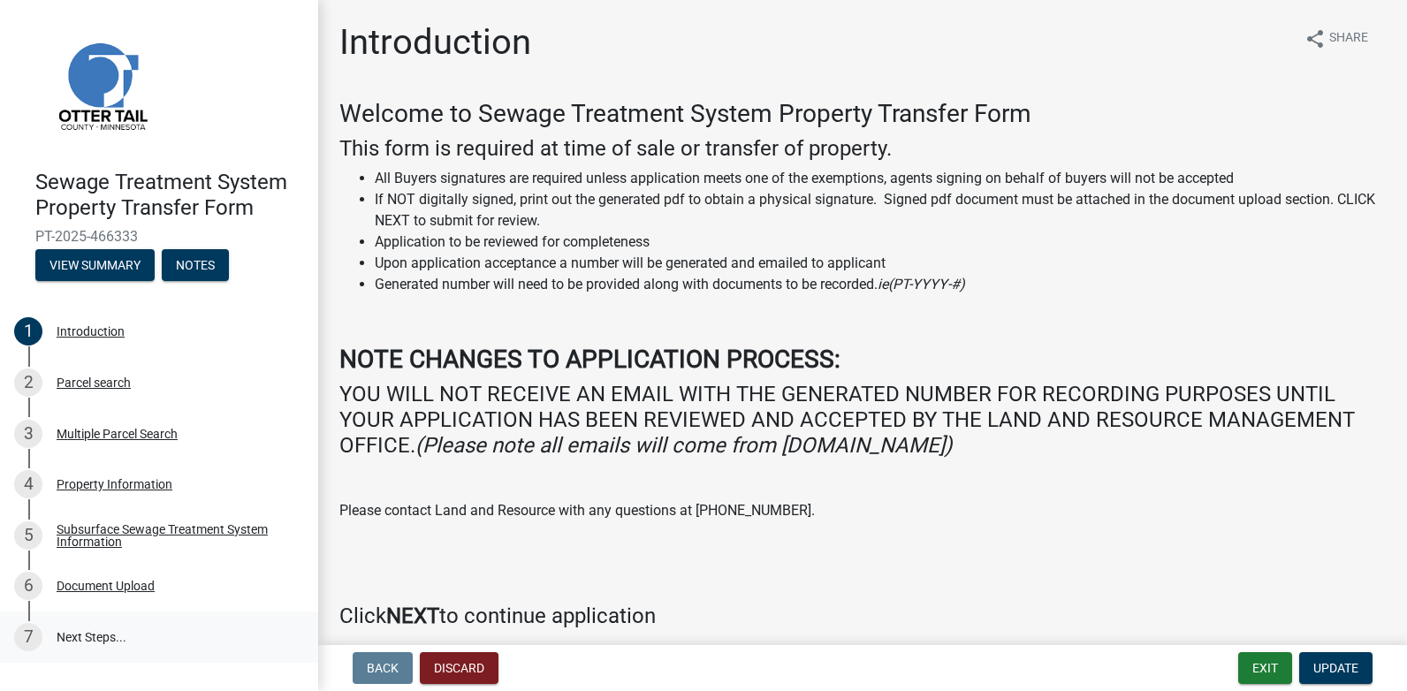
click at [252, 624] on link "7 Next Steps..." at bounding box center [159, 637] width 318 height 51
click at [249, 624] on link "7 Next Steps..." at bounding box center [159, 637] width 318 height 51
click at [101, 631] on link "7 Next Steps..." at bounding box center [159, 637] width 318 height 51
click at [117, 587] on div "Document Upload" at bounding box center [106, 586] width 98 height 12
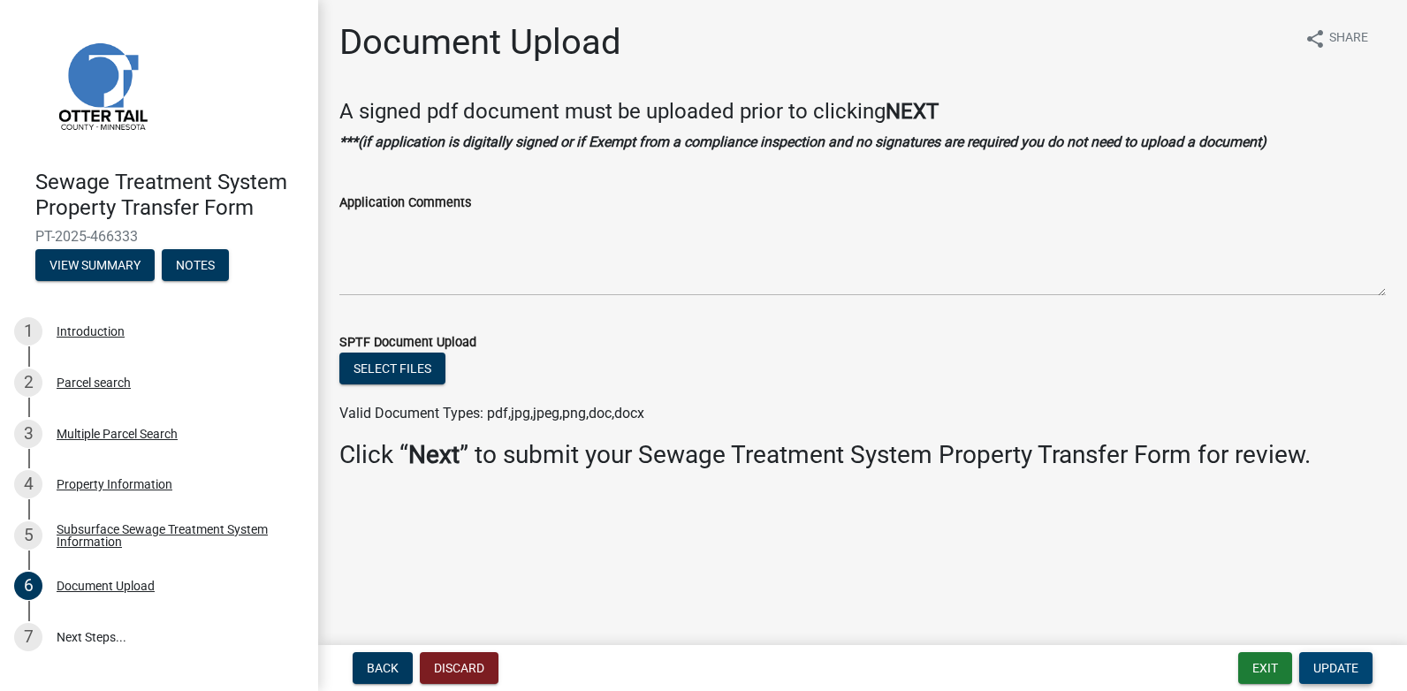
click at [1324, 666] on span "Update" at bounding box center [1336, 668] width 45 height 14
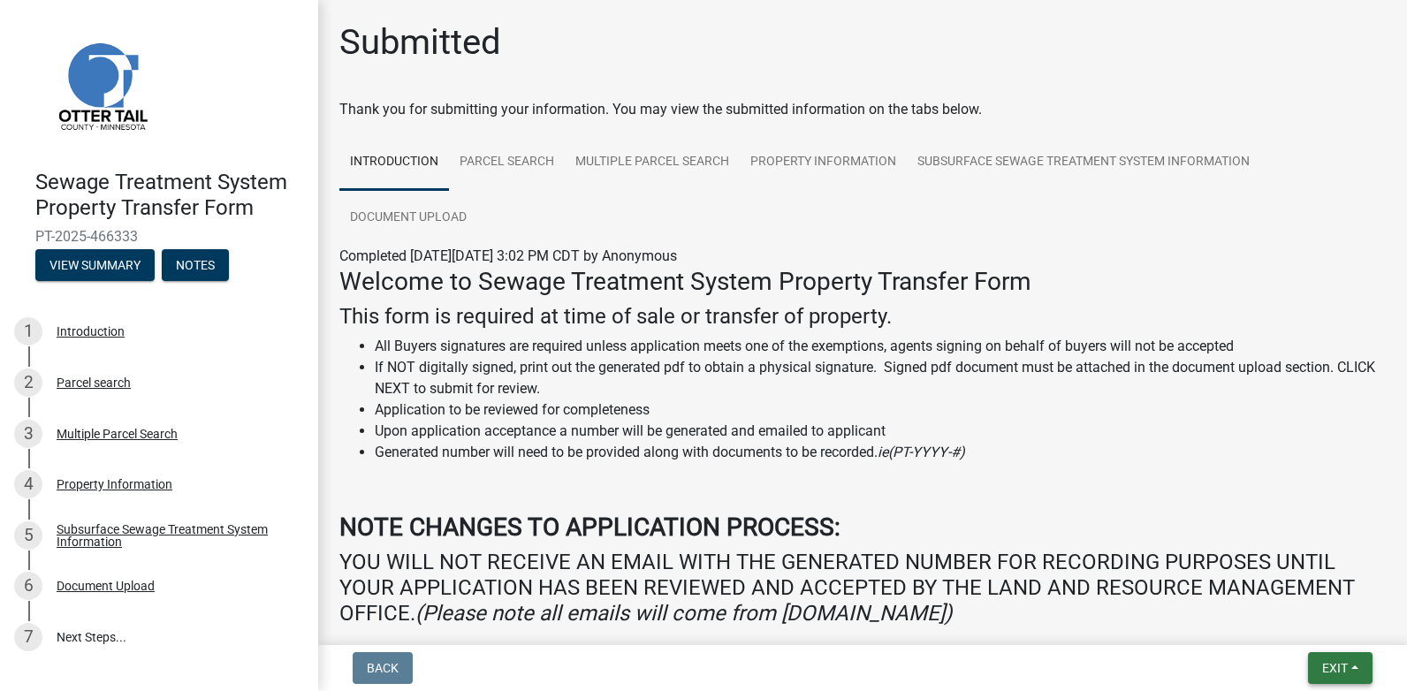
click at [1334, 668] on span "Exit" at bounding box center [1336, 668] width 26 height 14
click at [1277, 620] on button "Save & Exit" at bounding box center [1302, 622] width 141 height 42
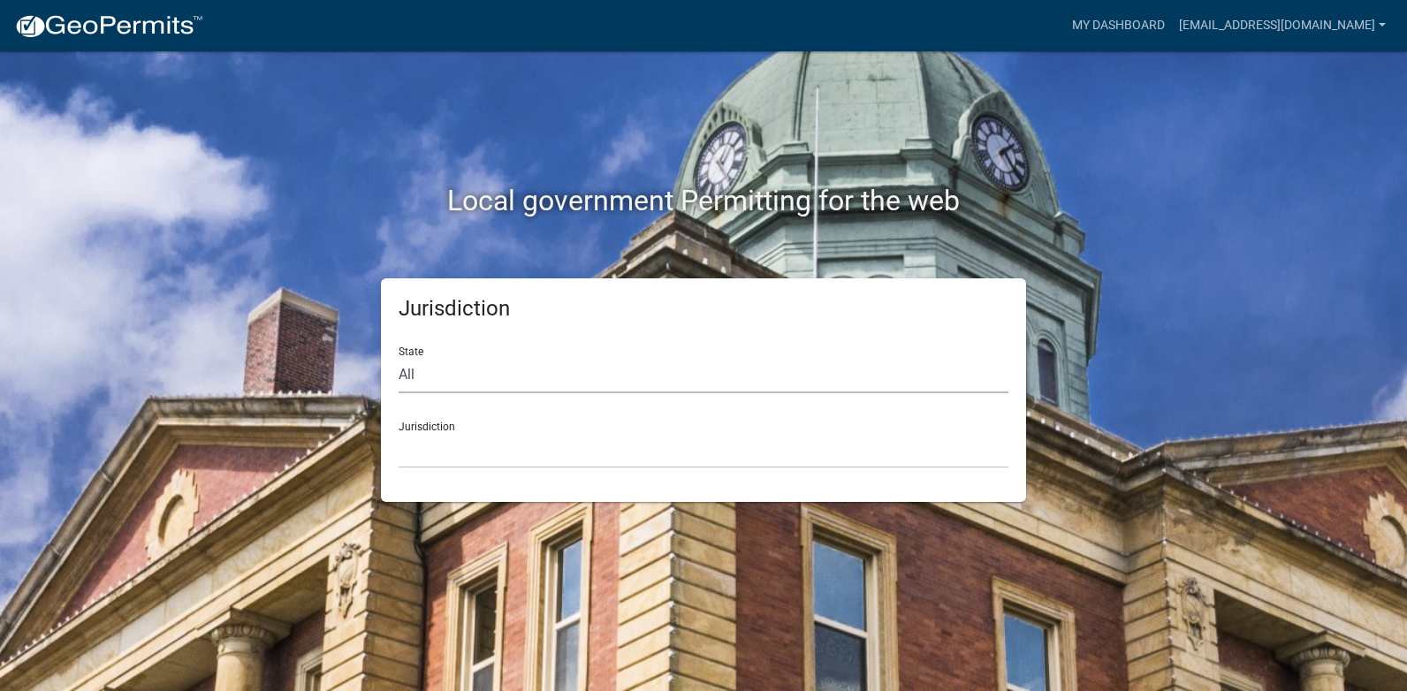
click at [523, 368] on select "All [US_STATE] [US_STATE] [US_STATE] [US_STATE] [US_STATE] [US_STATE] [US_STATE…" at bounding box center [704, 375] width 610 height 36
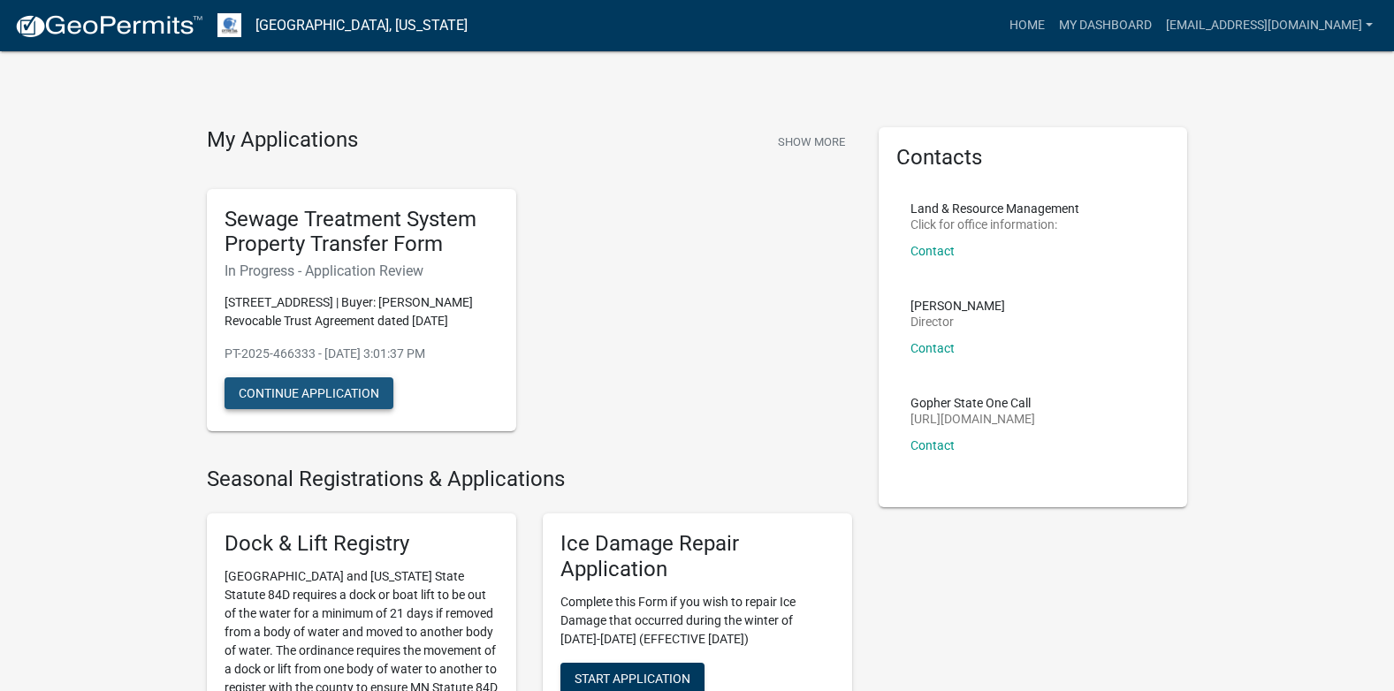
click at [353, 391] on button "Continue Application" at bounding box center [309, 394] width 169 height 32
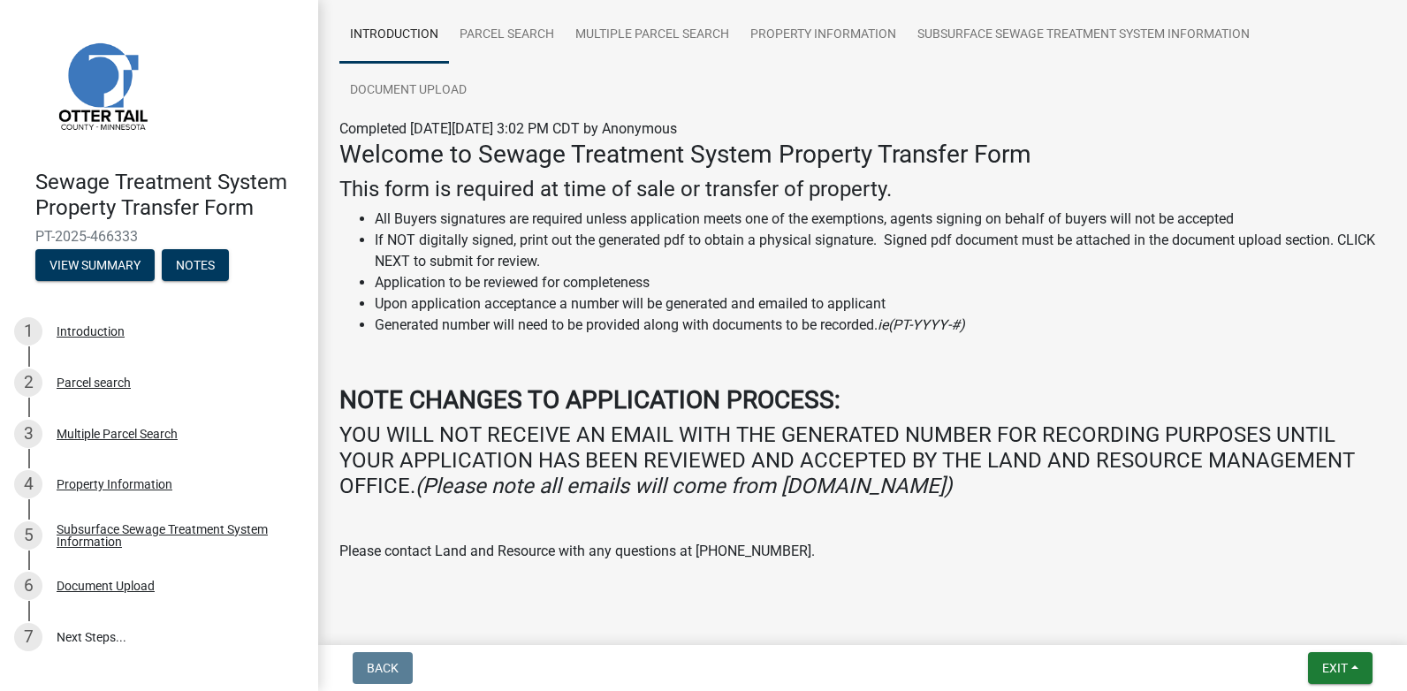
scroll to position [263, 0]
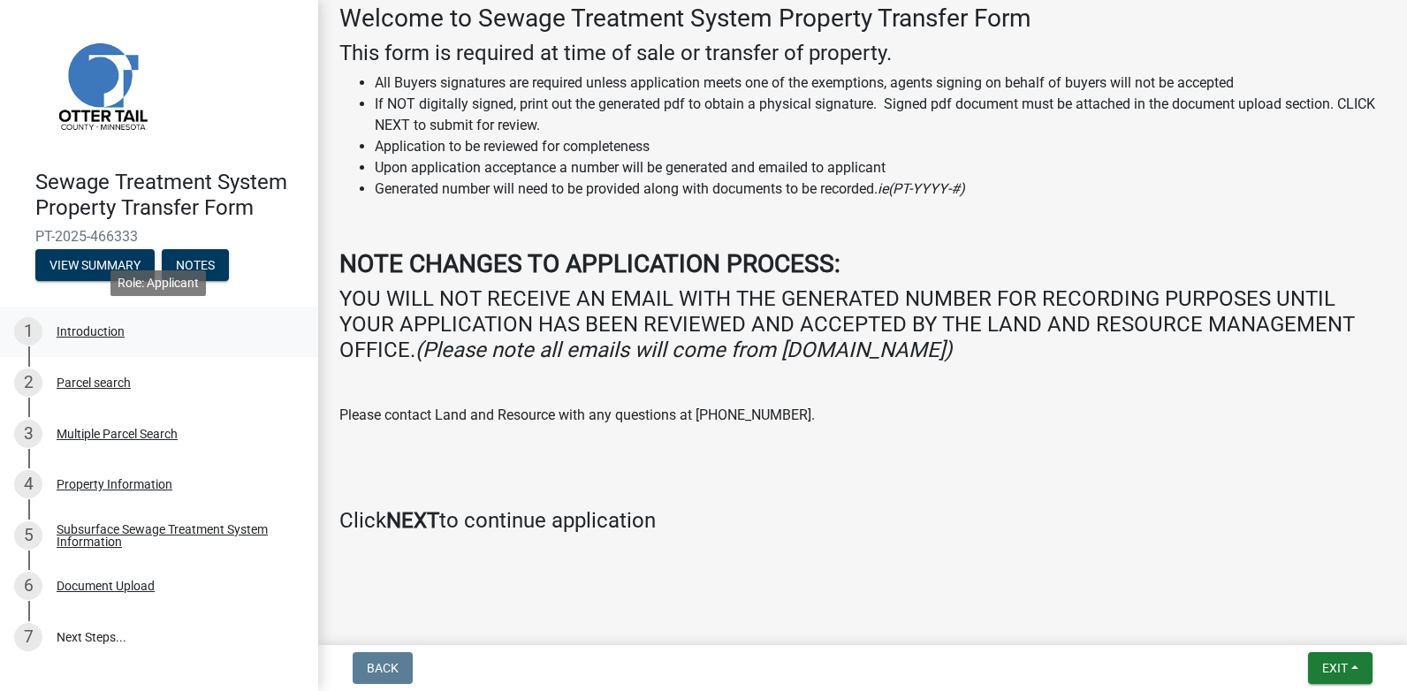
click at [80, 332] on div "Introduction" at bounding box center [91, 331] width 68 height 12
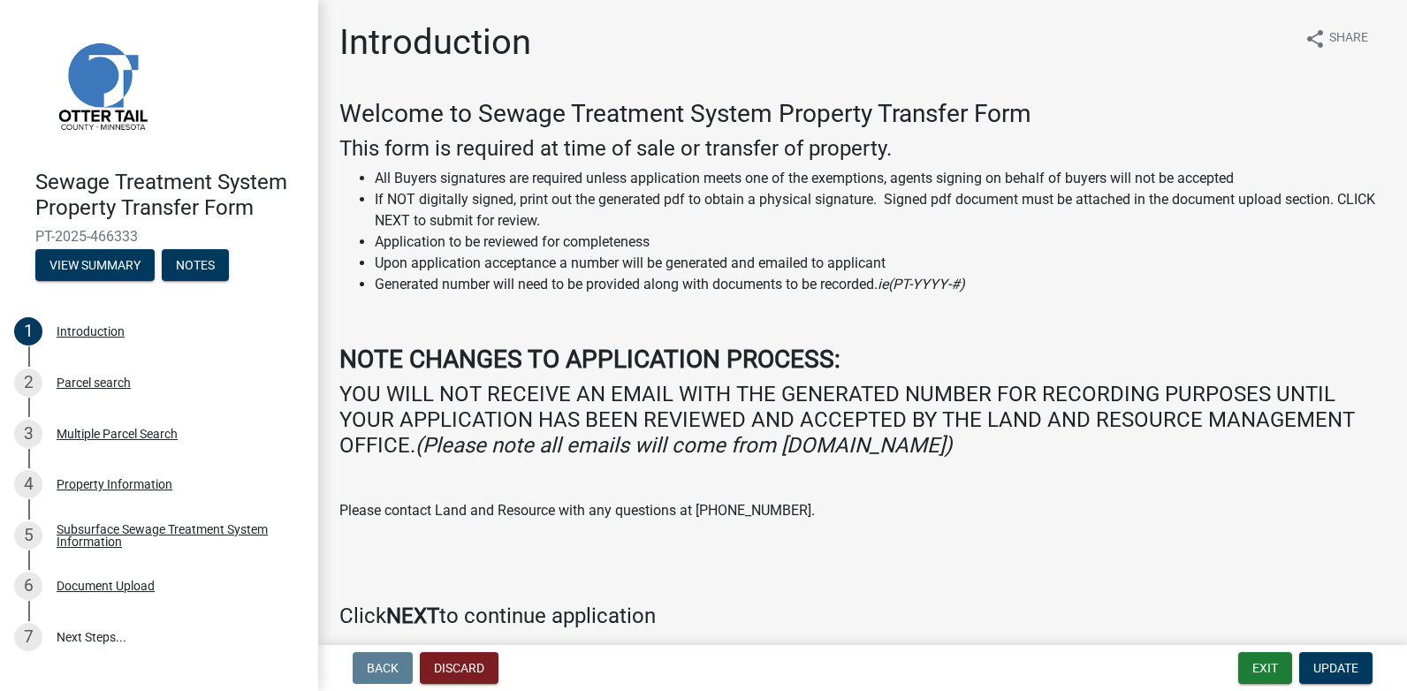
scroll to position [74, 0]
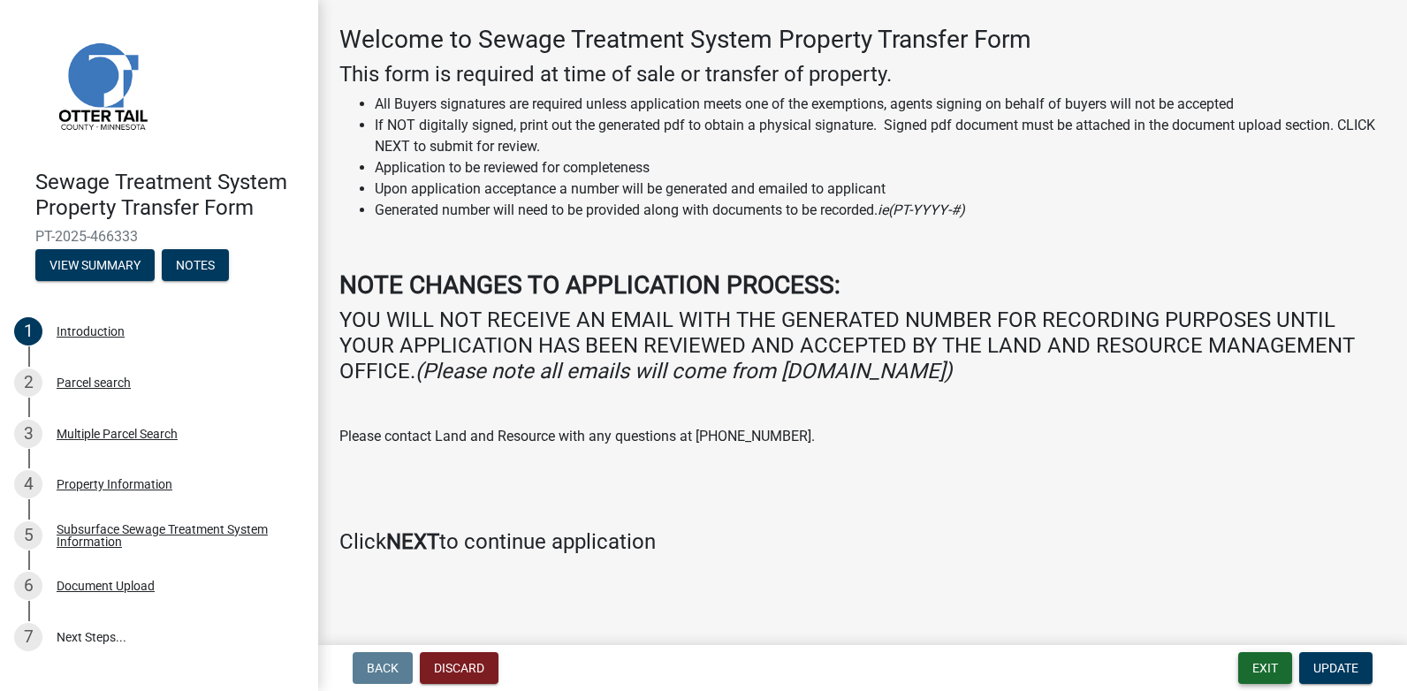
click at [1250, 671] on button "Exit" at bounding box center [1266, 668] width 54 height 32
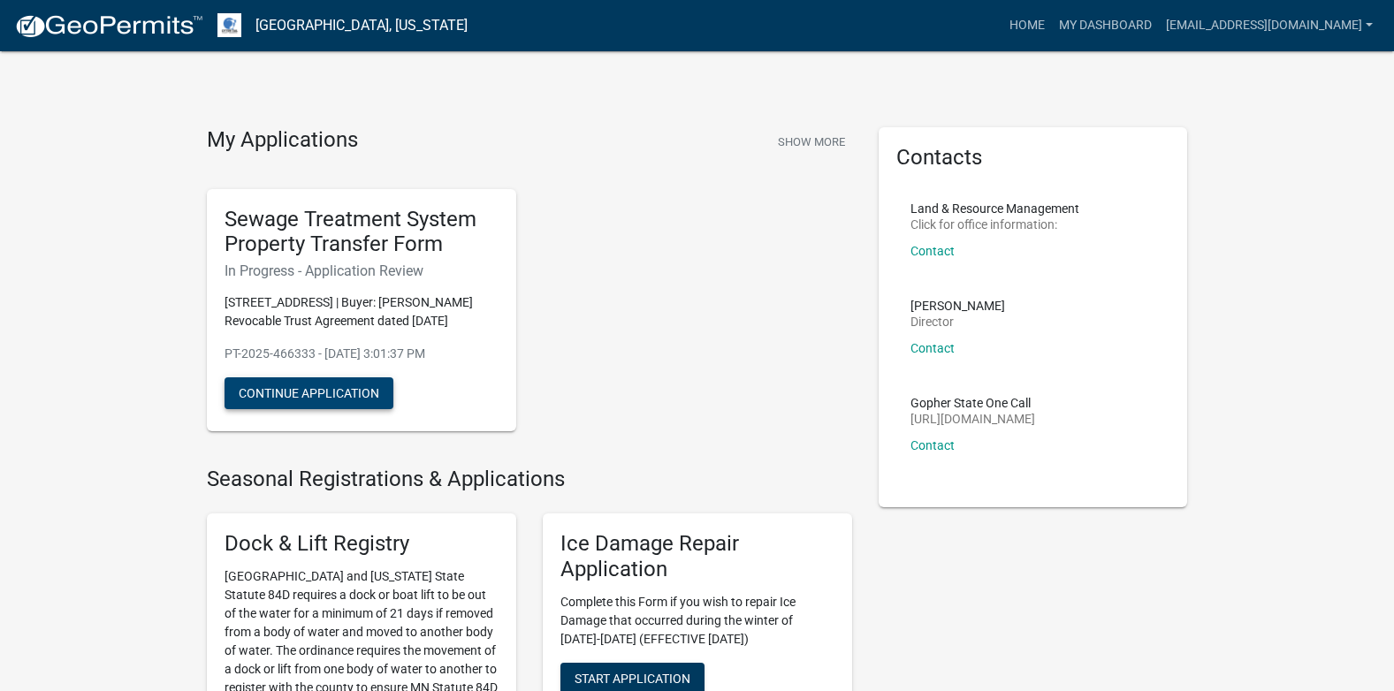
scroll to position [88, 0]
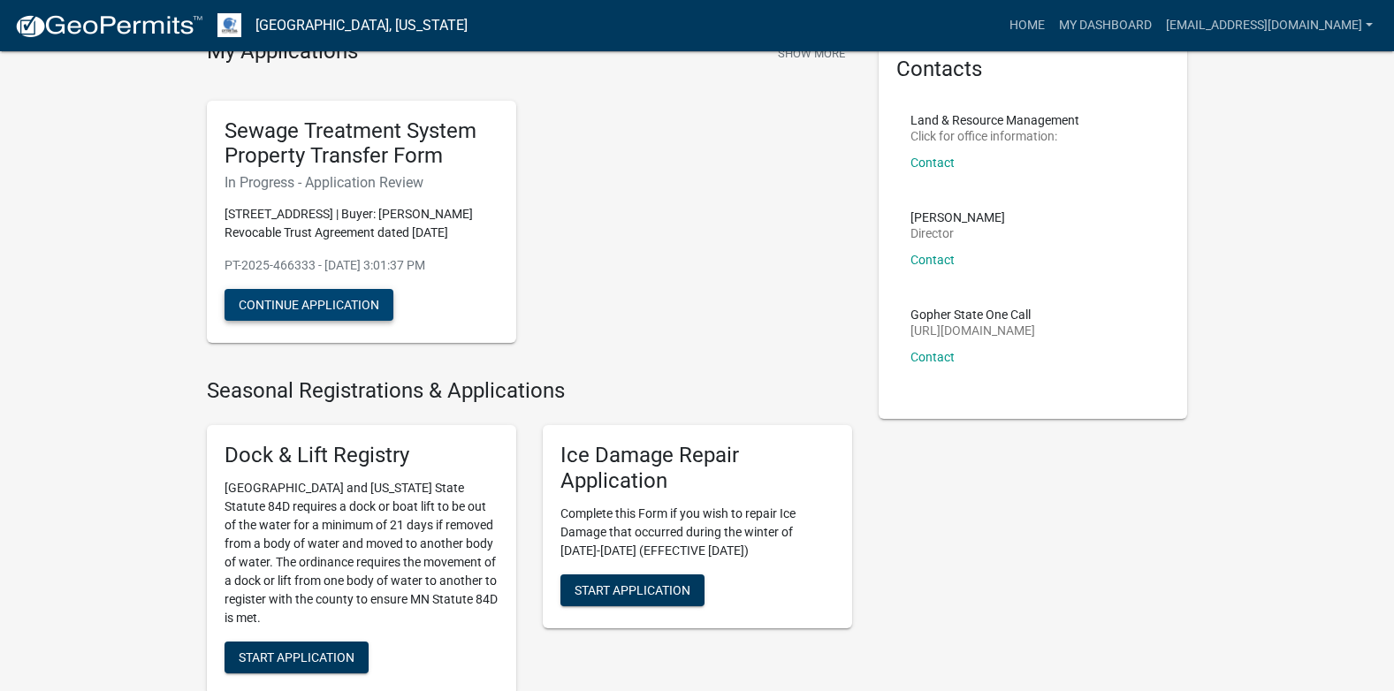
click at [347, 309] on button "Continue Application" at bounding box center [309, 305] width 169 height 32
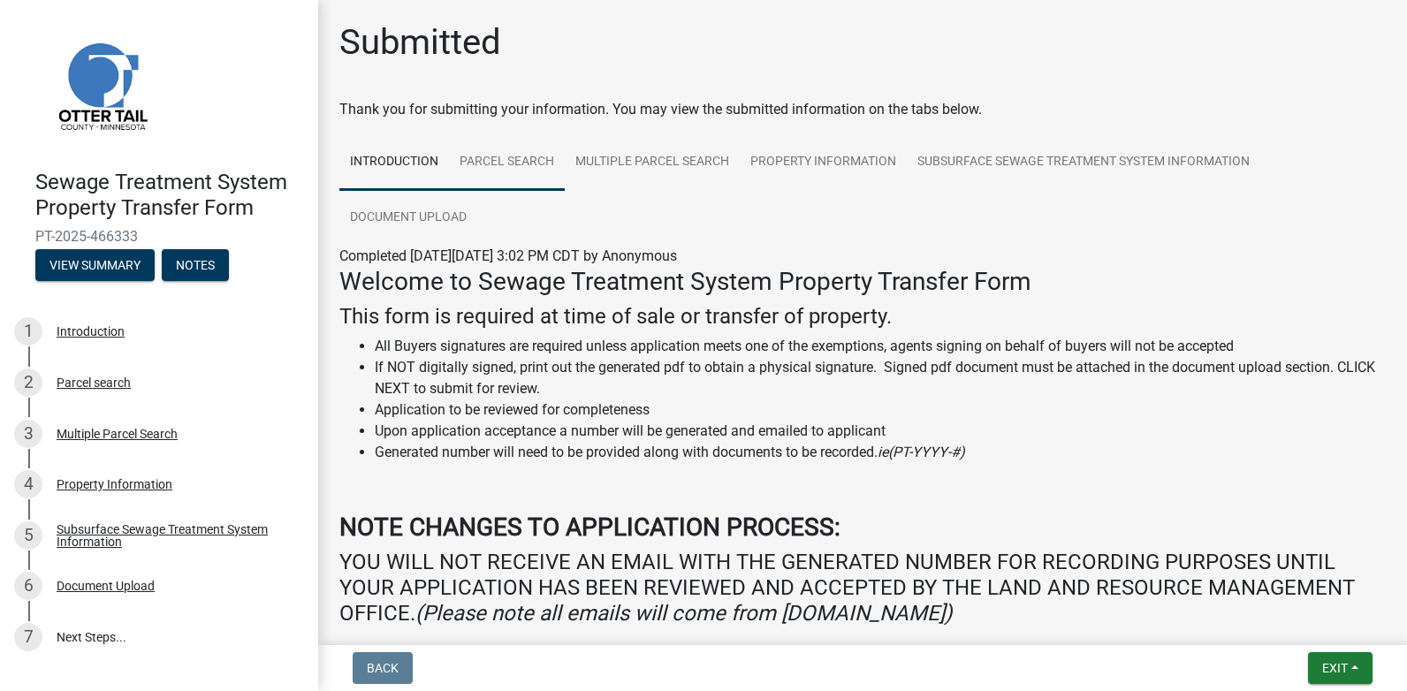
click at [483, 155] on link "Parcel search" at bounding box center [507, 162] width 116 height 57
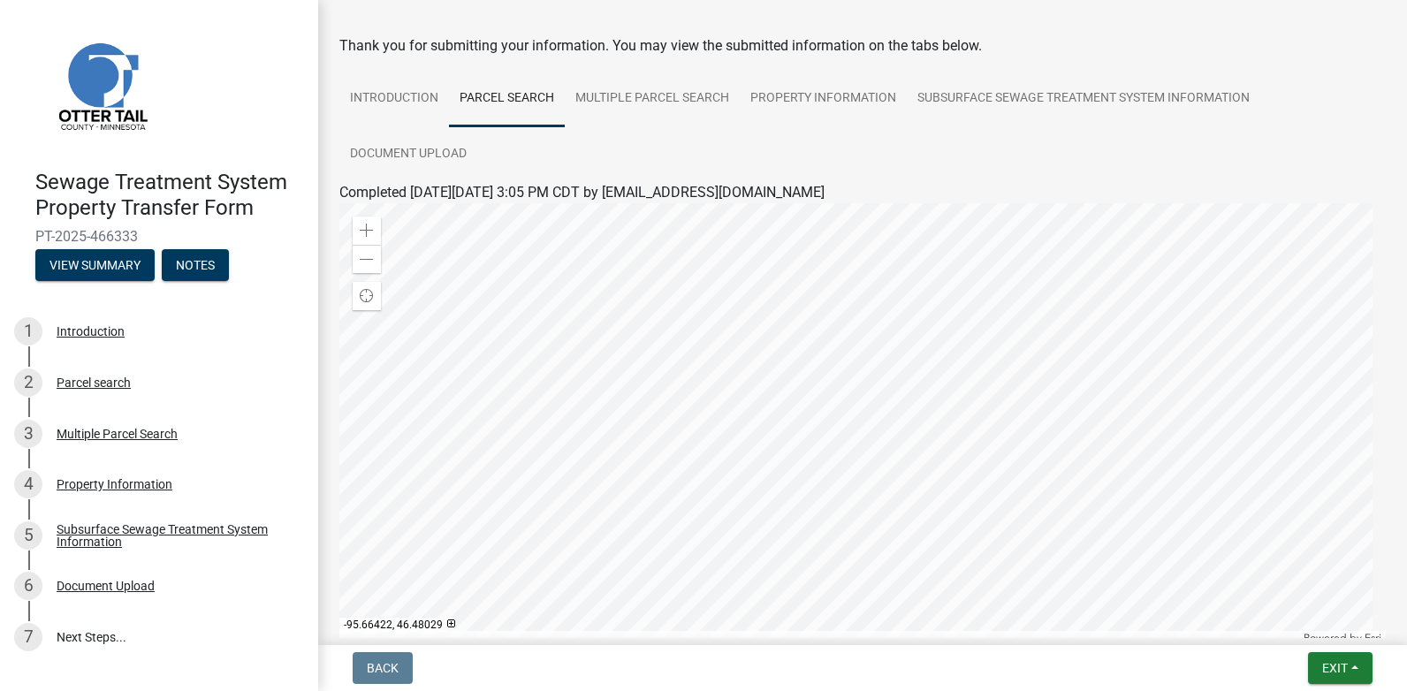
scroll to position [88, 0]
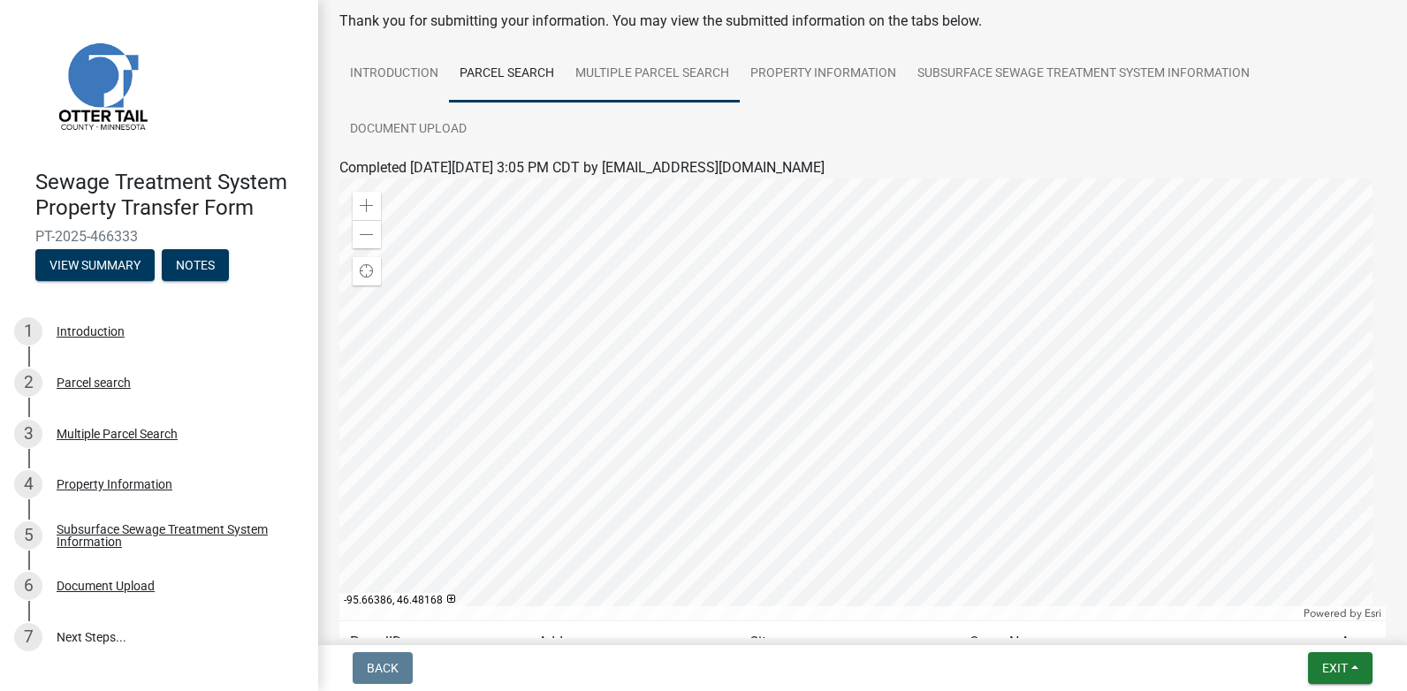
click at [641, 81] on link "Multiple Parcel Search" at bounding box center [652, 74] width 175 height 57
click at [864, 383] on div at bounding box center [862, 400] width 1047 height 442
click at [835, 74] on link "Property Information" at bounding box center [823, 74] width 167 height 57
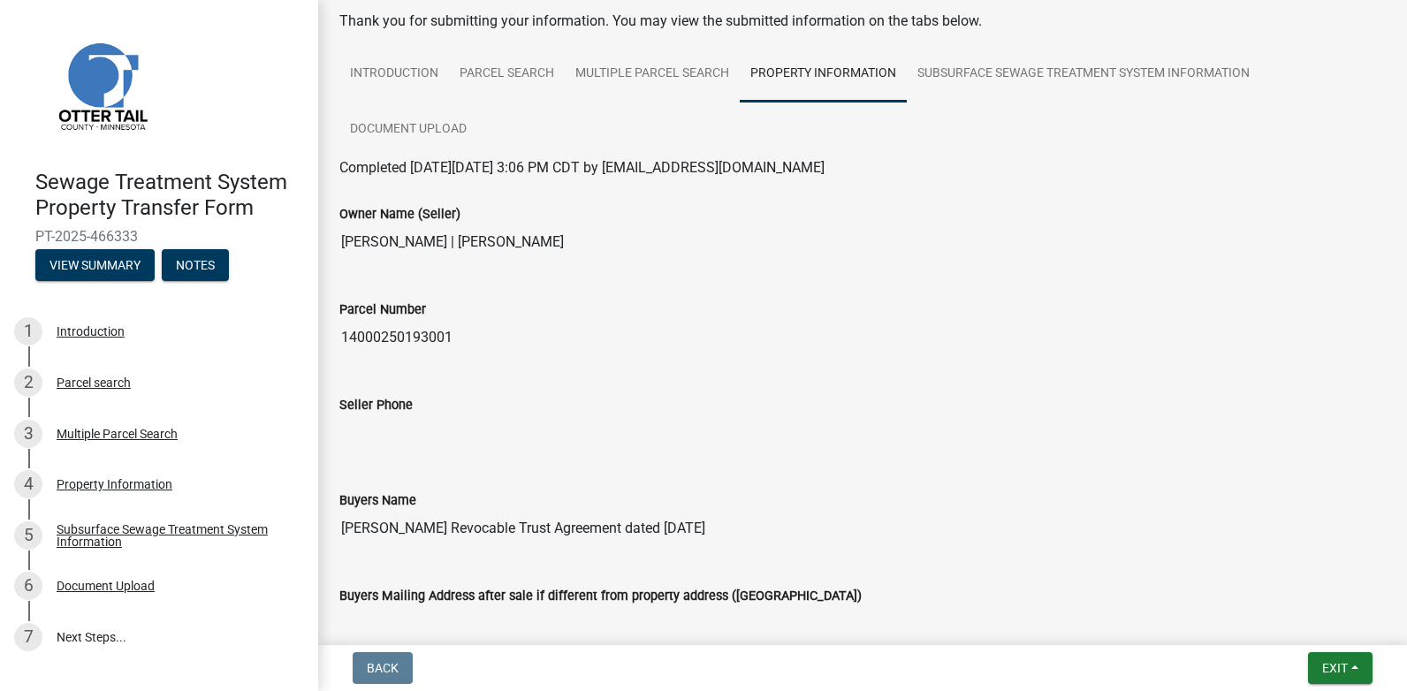
click at [393, 381] on div "Seller Phone" at bounding box center [862, 410] width 1047 height 81
click at [660, 59] on link "Multiple Parcel Search" at bounding box center [652, 74] width 175 height 57
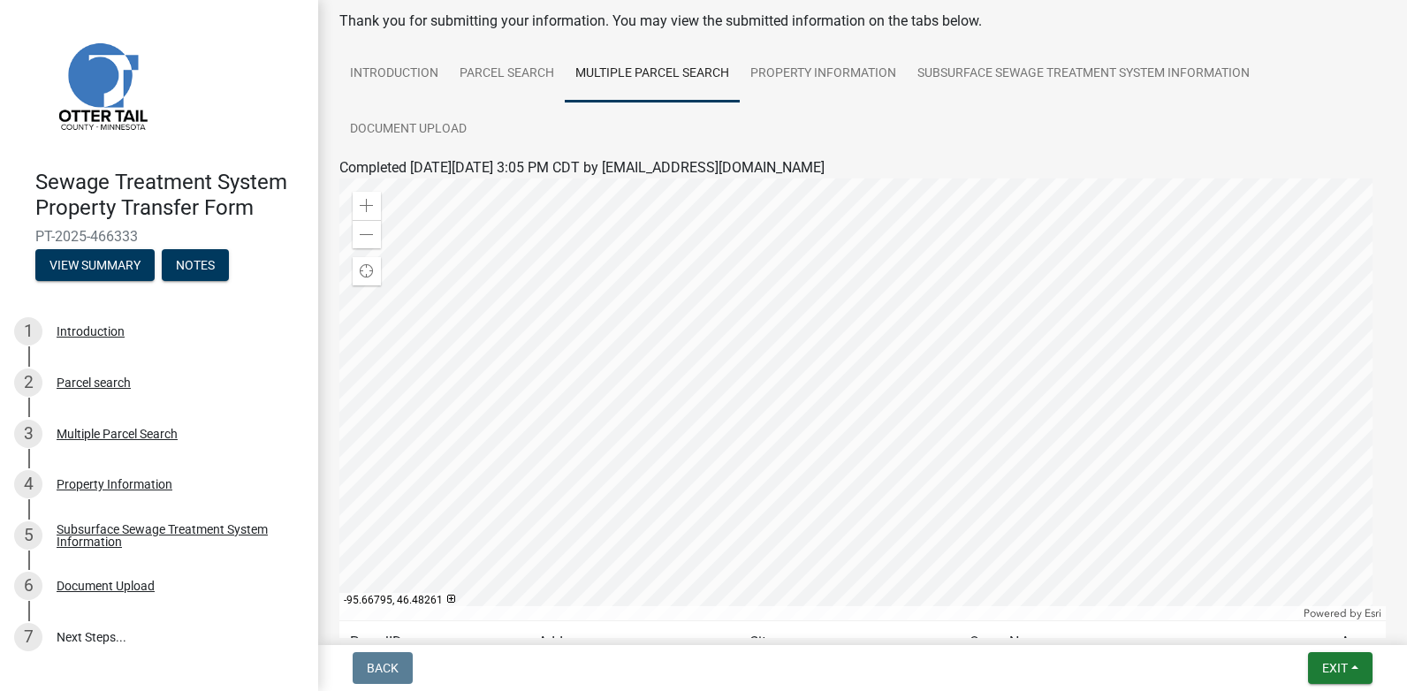
click at [853, 358] on div at bounding box center [862, 400] width 1047 height 442
click at [102, 262] on button "View Summary" at bounding box center [94, 265] width 119 height 32
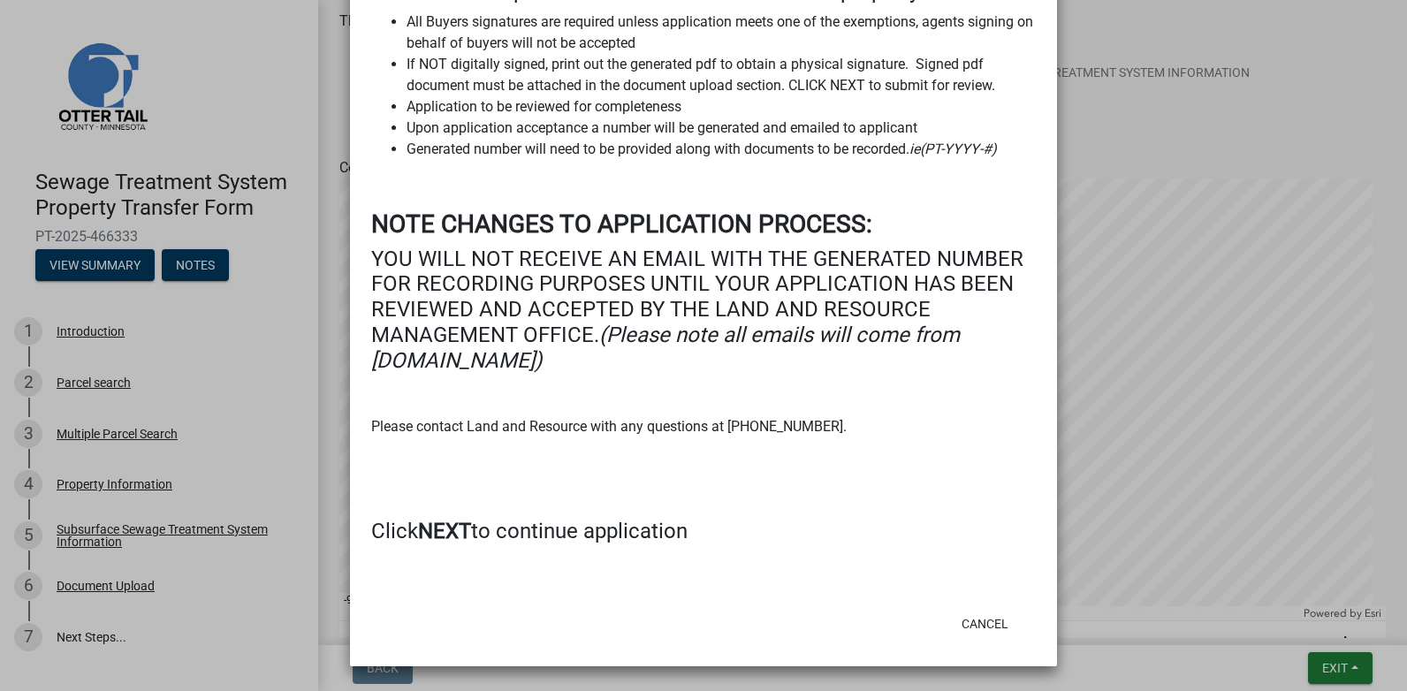
scroll to position [0, 0]
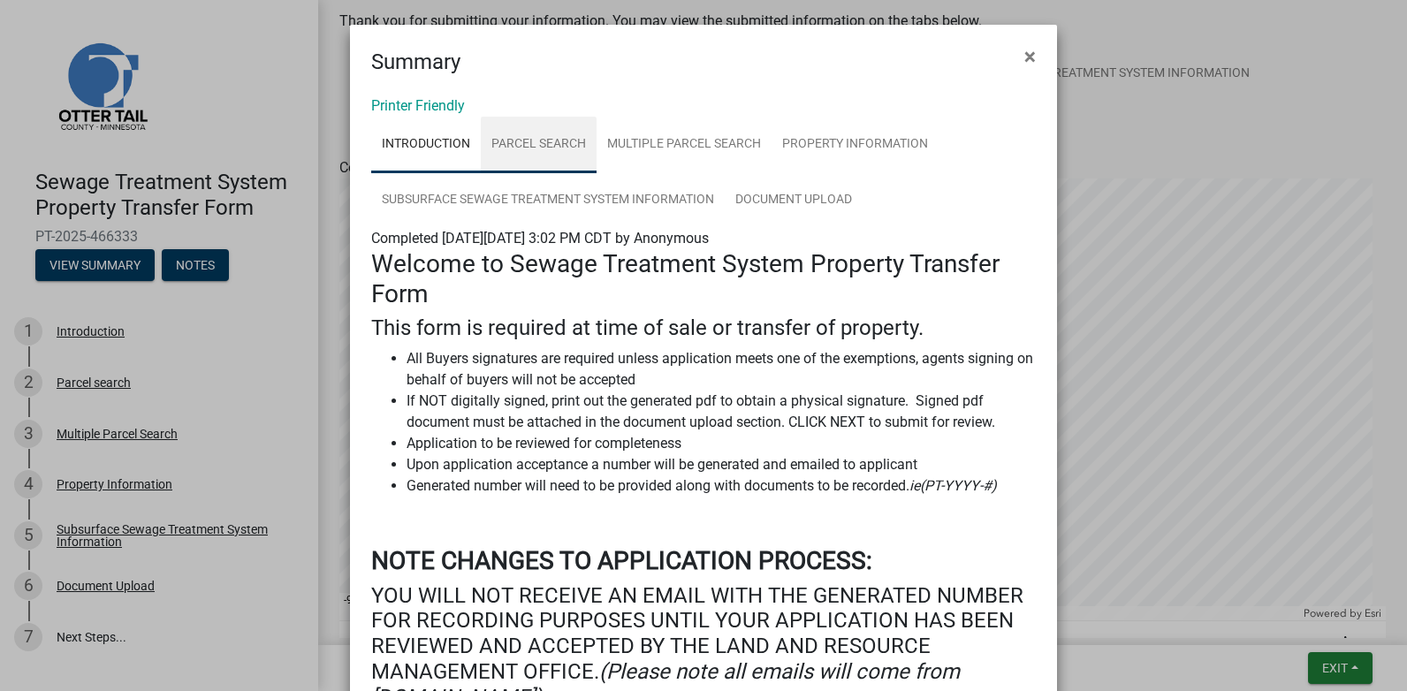
click at [508, 137] on link "Parcel search" at bounding box center [539, 145] width 116 height 57
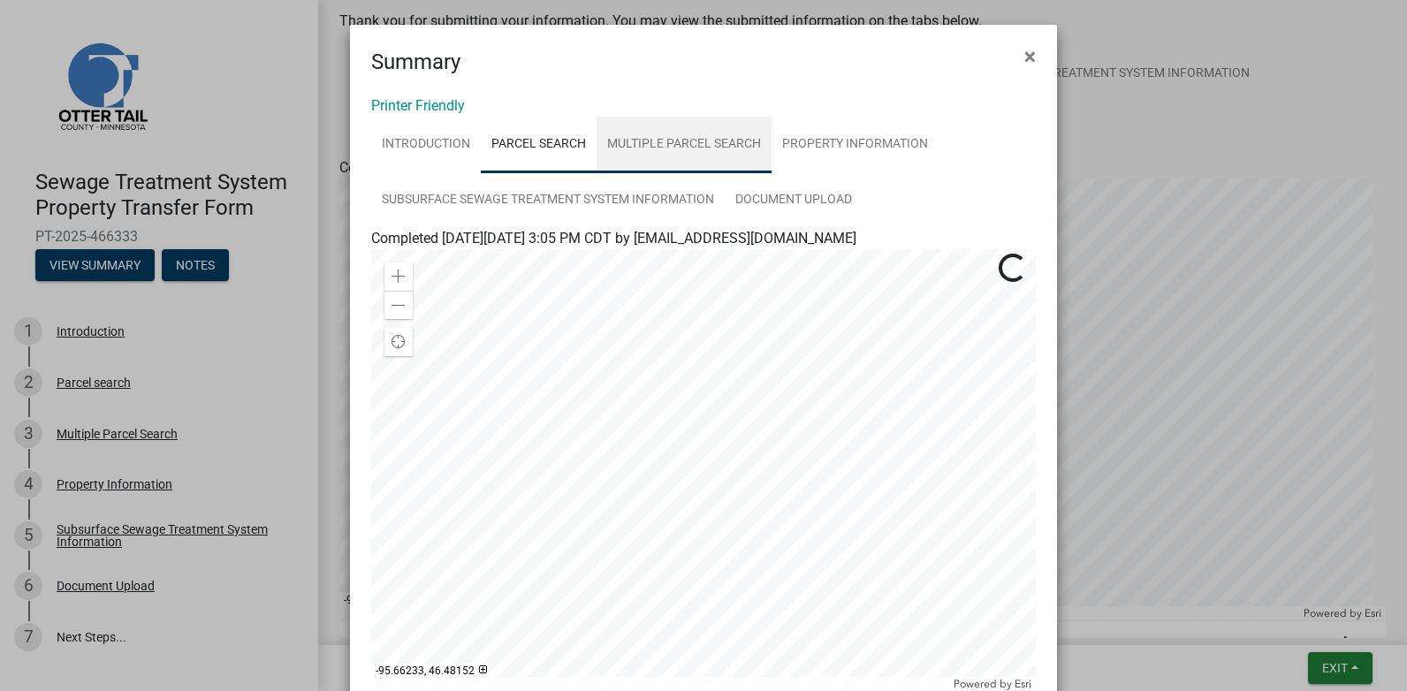
click at [682, 137] on link "Multiple Parcel Search" at bounding box center [684, 145] width 175 height 57
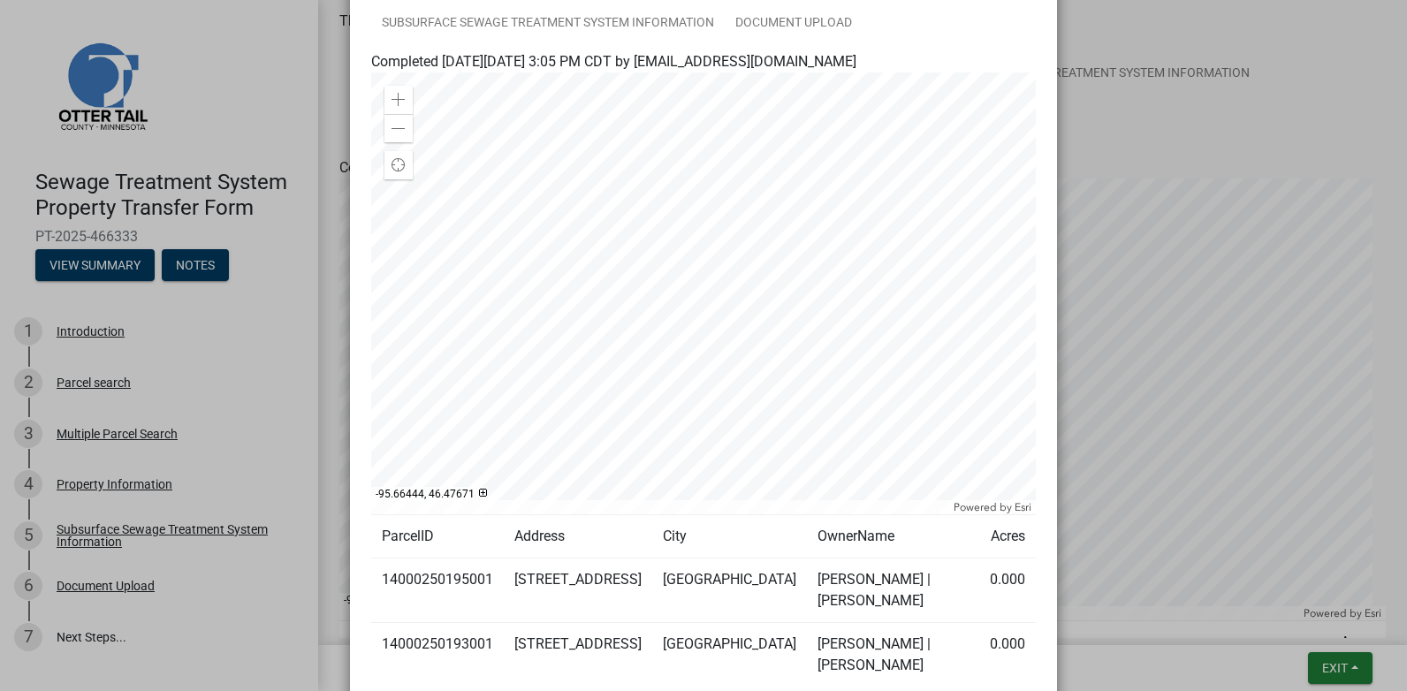
scroll to position [277, 0]
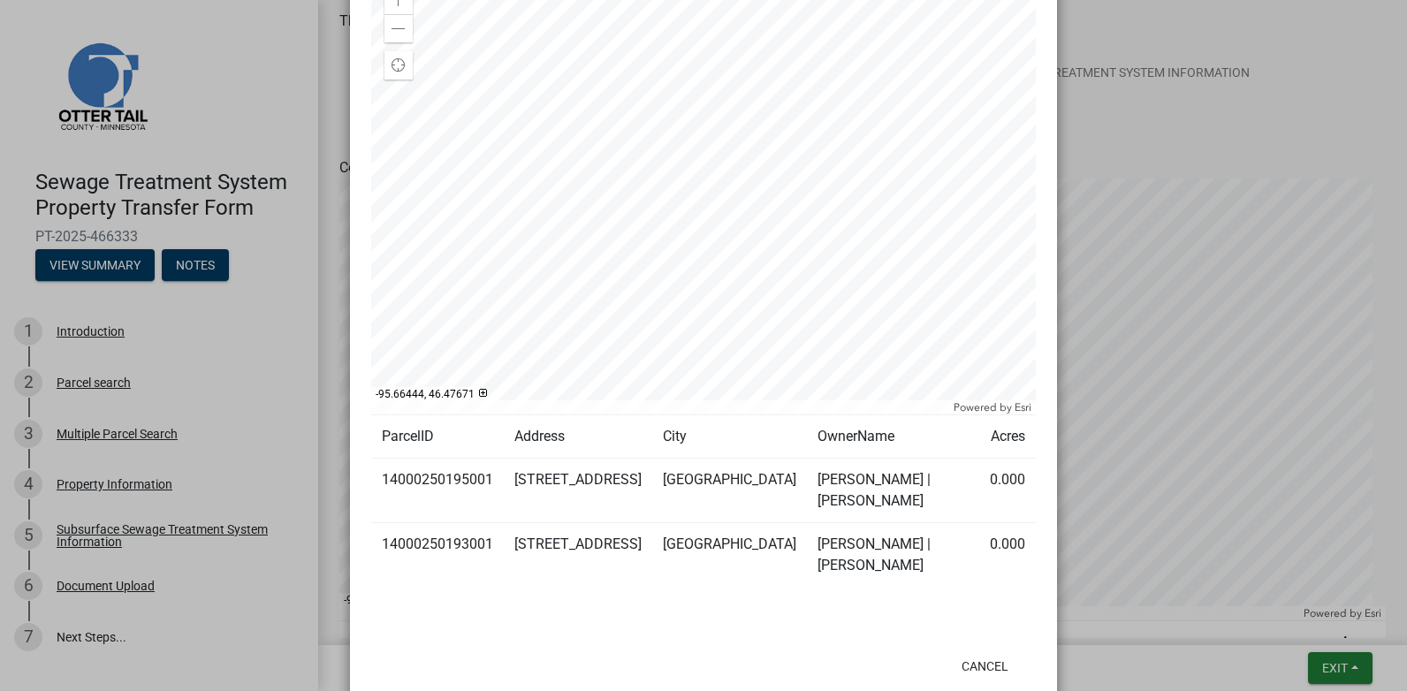
click at [431, 472] on td "14000250195001" at bounding box center [437, 491] width 133 height 65
drag, startPoint x: 431, startPoint y: 510, endPoint x: 451, endPoint y: 474, distance: 41.1
click at [431, 523] on td "14000250193001" at bounding box center [437, 555] width 133 height 65
click at [1153, 114] on ngb-modal-window "Summary × Printer Friendly Introduction Parcel search Multiple Parcel Search Pr…" at bounding box center [703, 345] width 1407 height 691
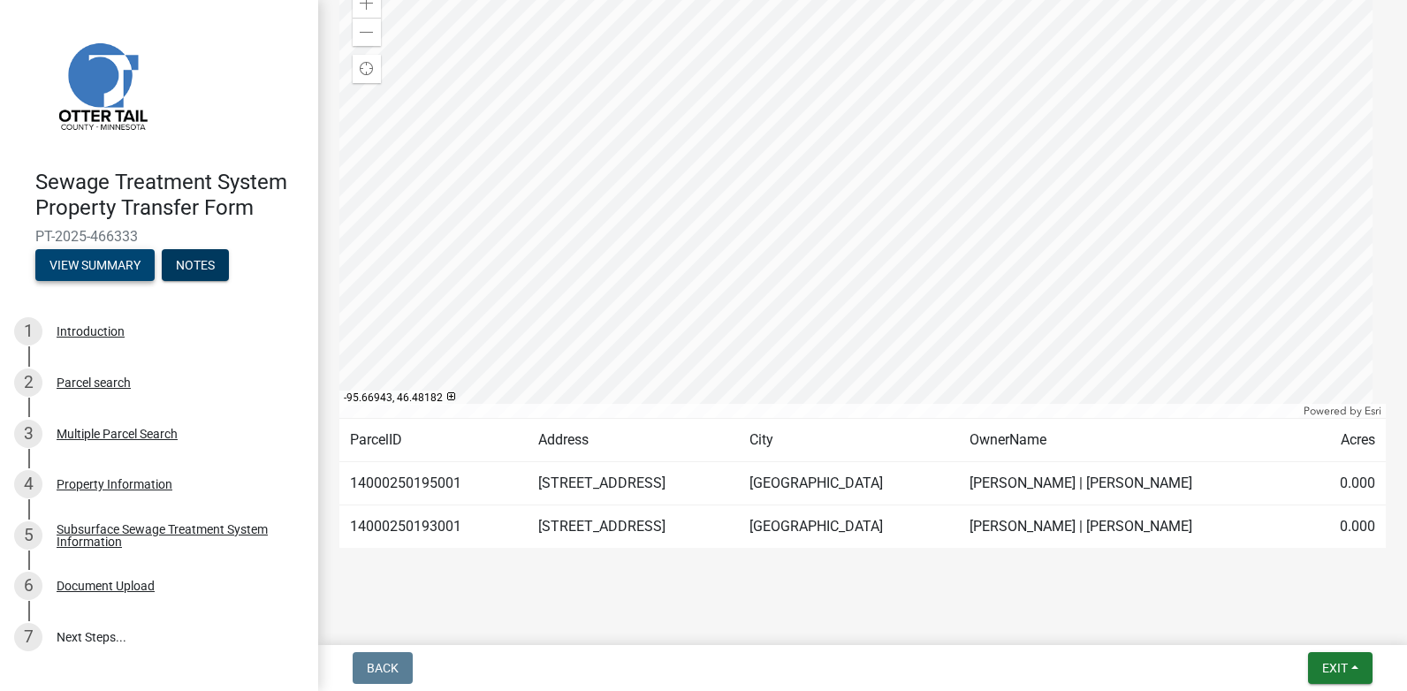
scroll to position [305, 0]
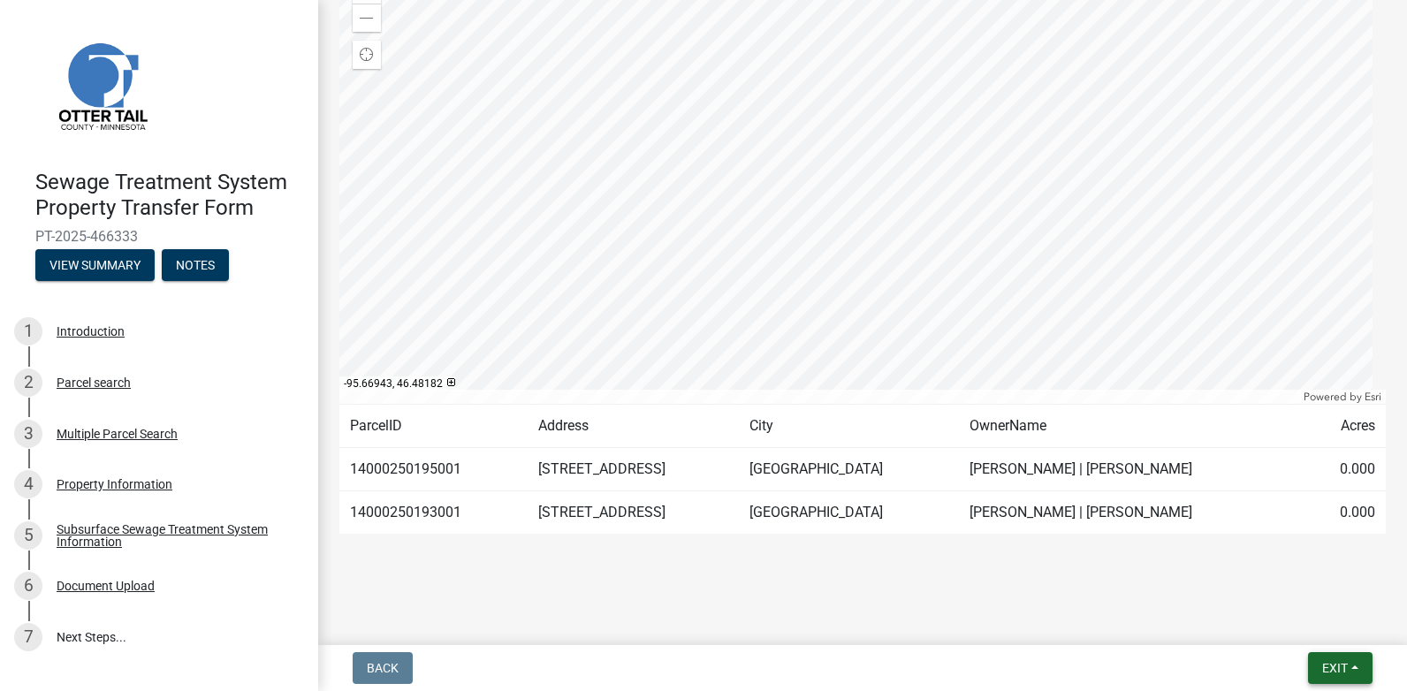
click at [1362, 674] on button "Exit" at bounding box center [1340, 668] width 65 height 32
click at [968, 548] on div at bounding box center [863, 558] width 1008 height 21
click at [103, 587] on div "Document Upload" at bounding box center [106, 586] width 98 height 12
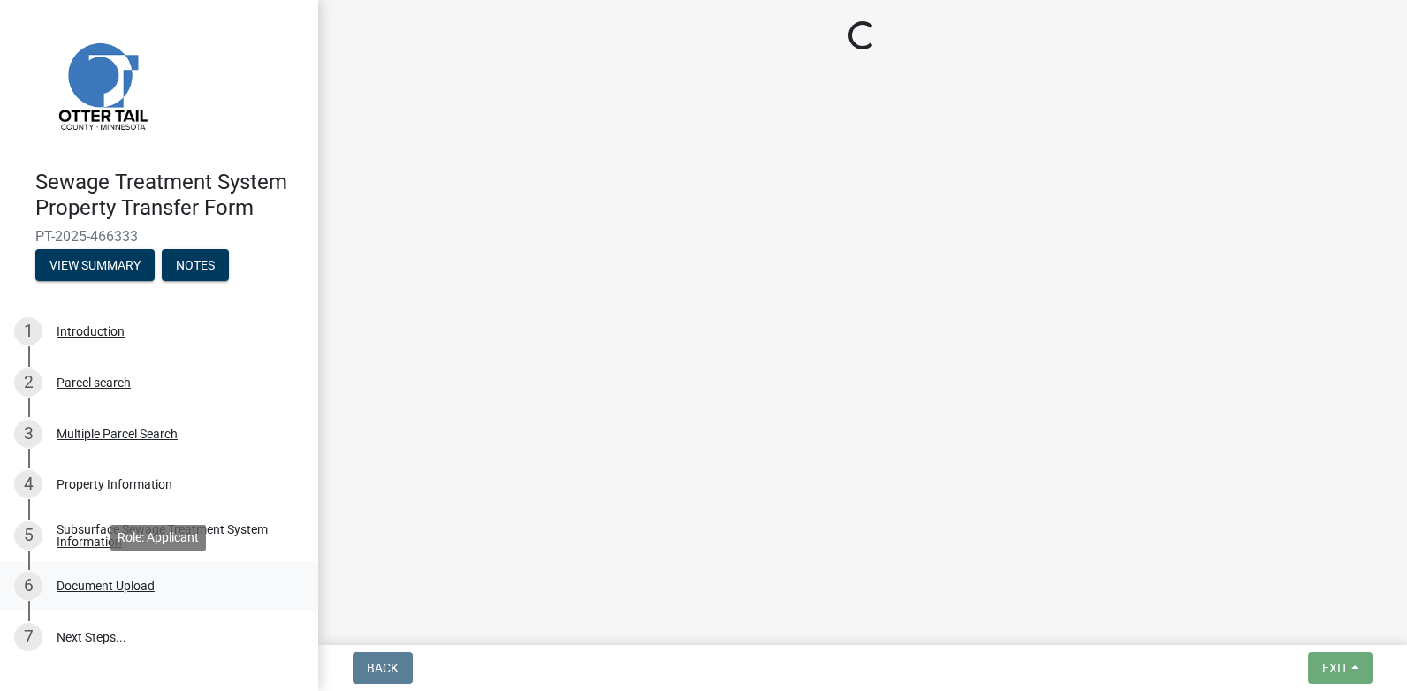
scroll to position [0, 0]
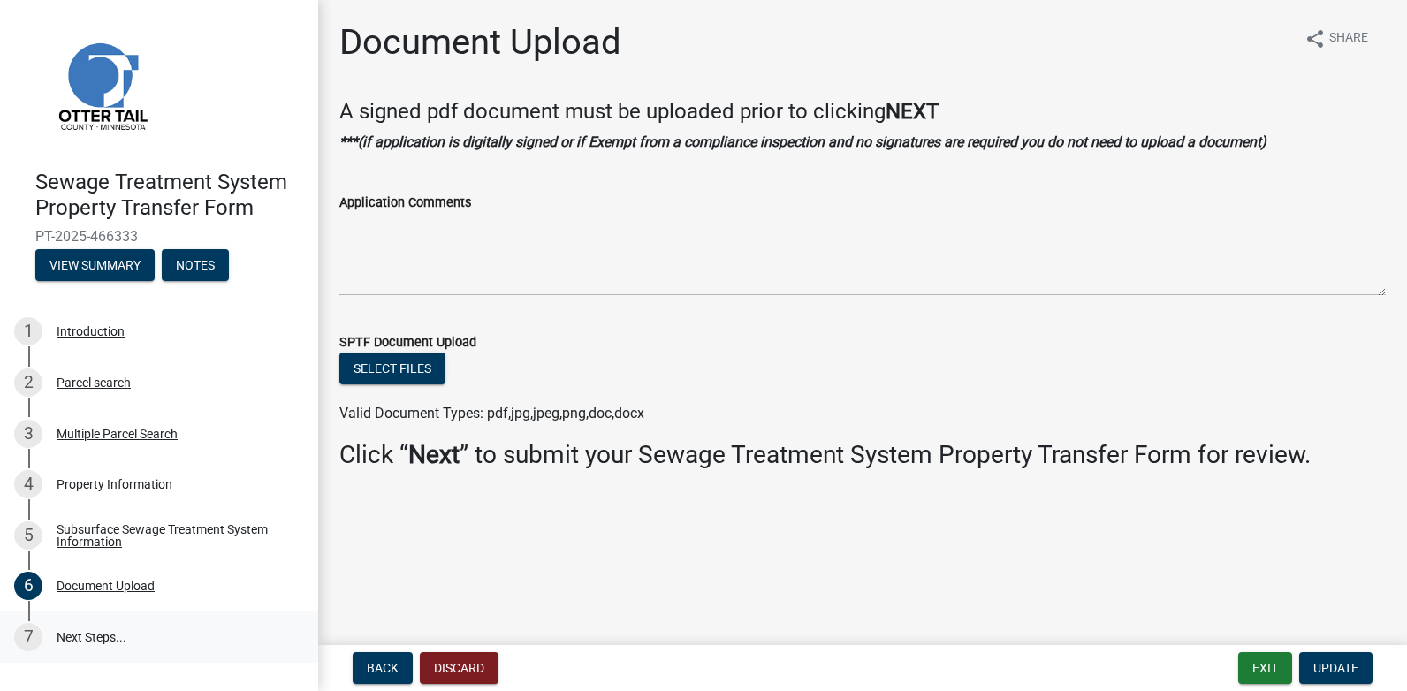
click at [66, 630] on link "7 Next Steps..." at bounding box center [159, 637] width 318 height 51
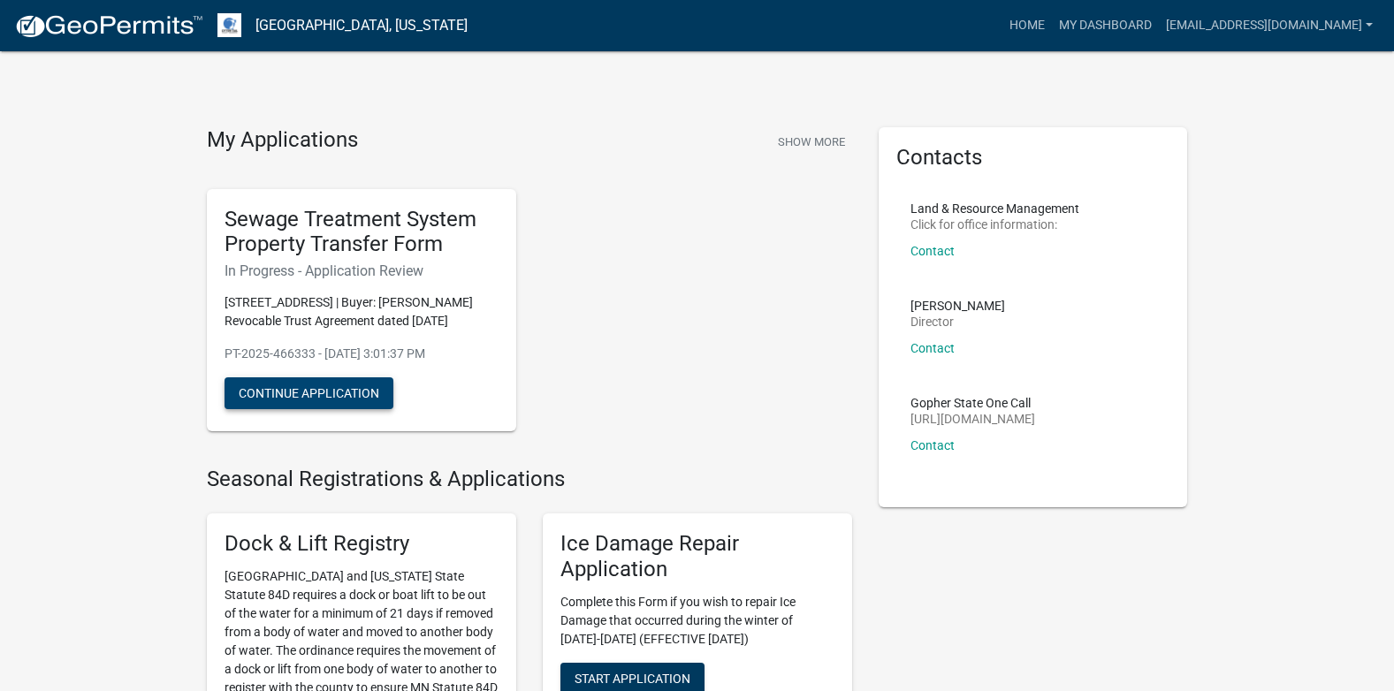
click at [317, 392] on button "Continue Application" at bounding box center [309, 394] width 169 height 32
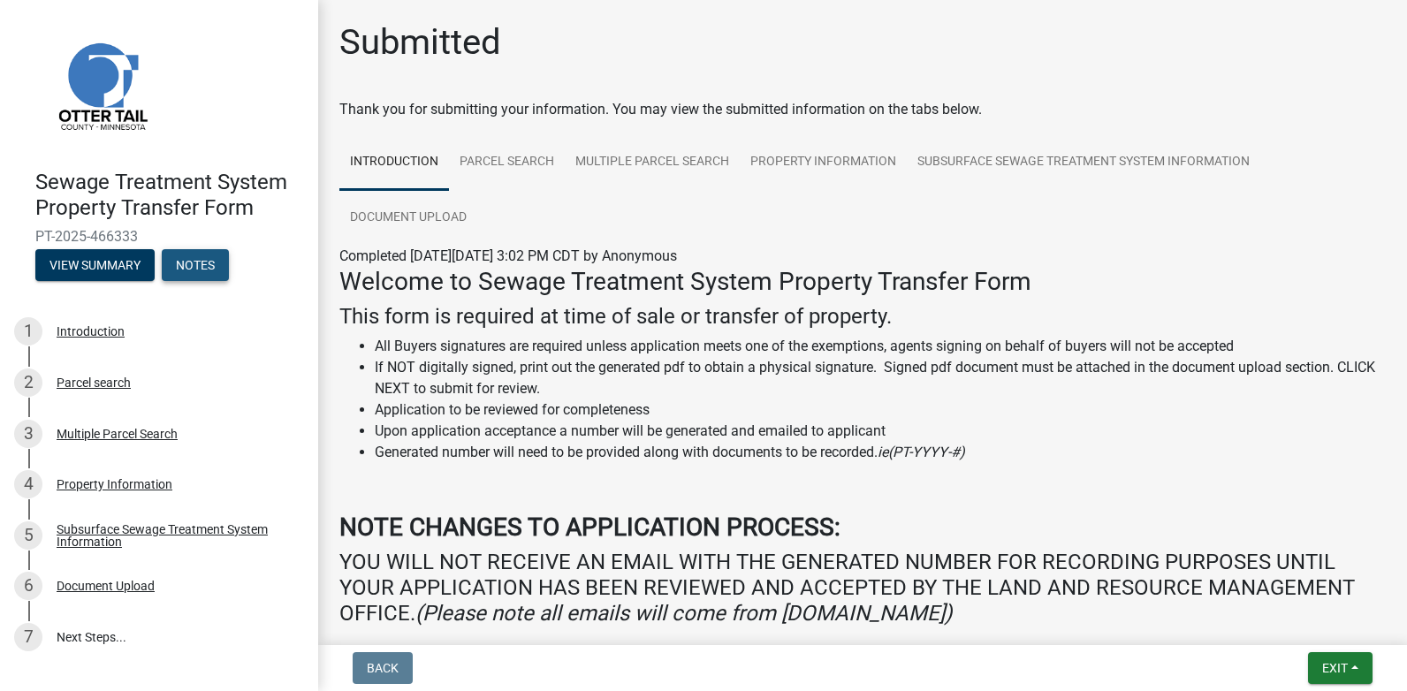
click at [188, 265] on button "Notes" at bounding box center [195, 265] width 67 height 32
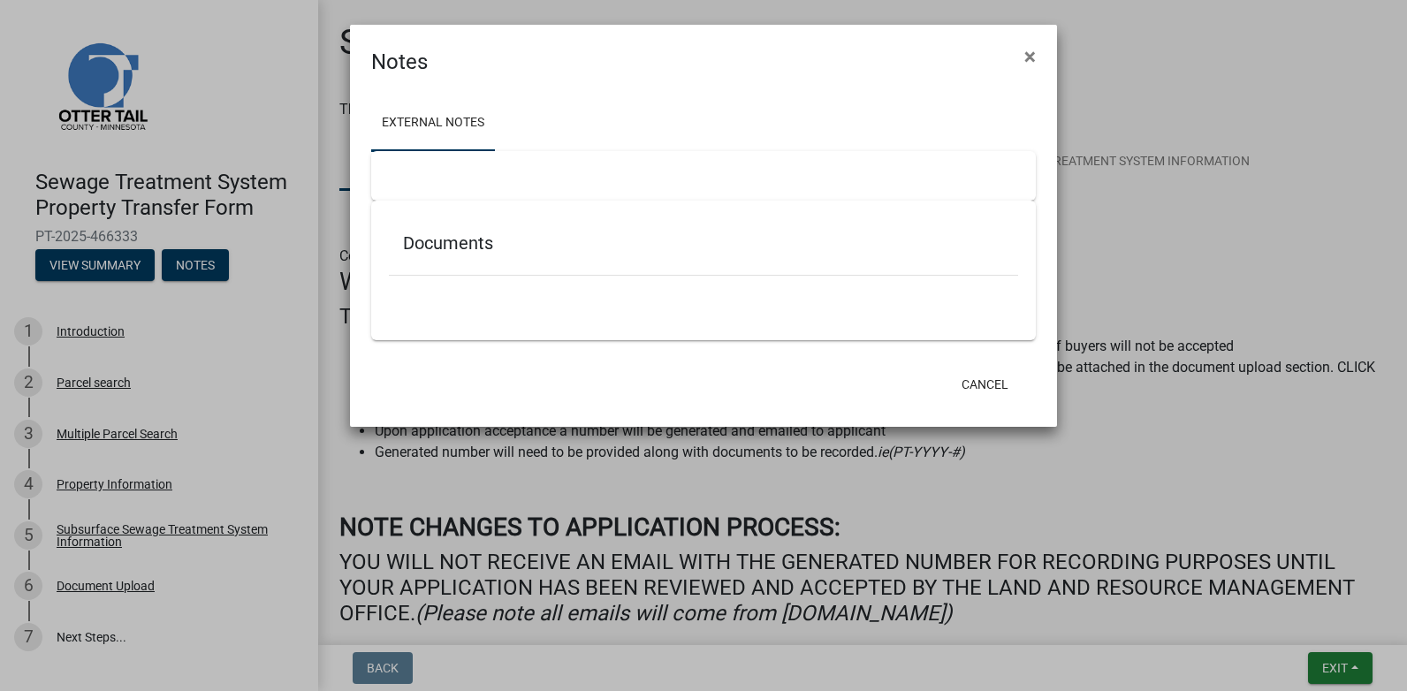
click at [412, 129] on link "External Notes" at bounding box center [433, 123] width 124 height 57
click at [1041, 54] on button "×" at bounding box center [1031, 57] width 40 height 50
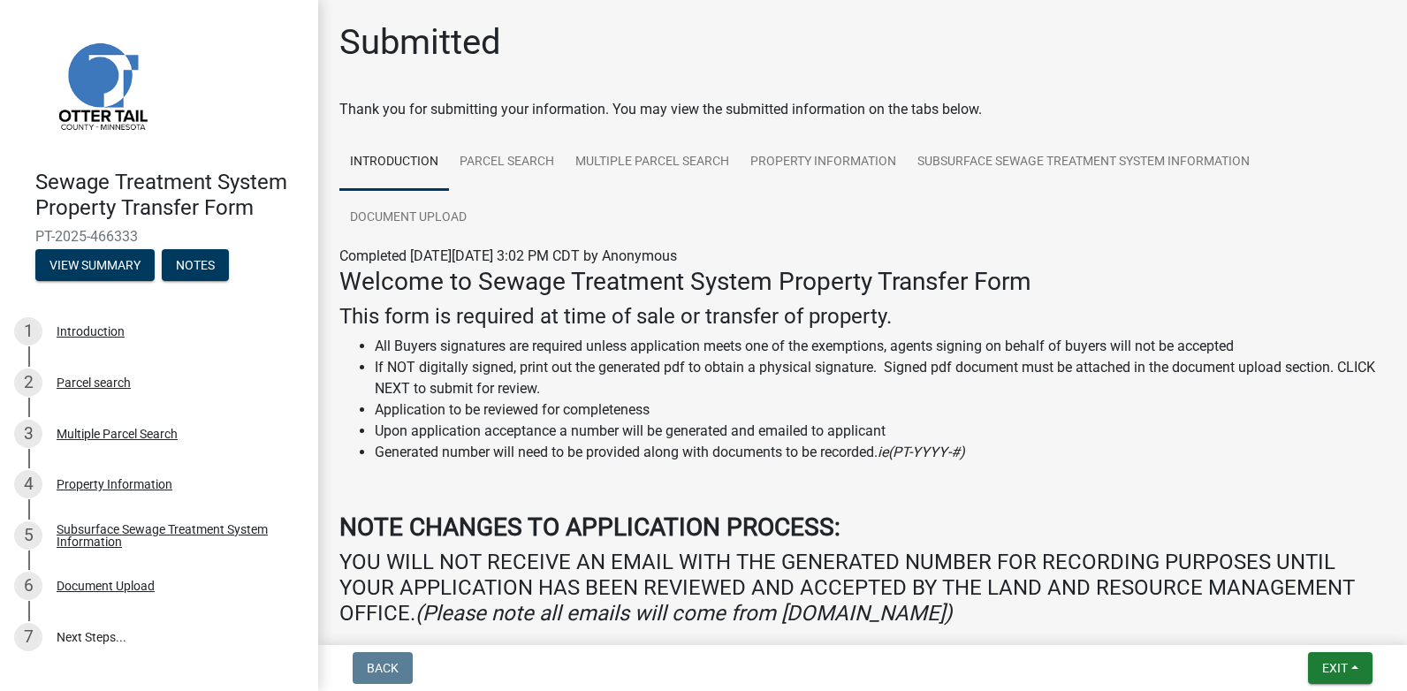
drag, startPoint x: 138, startPoint y: 232, endPoint x: 16, endPoint y: 227, distance: 122.1
click at [16, 227] on div "Sewage Treatment System Property Transfer Form PT-2025-466333 View Summary Notes" at bounding box center [159, 221] width 290 height 130
